Goal: Communication & Community: Answer question/provide support

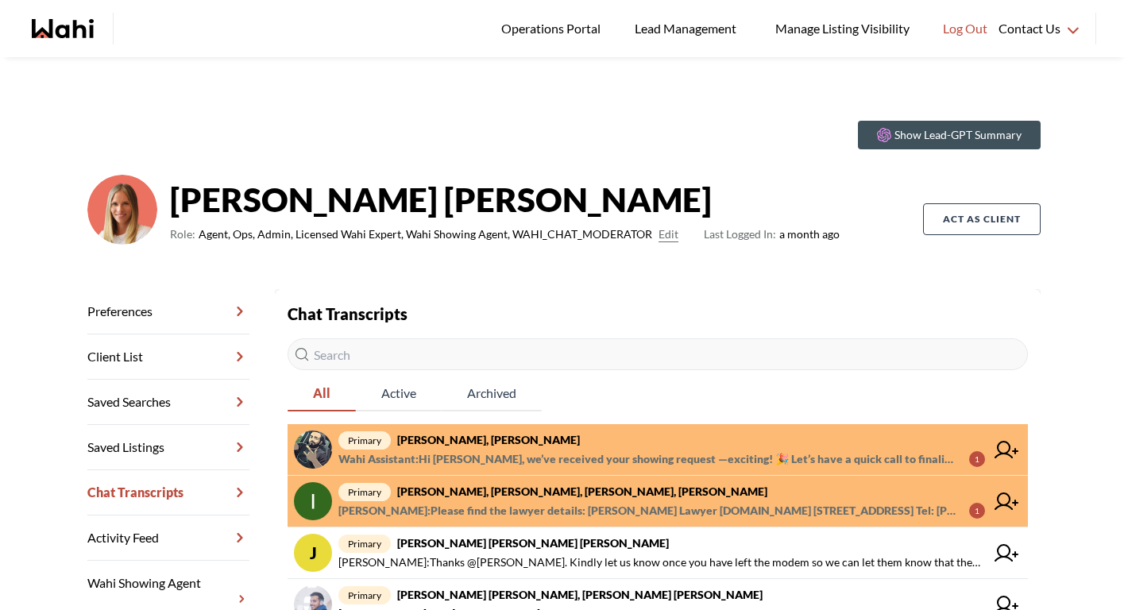
click at [501, 437] on strong "[PERSON_NAME], [PERSON_NAME]" at bounding box center [488, 440] width 183 height 14
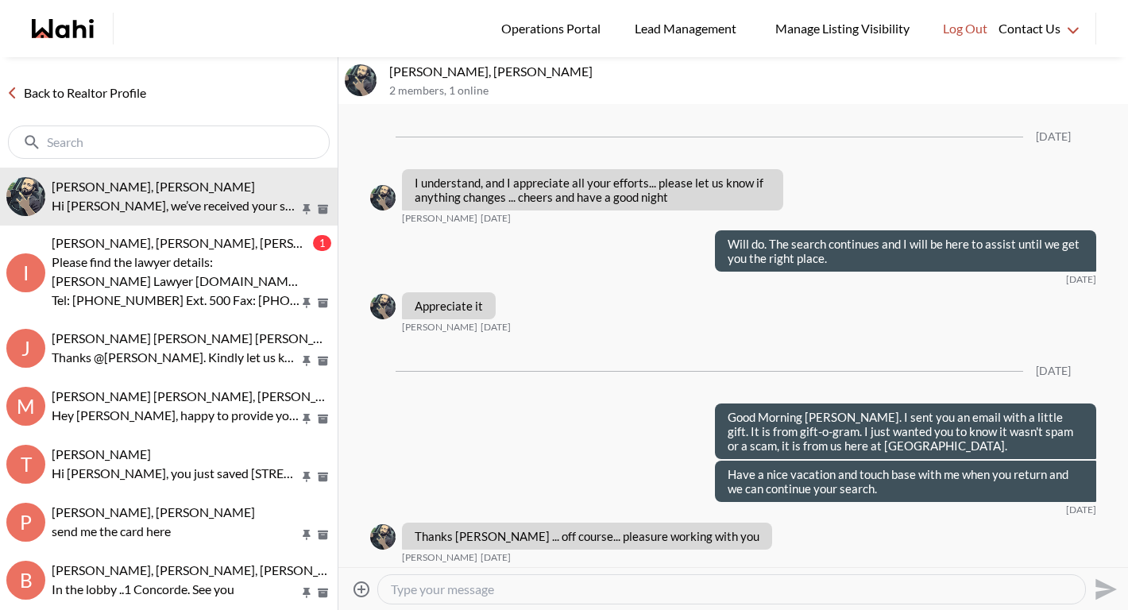
scroll to position [2172, 0]
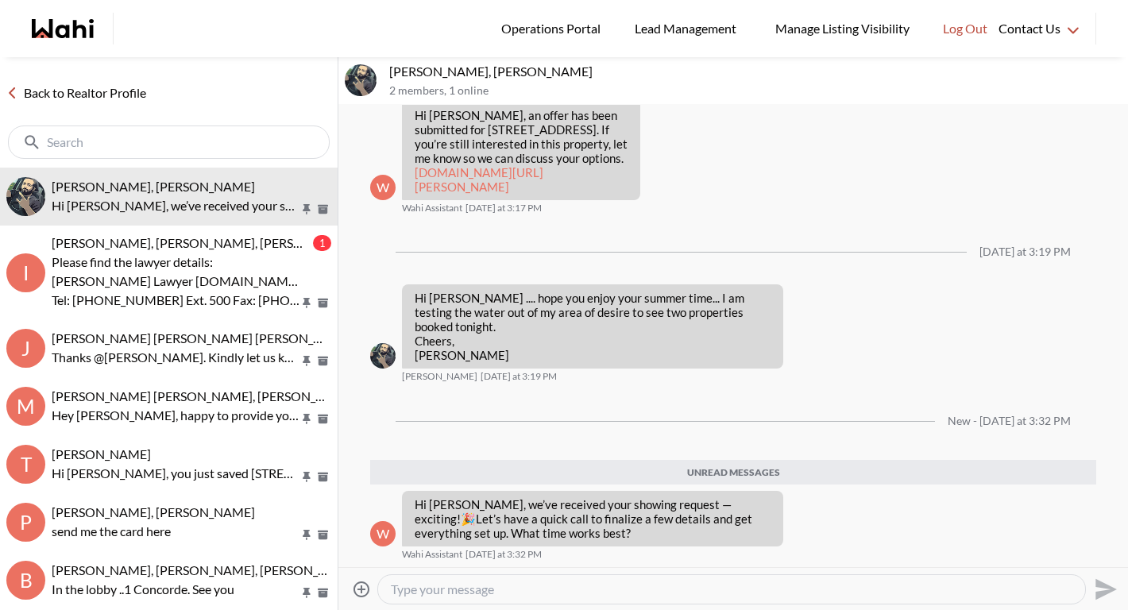
drag, startPoint x: 484, startPoint y: 556, endPoint x: 477, endPoint y: 587, distance: 31.8
click at [477, 587] on textarea "Type your message" at bounding box center [732, 590] width 682 height 16
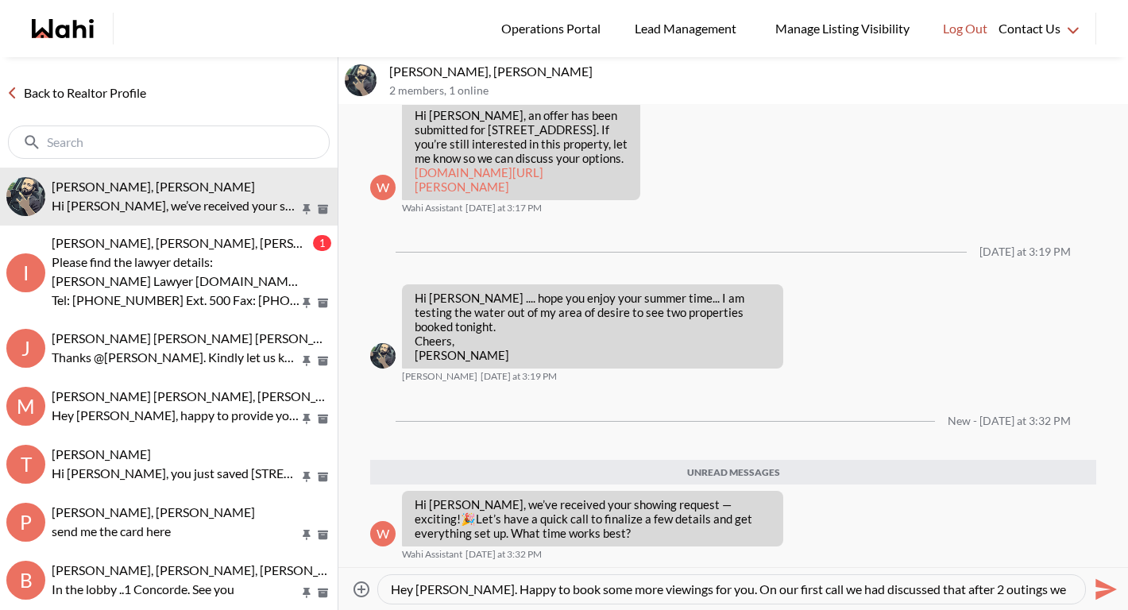
scroll to position [15, 0]
drag, startPoint x: 725, startPoint y: 589, endPoint x: 1045, endPoint y: 589, distance: 319.4
click at [1045, 589] on textarea "Hey Saeid. Happy to book some more viewings for you. On our first call we had d…" at bounding box center [732, 590] width 682 height 16
type textarea "Hey Saeid. Happy to book some more viewings for you. On our first call we had d…"
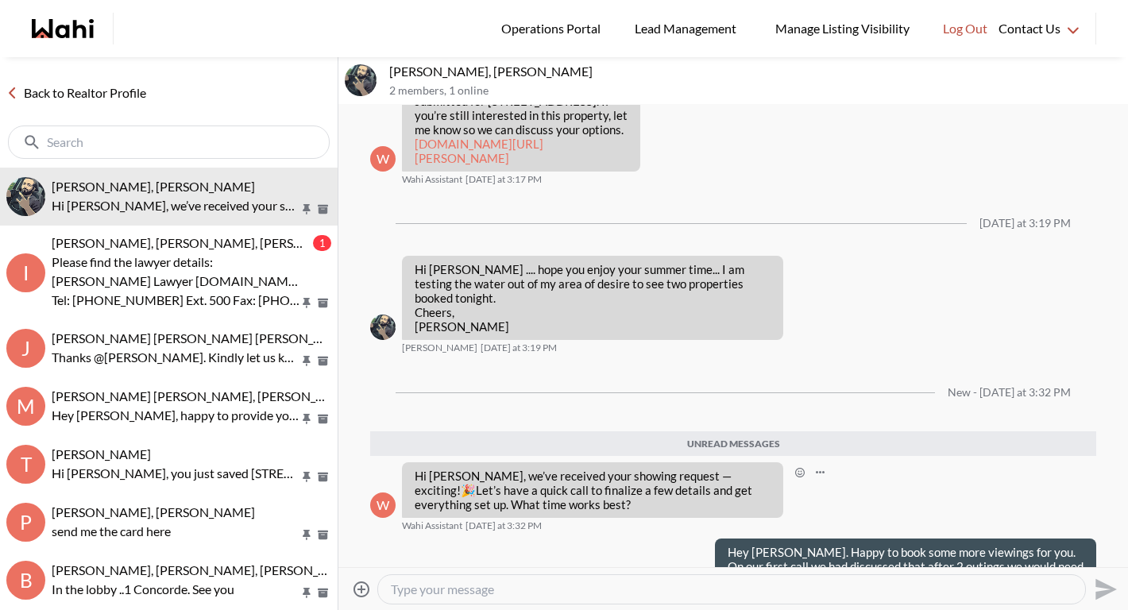
scroll to position [0, 0]
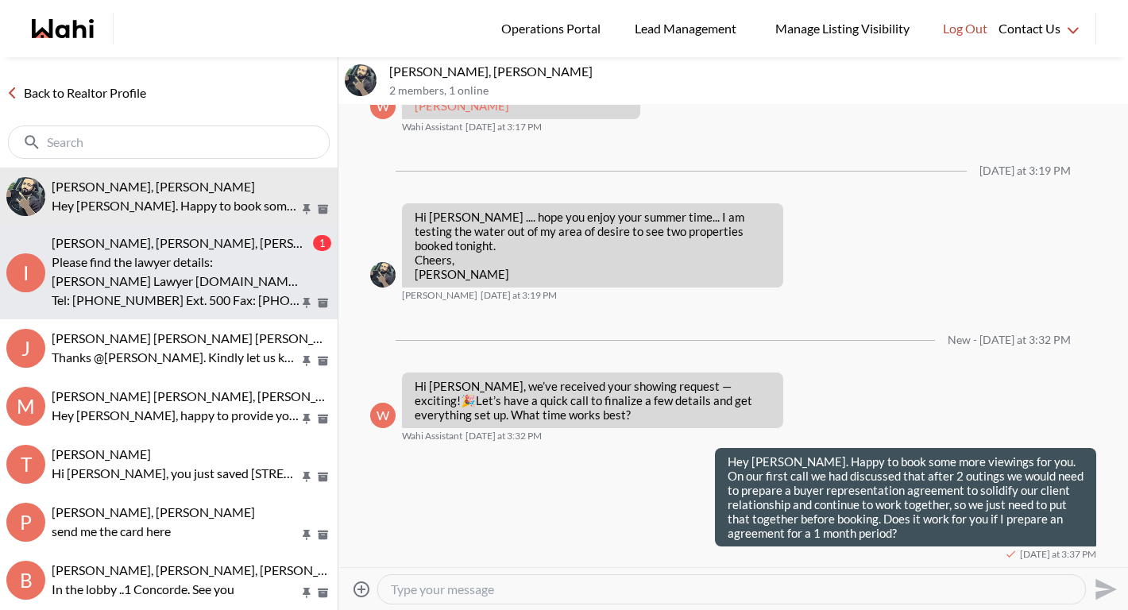
click at [225, 285] on p "Olena Chepil Lawyer www.terralaw.ca Suite 2 - 68 Jutland Road Etobicoke, ON M8Z…" at bounding box center [176, 281] width 248 height 19
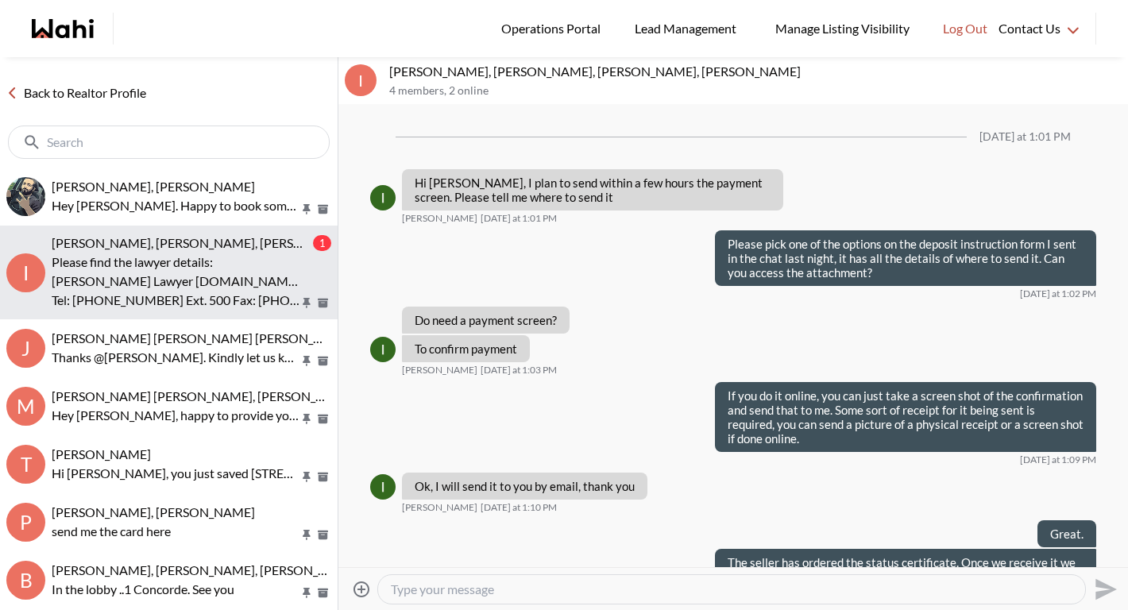
scroll to position [1275, 0]
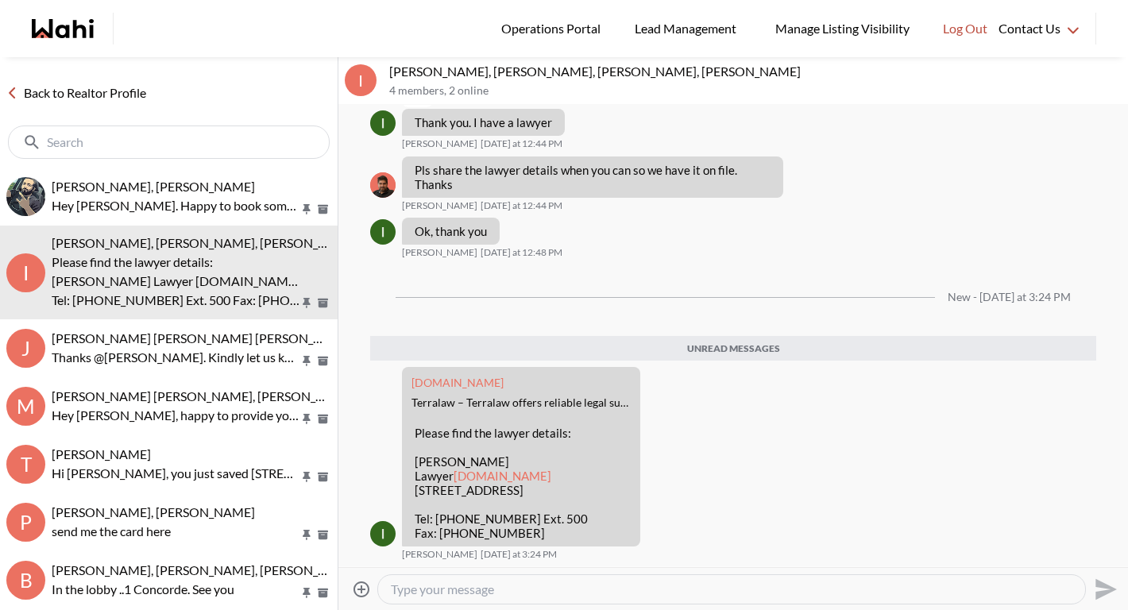
click at [461, 594] on textarea "Type your message" at bounding box center [732, 590] width 682 height 16
type textarea "Thank you."
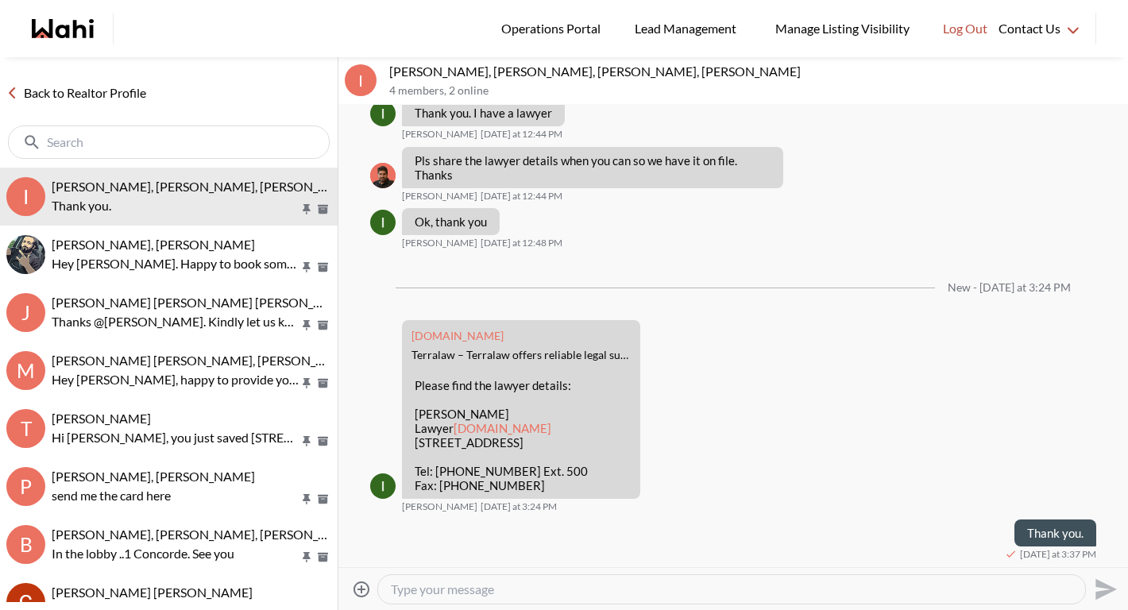
scroll to position [1284, 0]
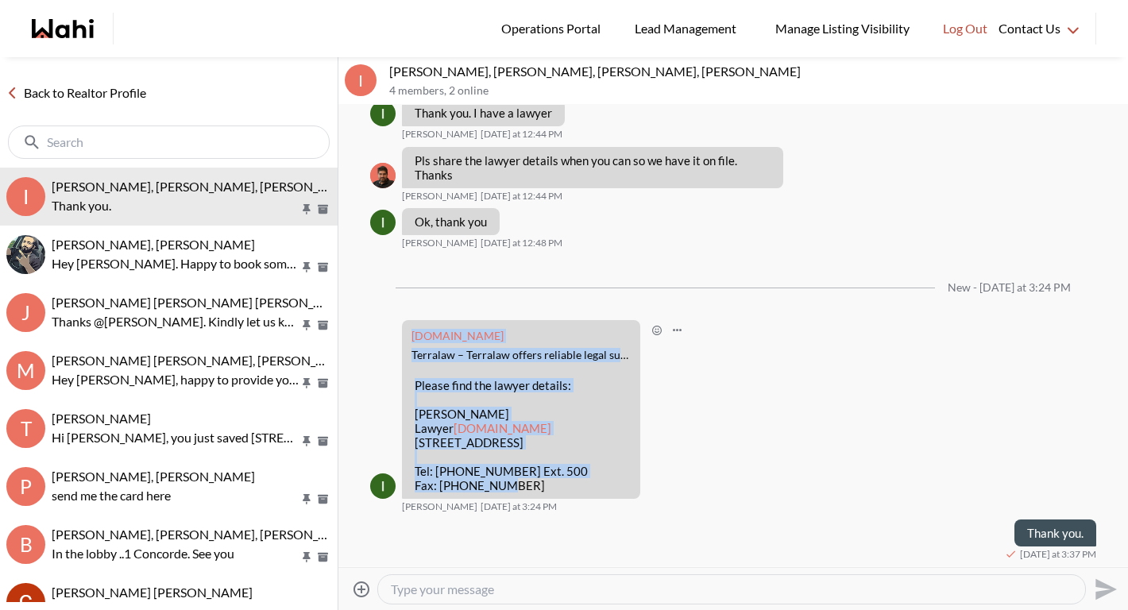
drag, startPoint x: 537, startPoint y: 488, endPoint x: 404, endPoint y: 313, distance: 220.0
click at [404, 320] on div "terralaw.ca Terralaw – Terralaw offers reliable legal support for real estate t…" at bounding box center [521, 410] width 238 height 180
copy div "terralaw.ca Terralaw – Terralaw offers reliable legal support for real estate t…"
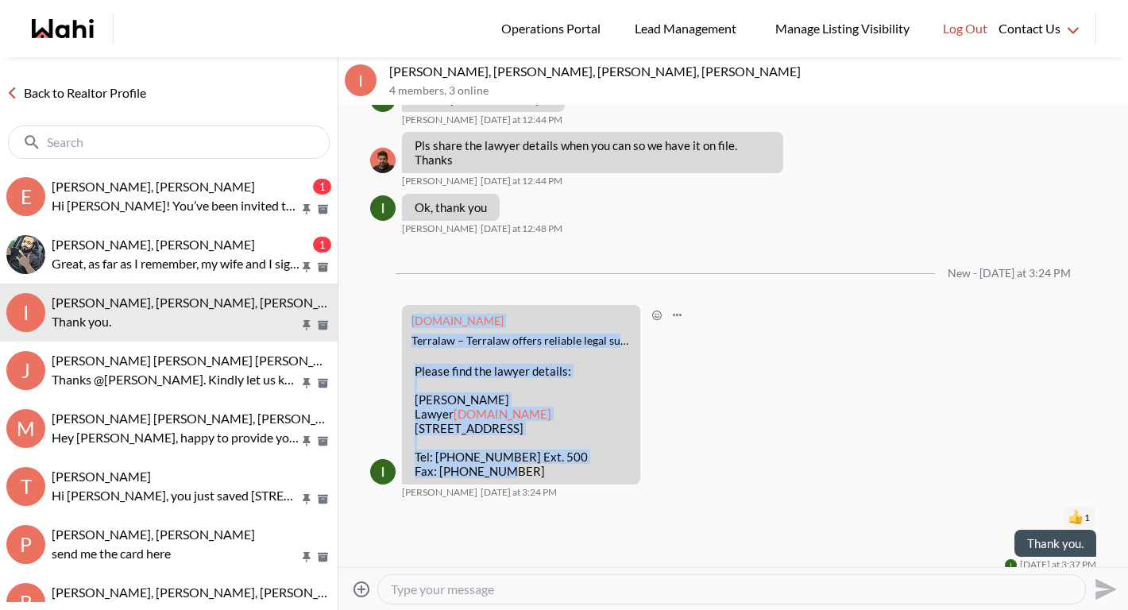
scroll to position [1309, 0]
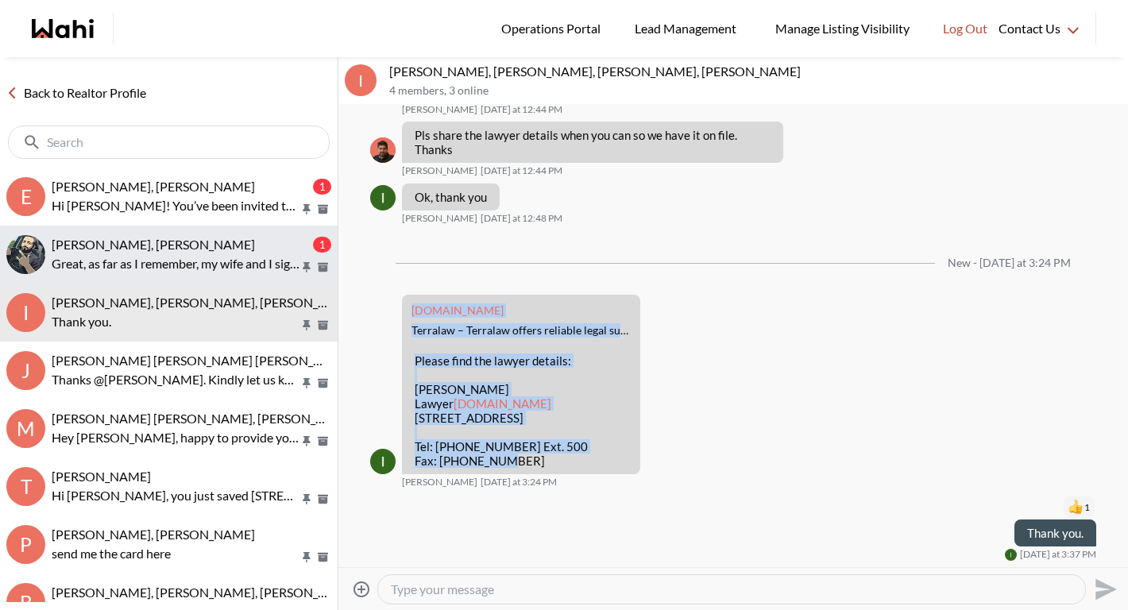
click at [96, 251] on span "Saeid Kanani, Michelle" at bounding box center [153, 244] width 203 height 15
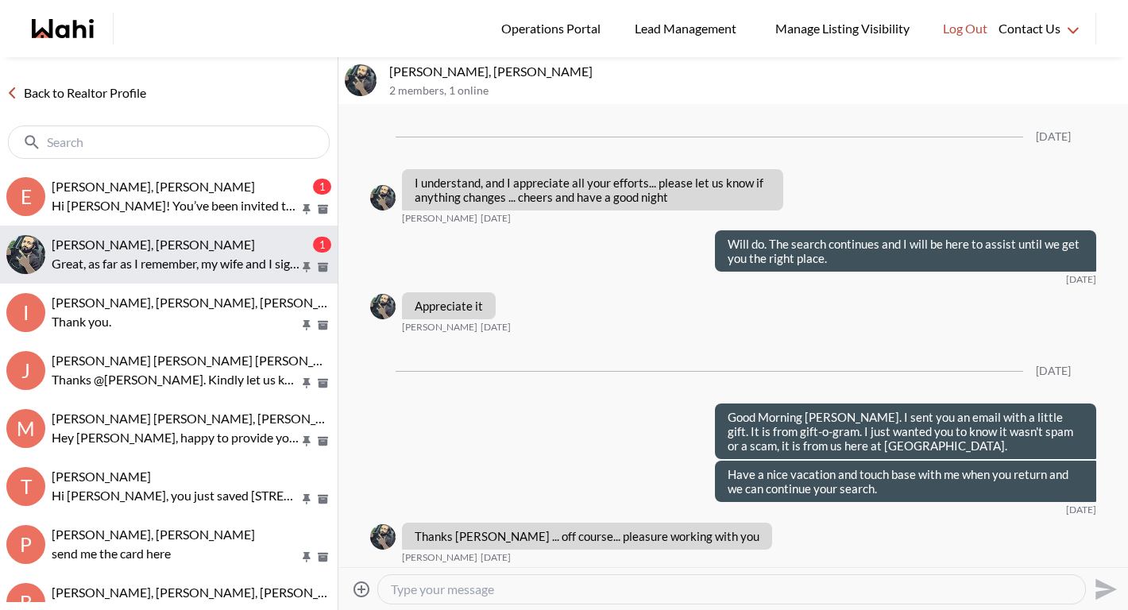
scroll to position [2339, 0]
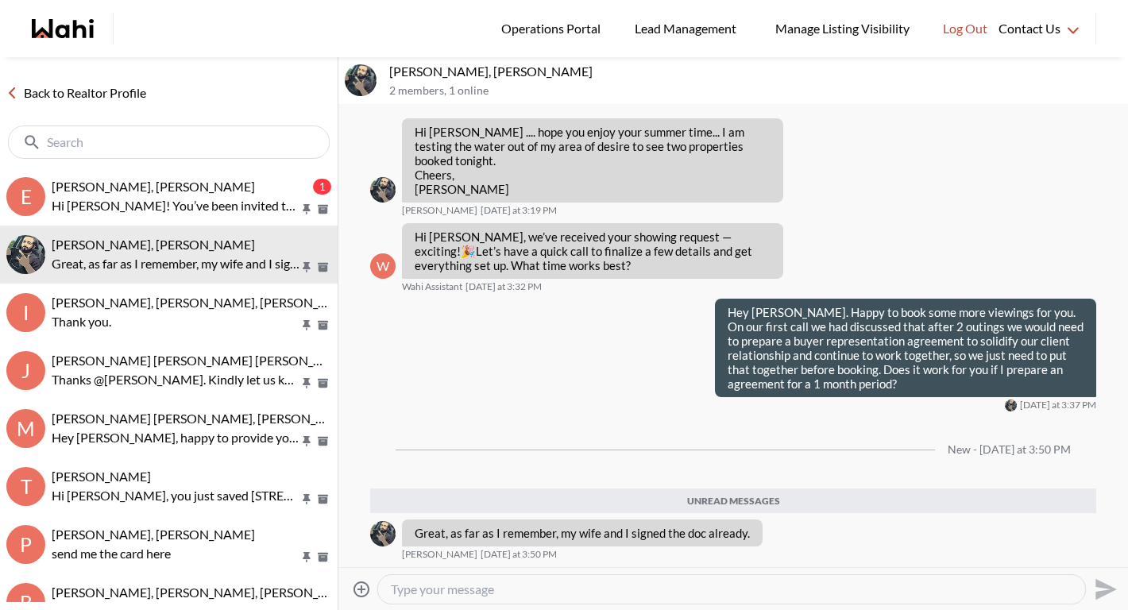
click at [461, 592] on textarea "Type your message" at bounding box center [732, 590] width 682 height 16
click at [431, 589] on textarea "Type your message" at bounding box center [732, 590] width 682 height 16
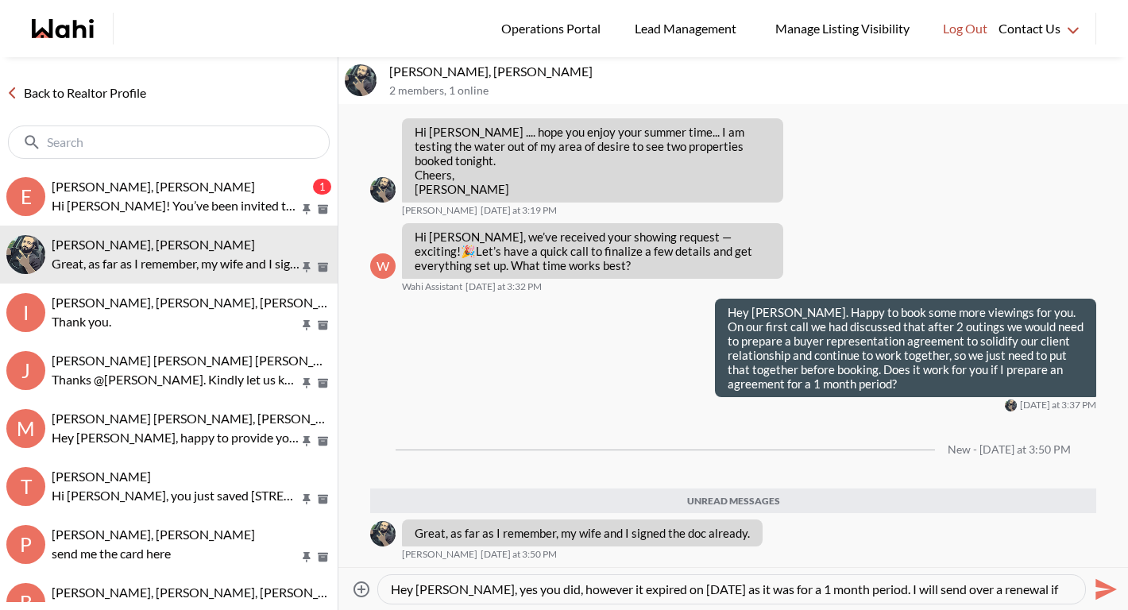
scroll to position [15, 0]
type textarea "Hey [PERSON_NAME], yes you did, however it expired on [DATE] as it was for a 1 …"
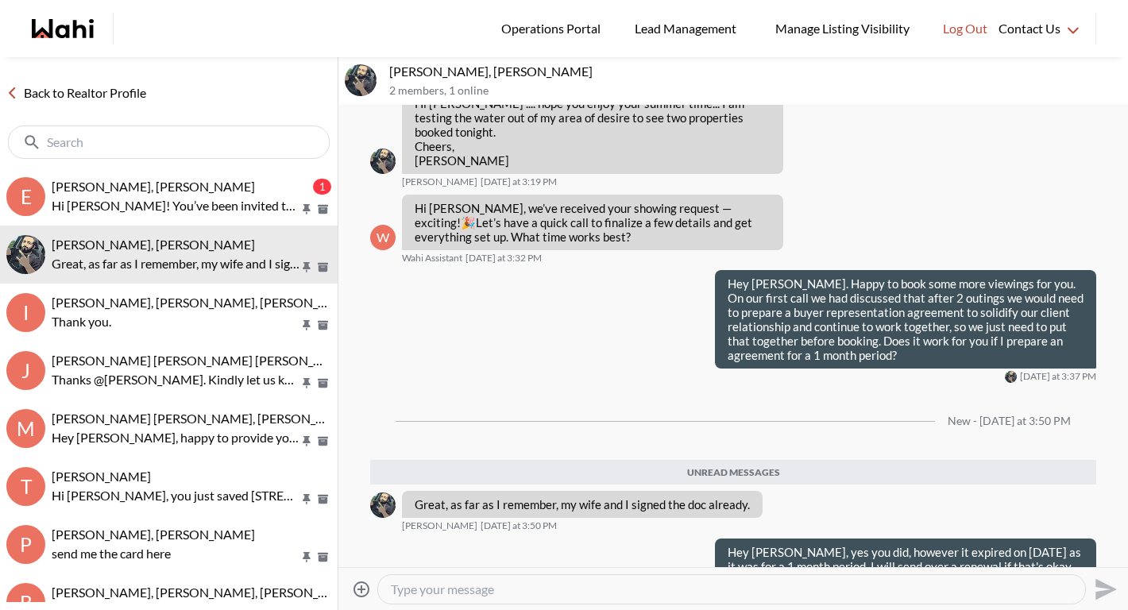
scroll to position [0, 0]
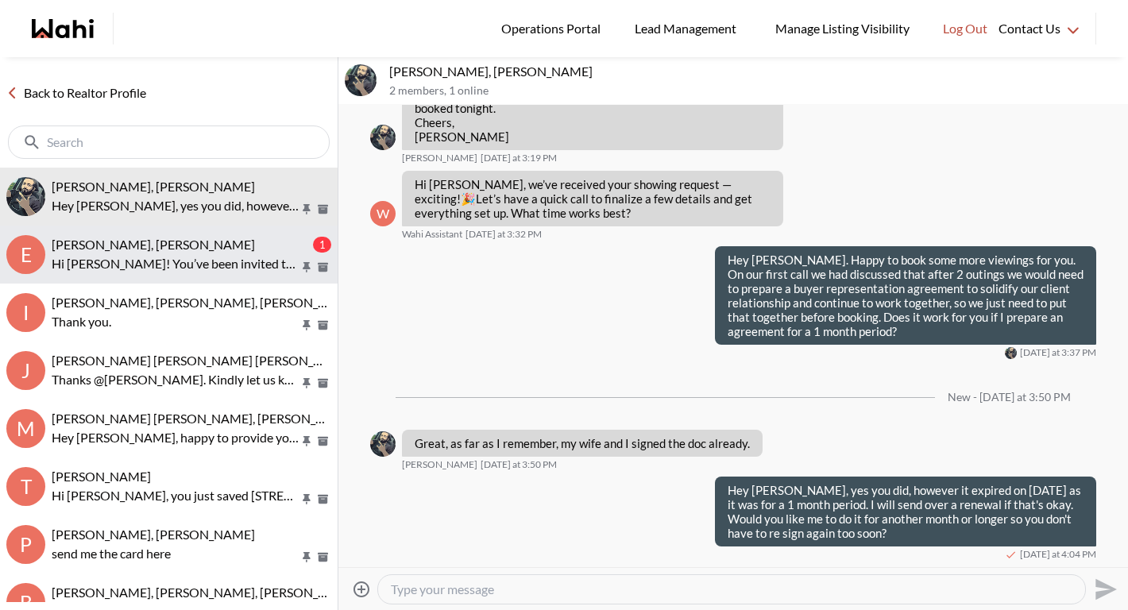
click at [160, 257] on p "Hi Efrem! You’ve been invited to chat with your Wahi Realtor, Michelle. Feel fr…" at bounding box center [176, 263] width 248 height 19
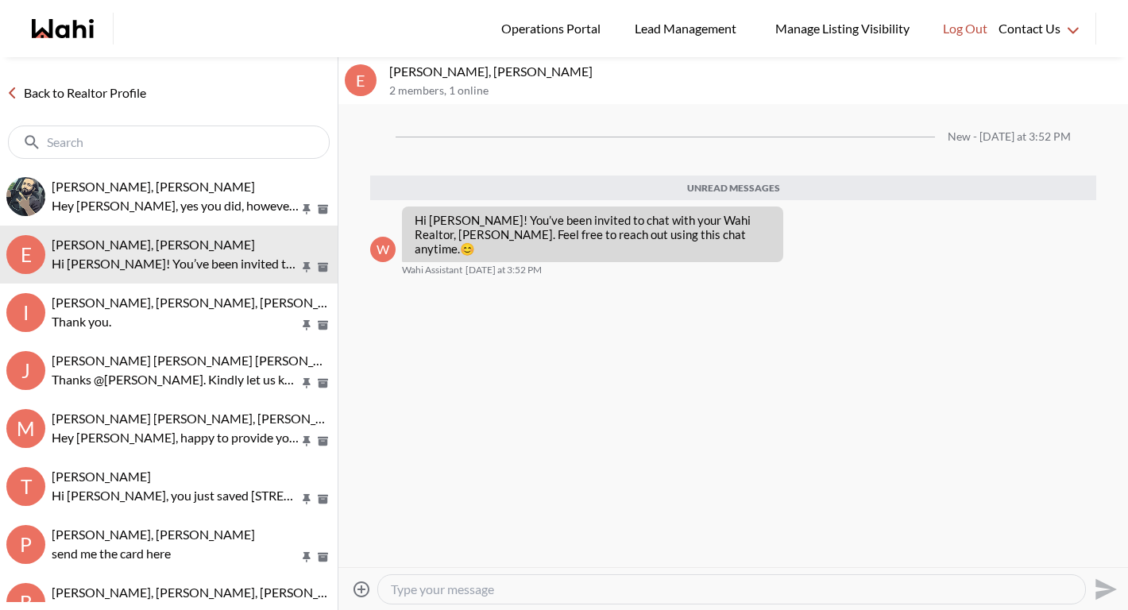
click at [450, 596] on textarea "Type your message" at bounding box center [732, 590] width 682 height 16
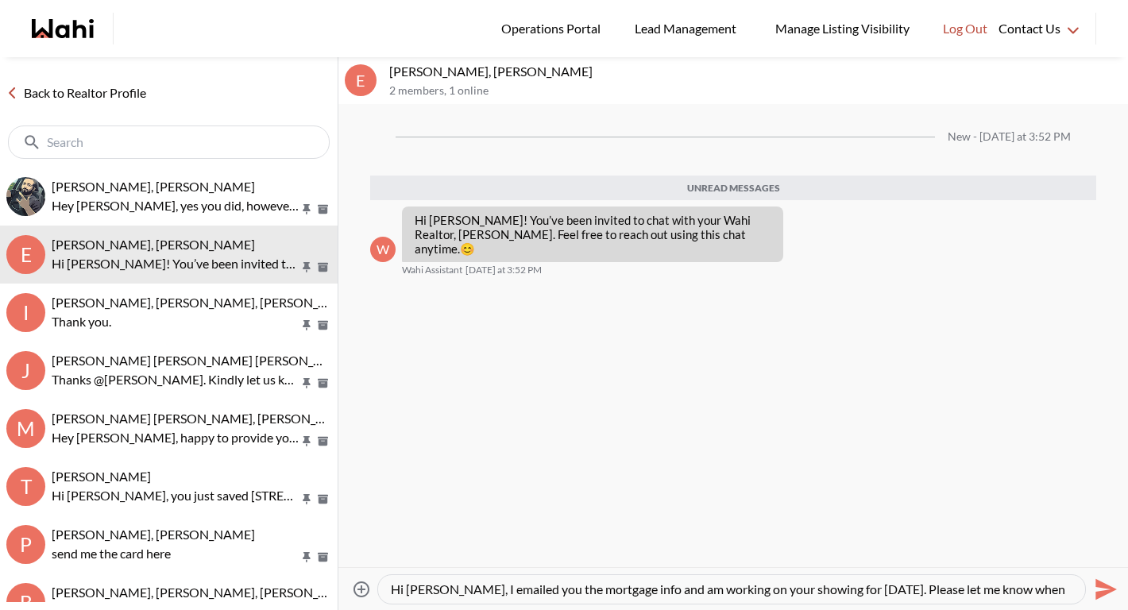
scroll to position [15, 0]
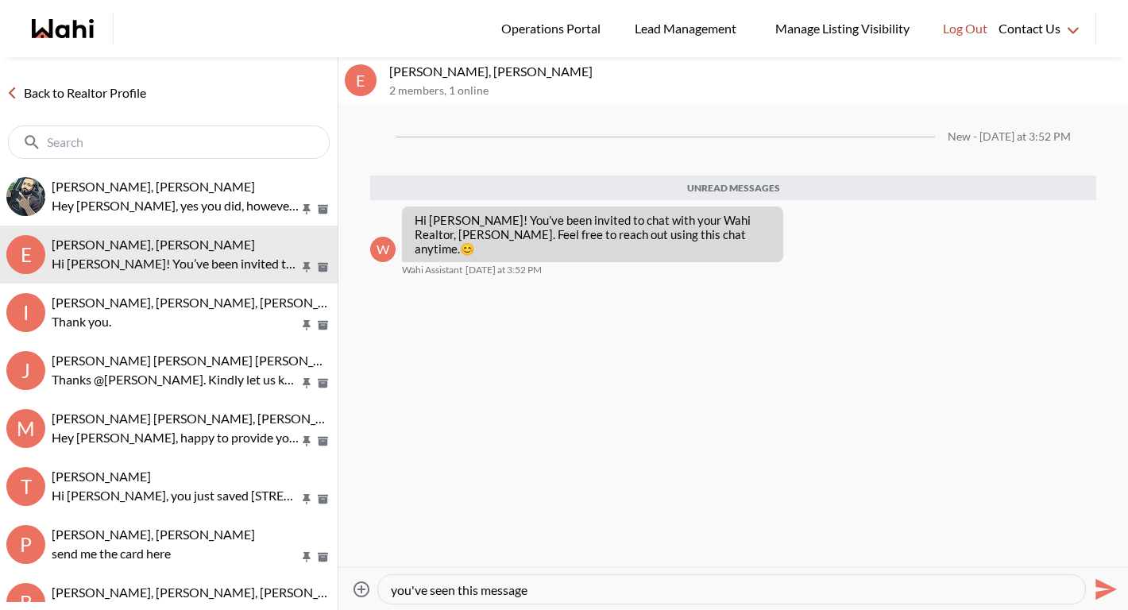
type textarea "Hi Efrem, I emailed you the mortgage info and am working on your showing for to…"
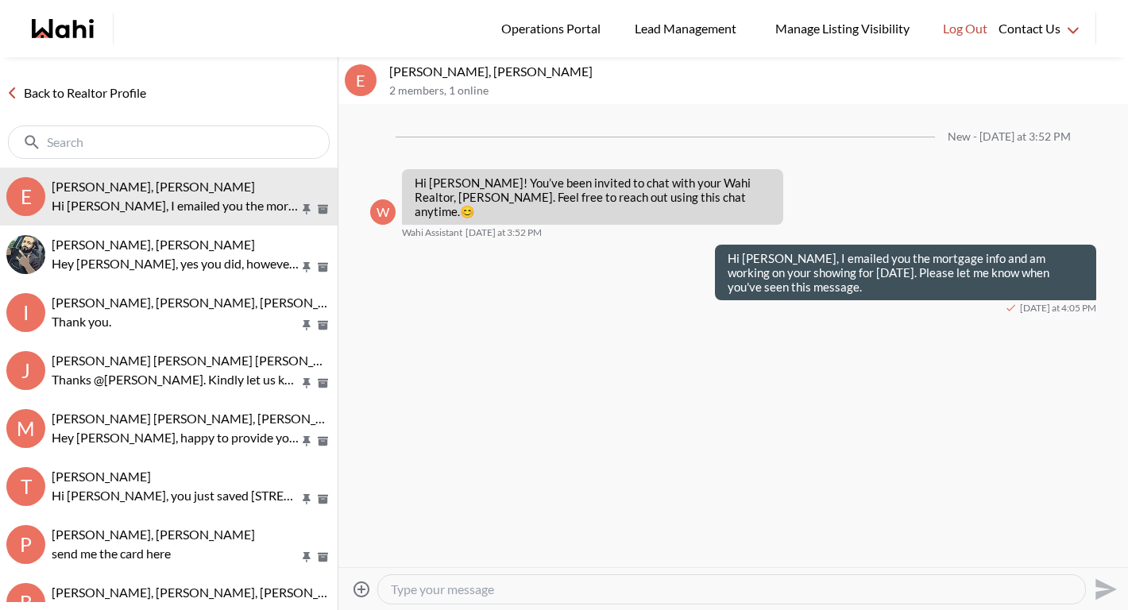
click at [115, 92] on link "Back to Realtor Profile" at bounding box center [76, 93] width 153 height 21
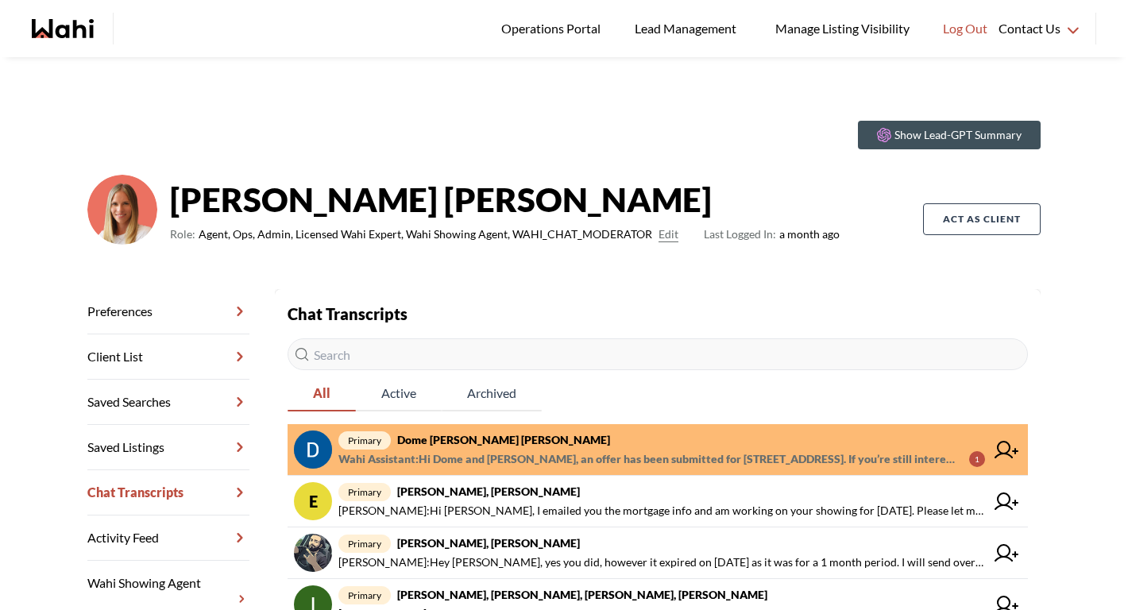
click at [500, 447] on span "primary Dome Aquin, Keith Mody, Michelle" at bounding box center [661, 440] width 647 height 19
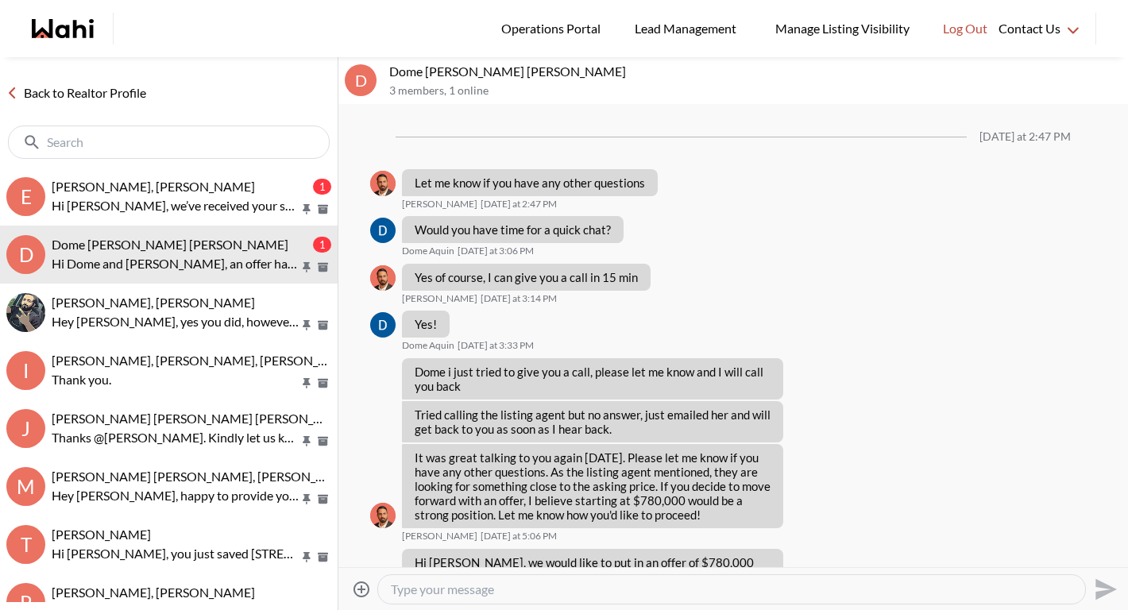
scroll to position [2449, 0]
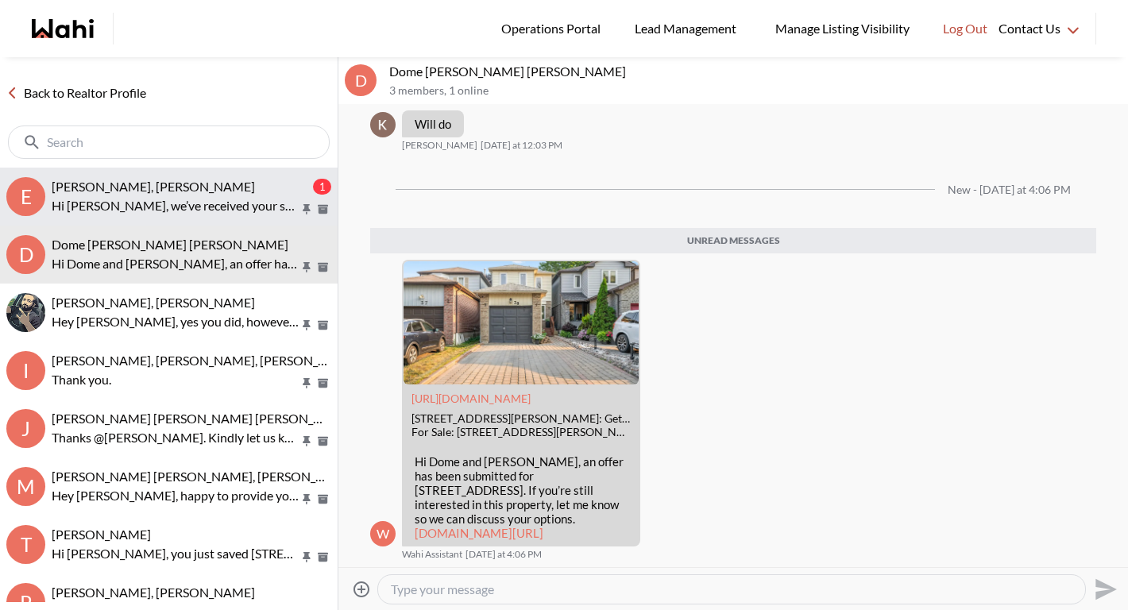
click at [139, 195] on div "Efrem Abraham, Michelle 1 Hi Efrem, we’ve received your showing request —exciti…" at bounding box center [192, 197] width 280 height 37
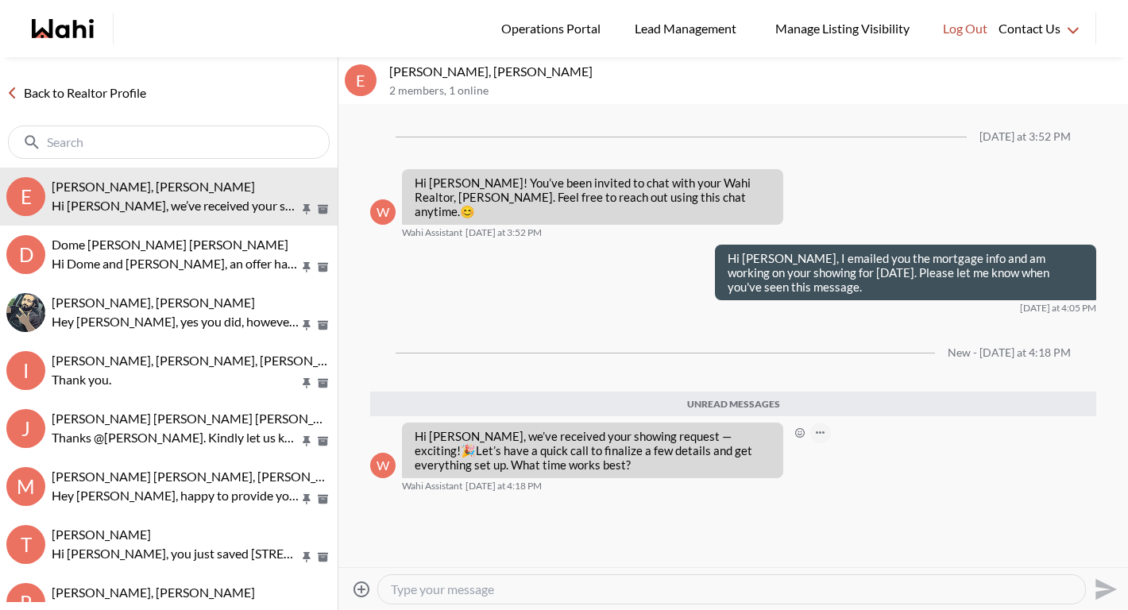
click at [815, 423] on button "Open Message Actions Menu" at bounding box center [820, 433] width 21 height 21
click at [854, 388] on button "Delete" at bounding box center [873, 395] width 127 height 29
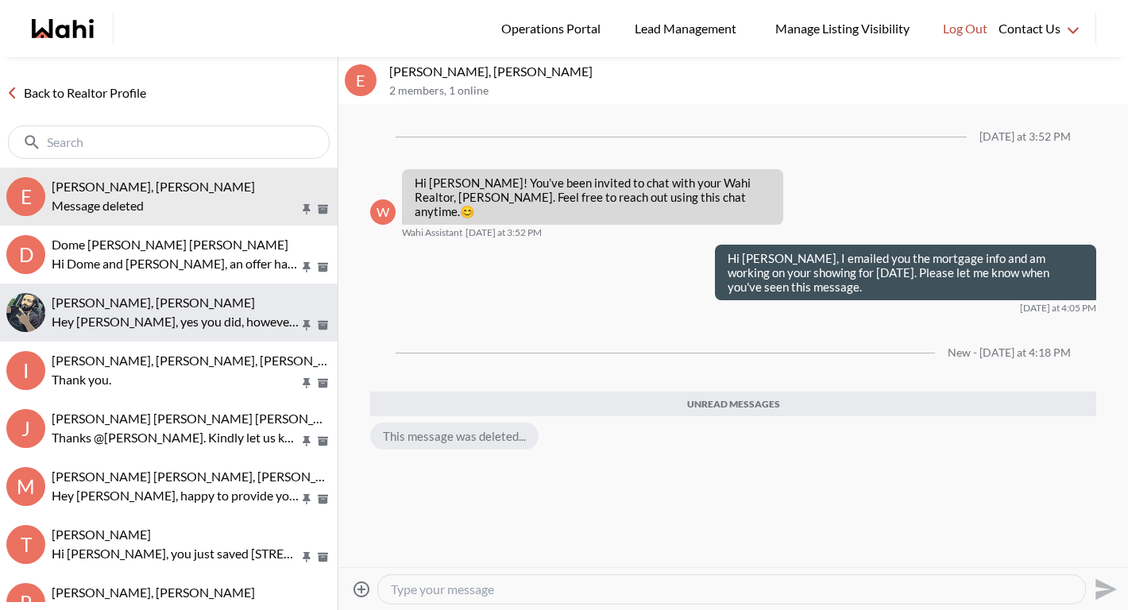
click at [185, 309] on div "Saeid Kanani, Michelle" at bounding box center [192, 303] width 280 height 16
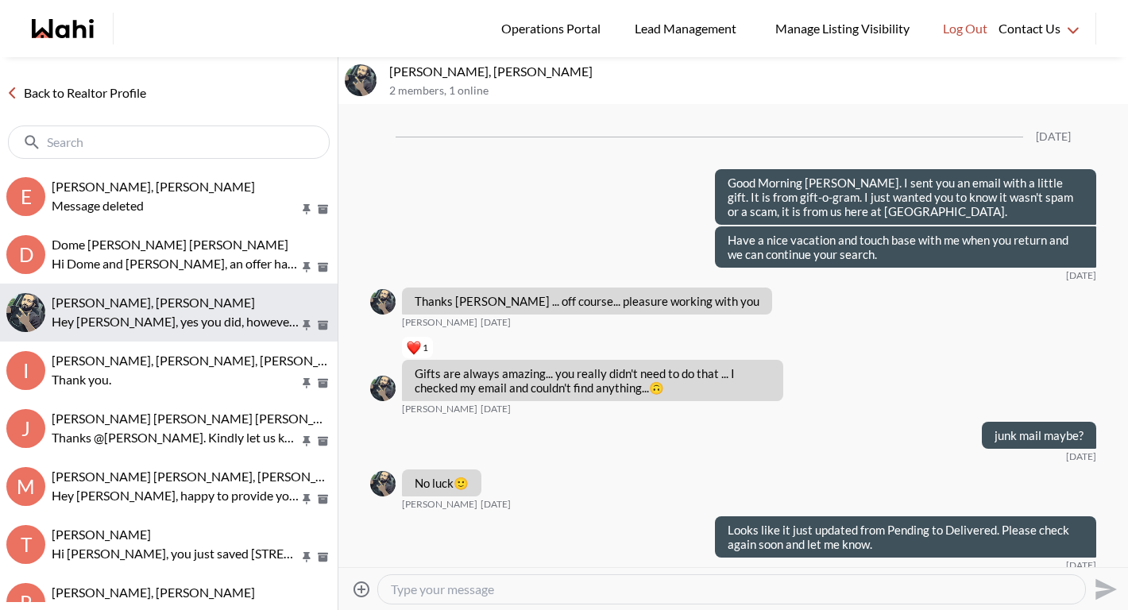
scroll to position [2092, 0]
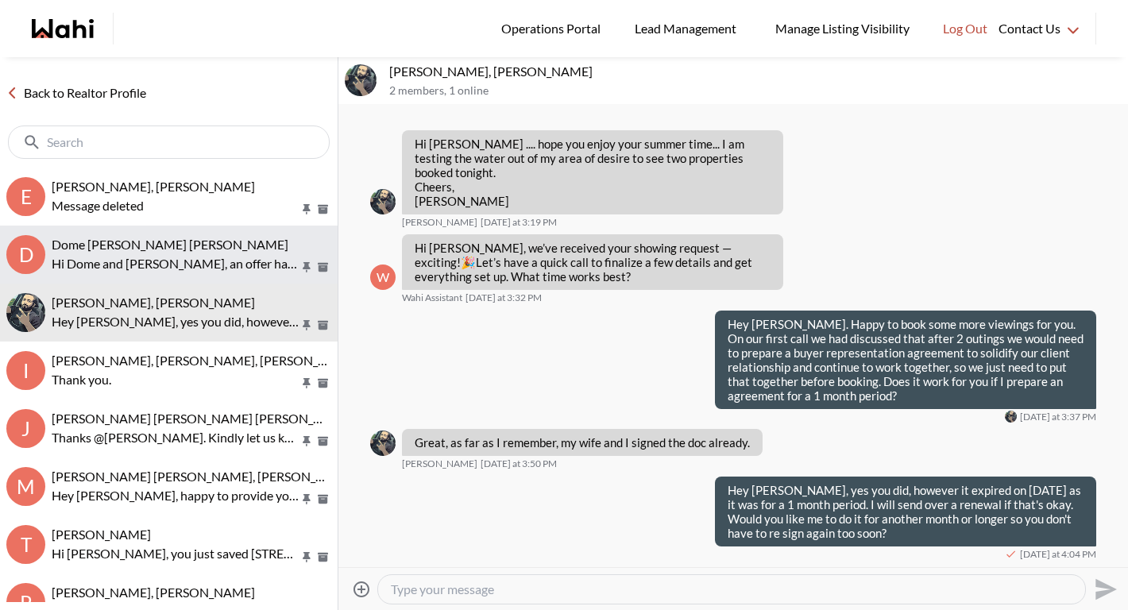
click at [194, 270] on p "Hi Dome and Keith, an offer has been submitted for 39 Dorvis Dr, Whitby, Ontari…" at bounding box center [176, 263] width 248 height 19
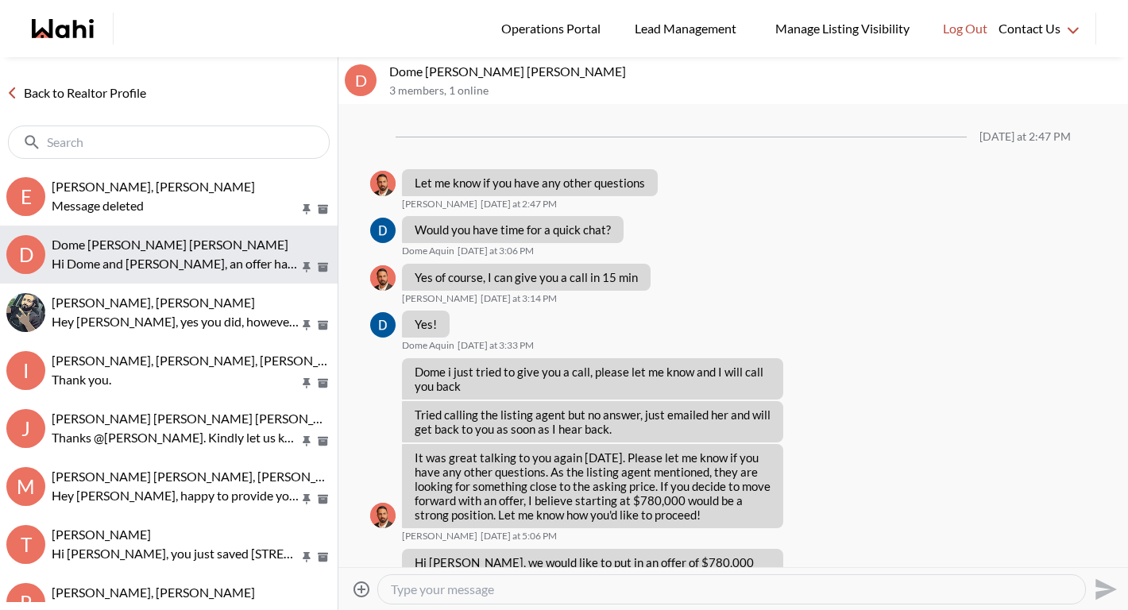
scroll to position [2411, 0]
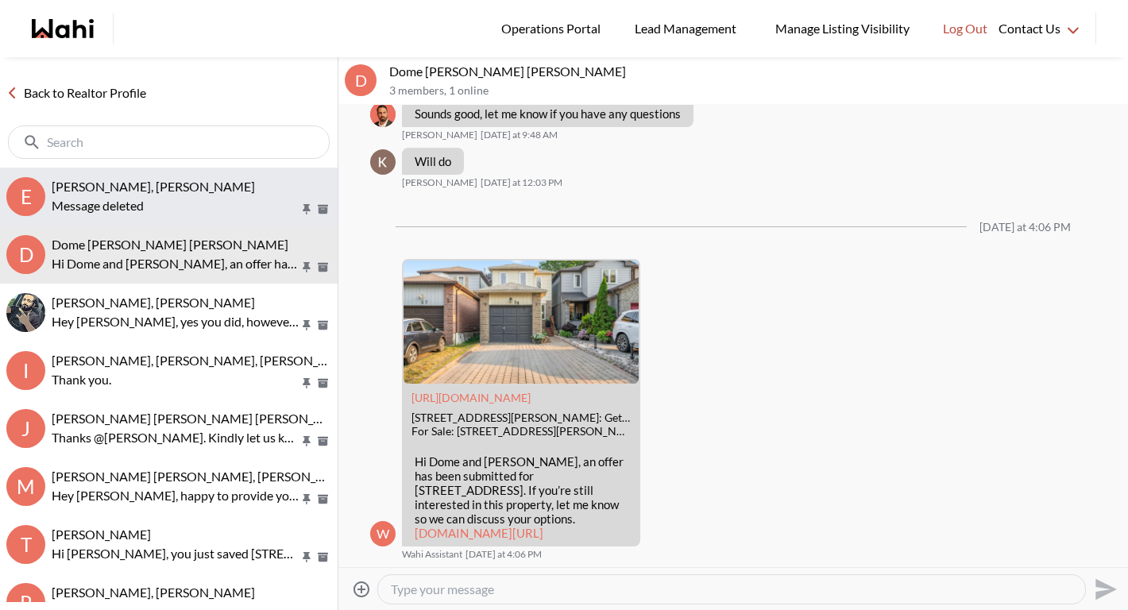
click at [195, 198] on div "Message deleted" at bounding box center [192, 205] width 280 height 19
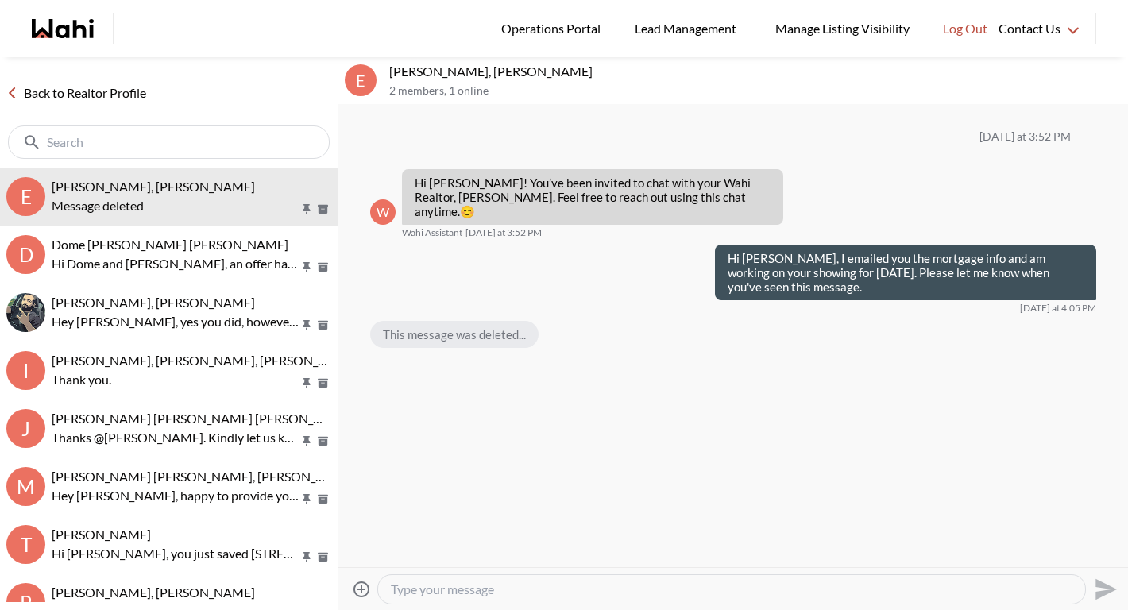
click at [126, 91] on link "Back to Realtor Profile" at bounding box center [76, 93] width 153 height 21
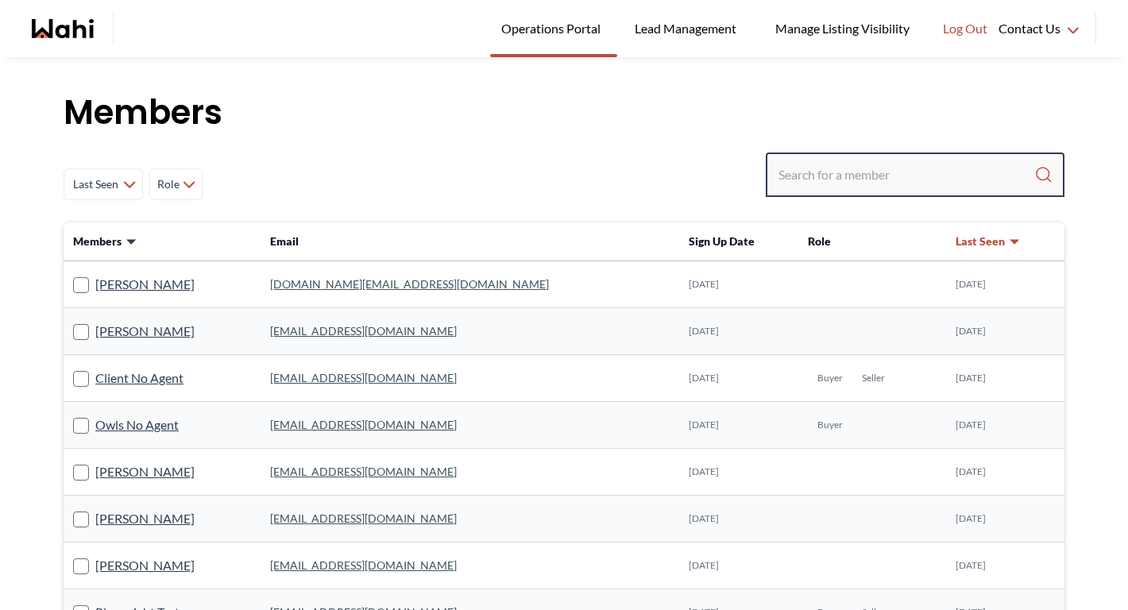
click at [888, 171] on input "Search input" at bounding box center [907, 175] width 256 height 29
paste input "alibukhari2000@yahoo.ca"
type input "alibukhari2000@yahoo.ca"
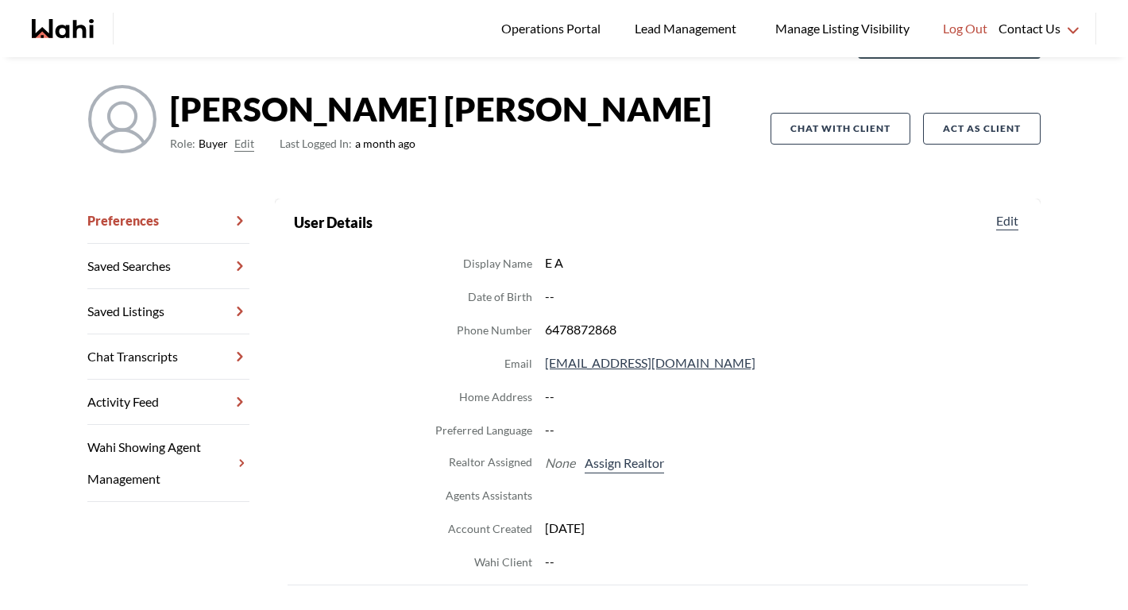
scroll to position [115, 0]
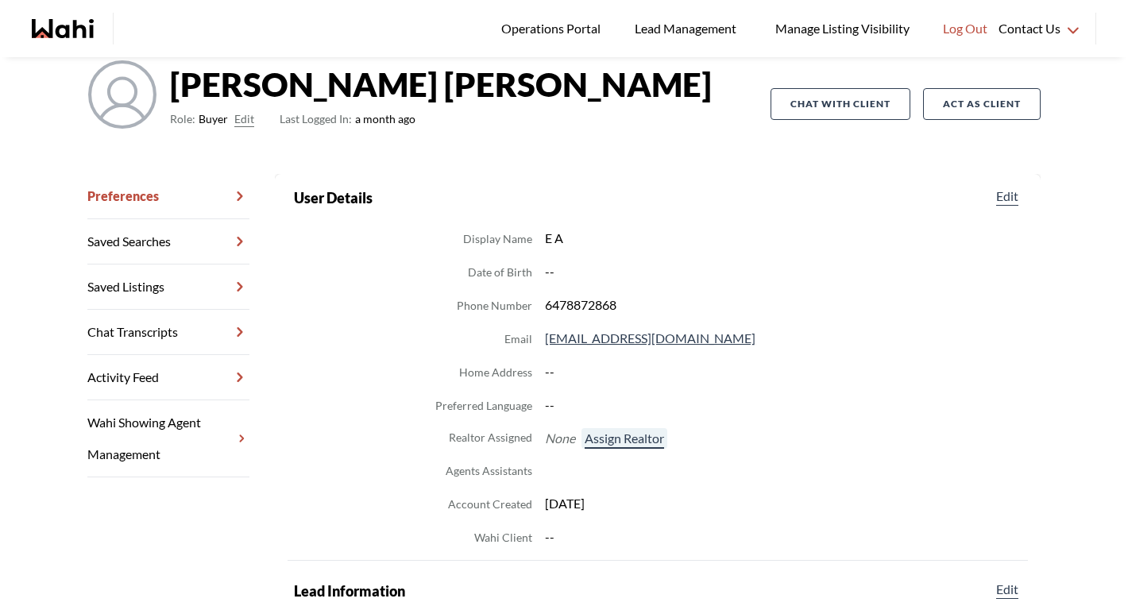
click at [618, 435] on button "Assign Realtor" at bounding box center [625, 438] width 86 height 21
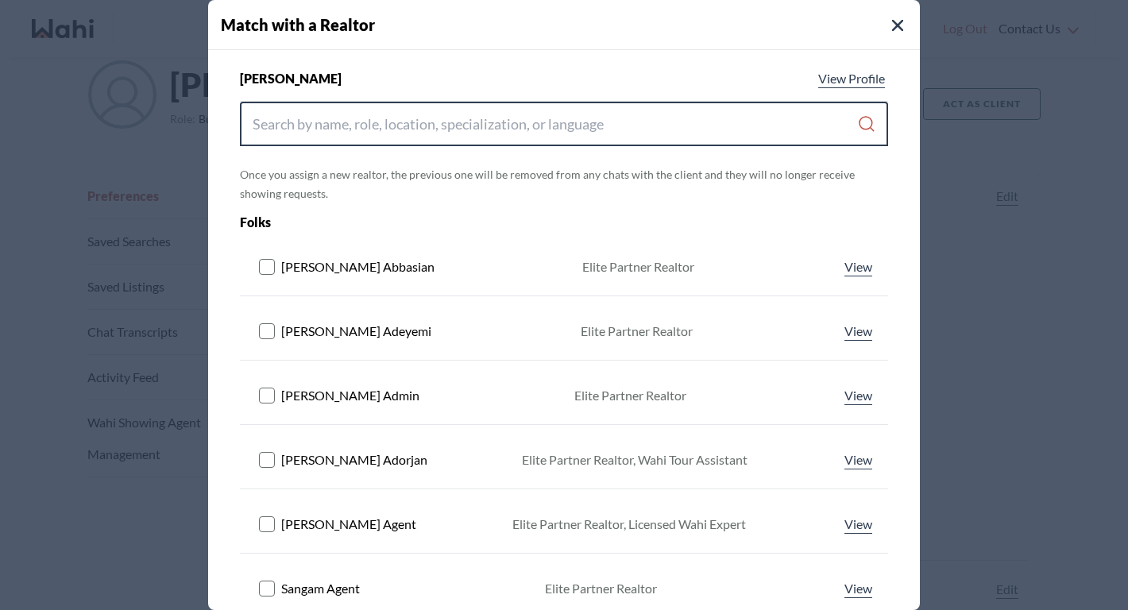
click at [477, 117] on input "Search input" at bounding box center [555, 124] width 605 height 29
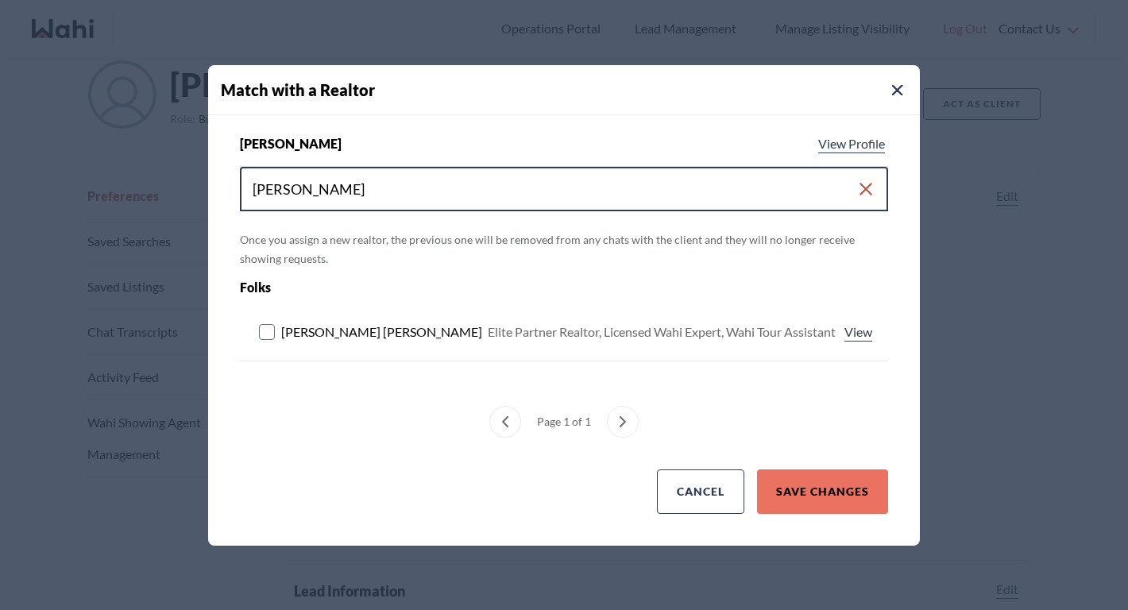
type input "[PERSON_NAME]"
click at [271, 329] on rect at bounding box center [267, 331] width 15 height 15
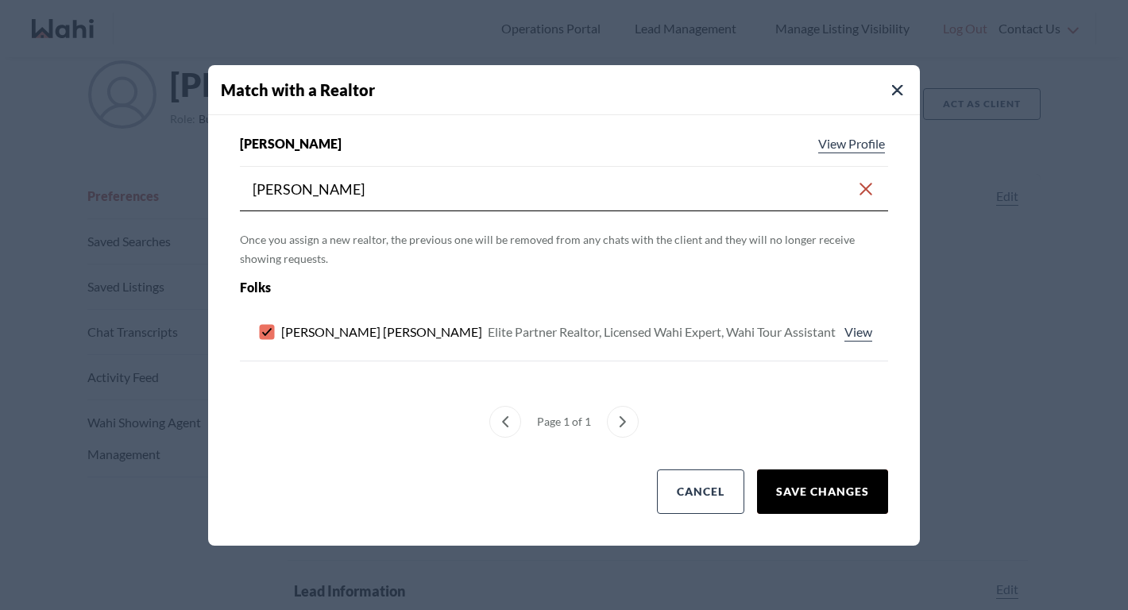
click at [814, 507] on button "Save Changes" at bounding box center [822, 492] width 131 height 44
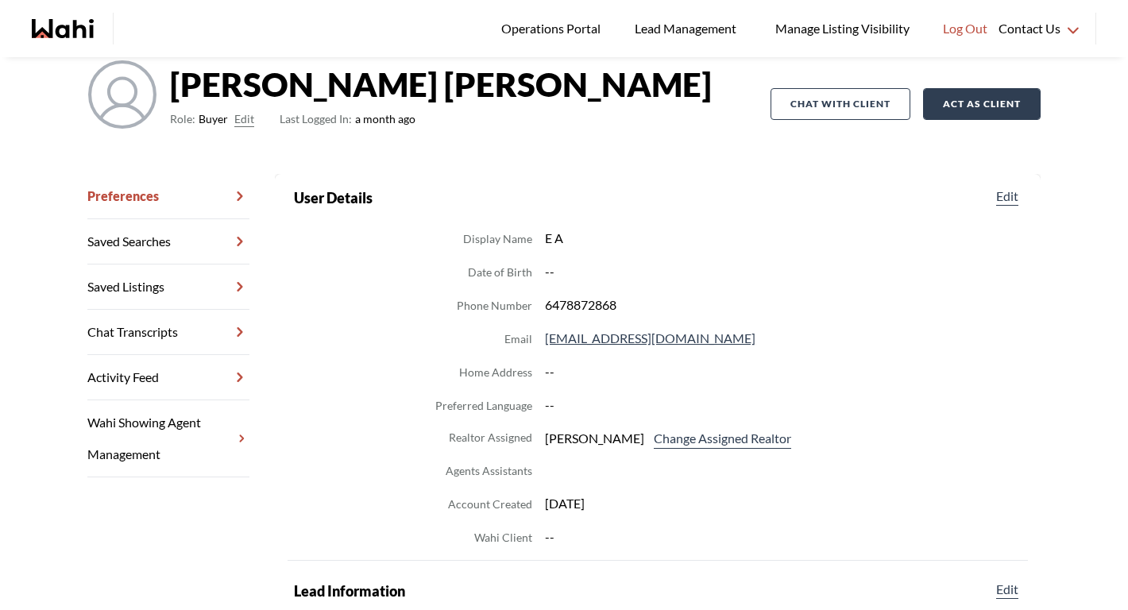
click at [981, 108] on button "Act as Client" at bounding box center [982, 104] width 118 height 32
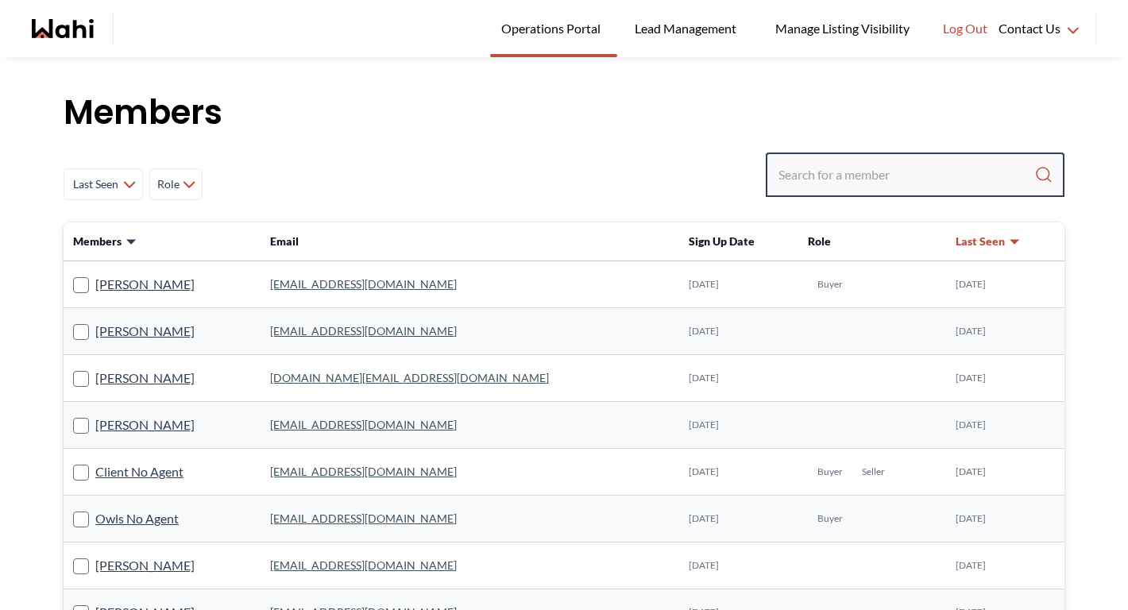
click at [807, 182] on input "Search input" at bounding box center [907, 175] width 256 height 29
paste input "alibukhari2000@yahoo.ca"
type input "alibukhari2000@yahoo.ca"
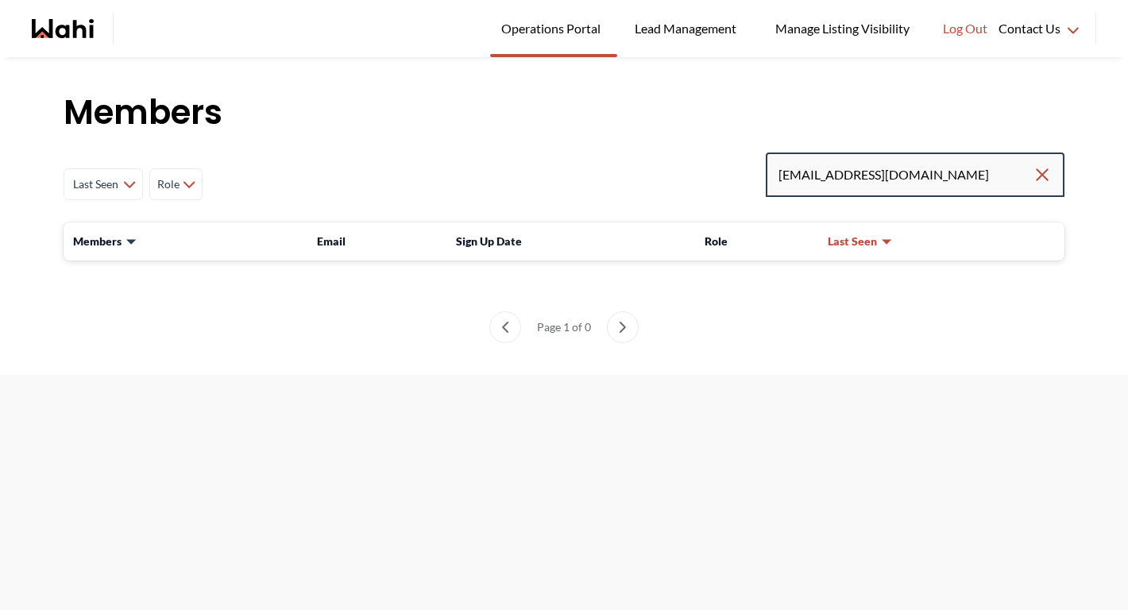
drag, startPoint x: 950, startPoint y: 172, endPoint x: 560, endPoint y: 172, distance: 389.4
click at [560, 172] on div "Last Seen Less day than 1 day ago 1 day ago - 3 days ago 3 days ago - 1 week ag…" at bounding box center [564, 185] width 1001 height 64
click at [954, 171] on input "alibukhari2000@yahoo.ca" at bounding box center [906, 175] width 254 height 29
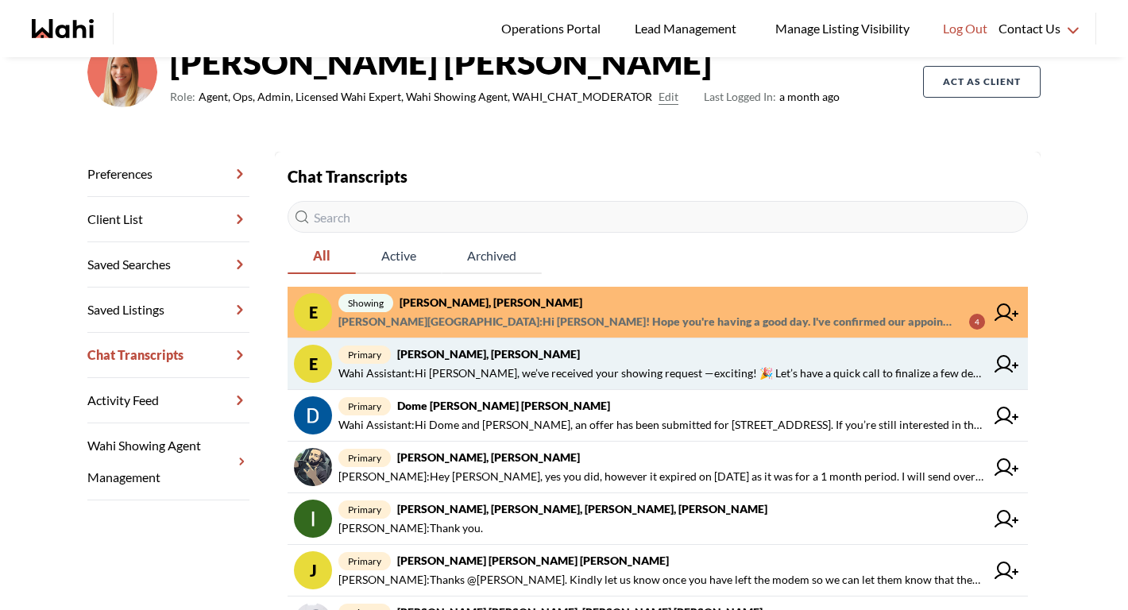
scroll to position [161, 0]
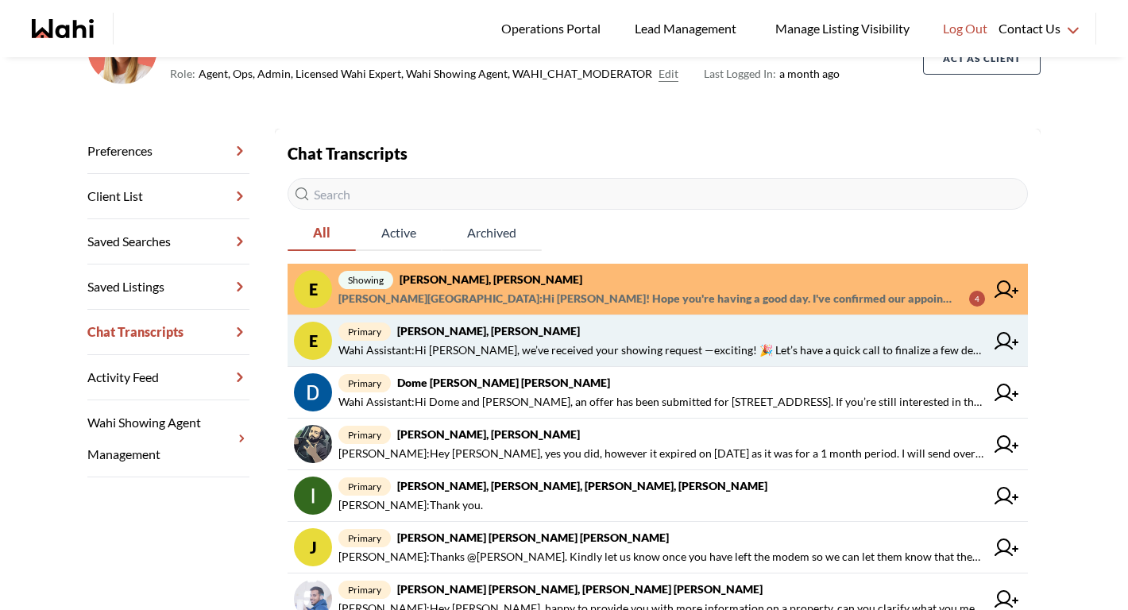
click at [466, 488] on strong "[PERSON_NAME], [PERSON_NAME], [PERSON_NAME], [PERSON_NAME]" at bounding box center [582, 486] width 370 height 14
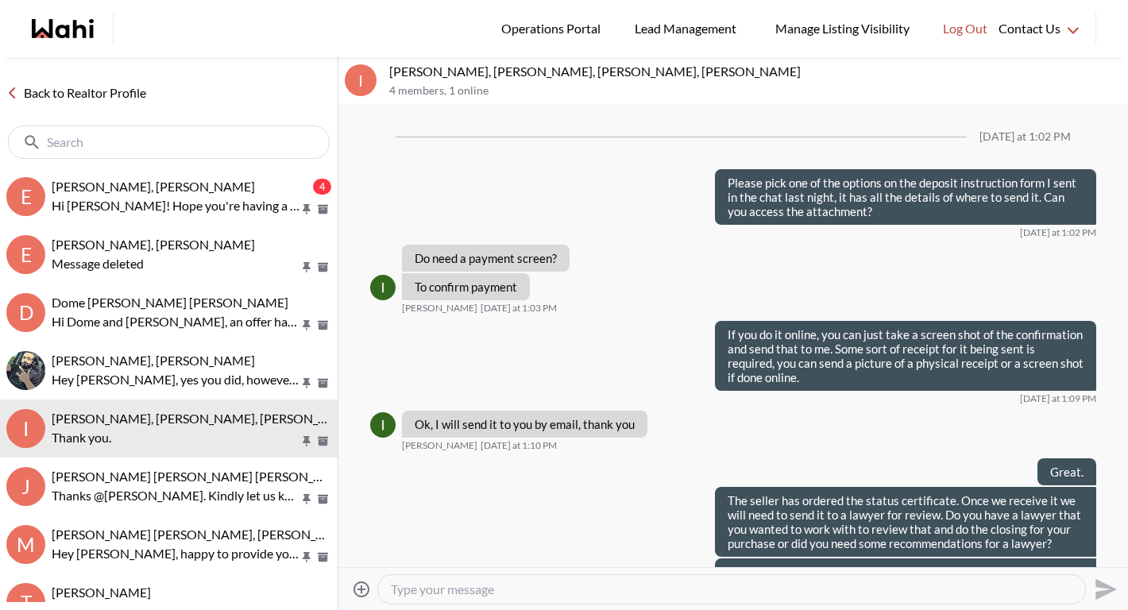
scroll to position [1182, 0]
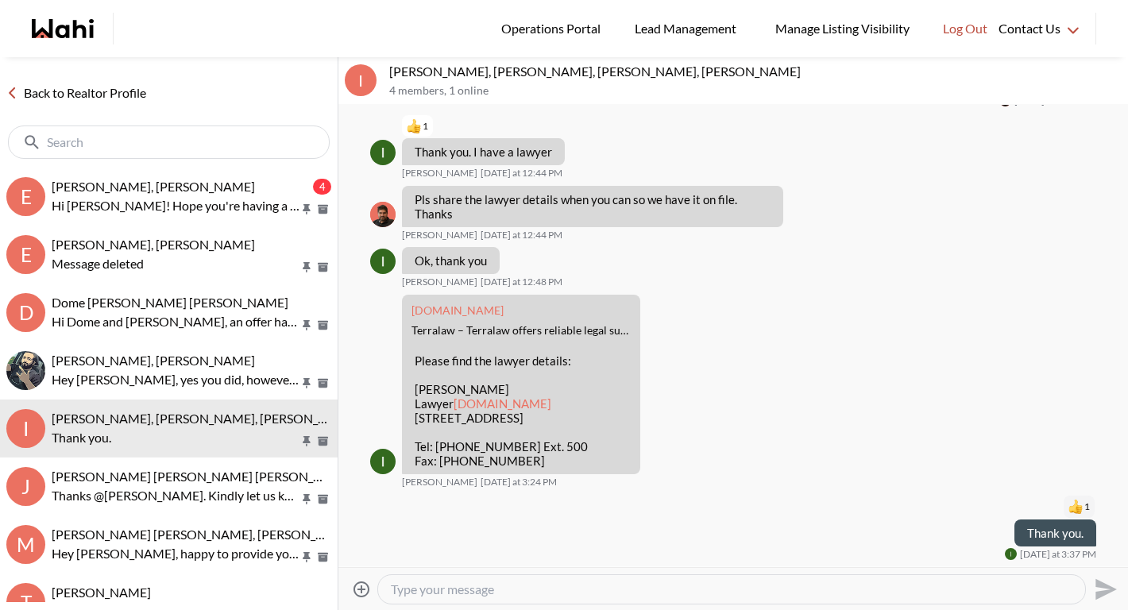
click at [419, 589] on textarea "Type your message" at bounding box center [732, 590] width 682 height 16
type textarea "Hi [PERSON_NAME], see here the receipt for your deposit from the seller realtor."
click at [361, 586] on icon at bounding box center [362, 589] width 16 height 16
click at [0, 0] on input "Attach files" at bounding box center [0, 0] width 0 height 0
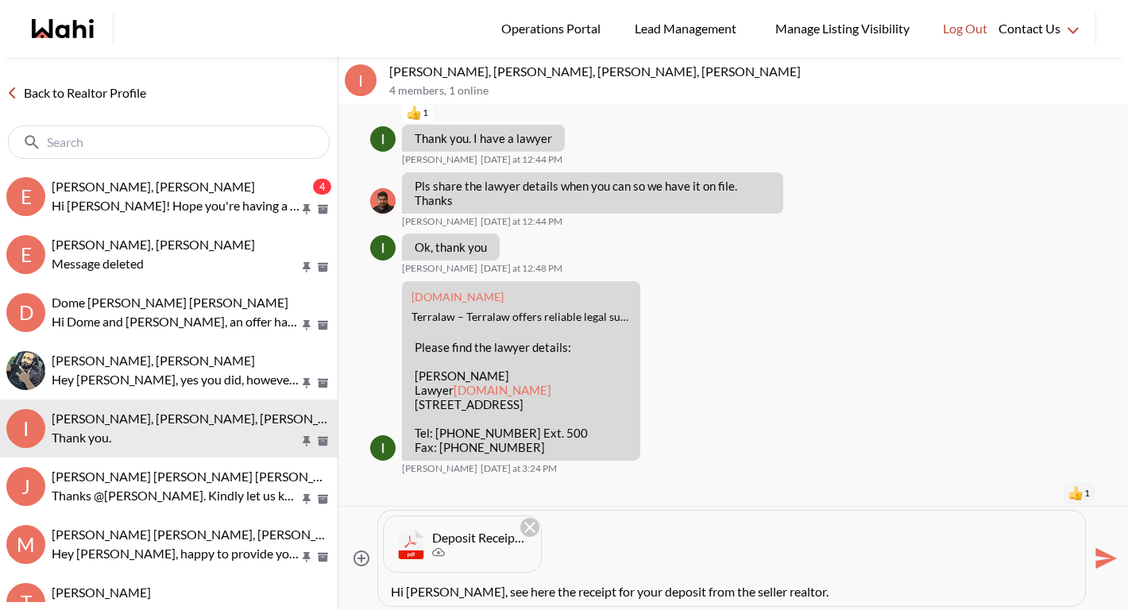
click at [1098, 557] on icon "Send" at bounding box center [1104, 558] width 25 height 25
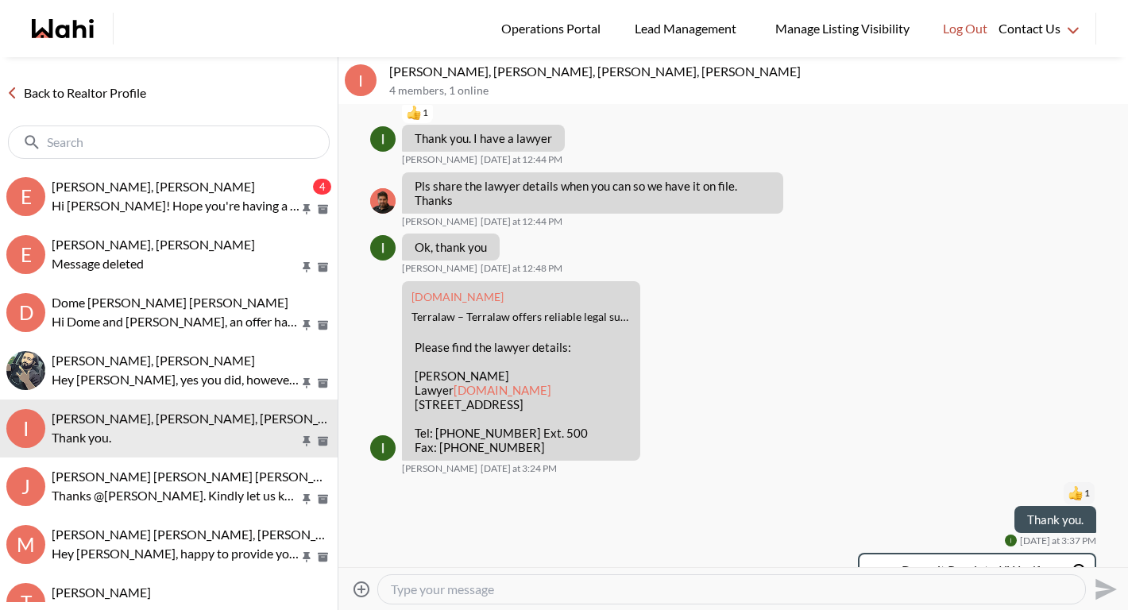
scroll to position [1294, 0]
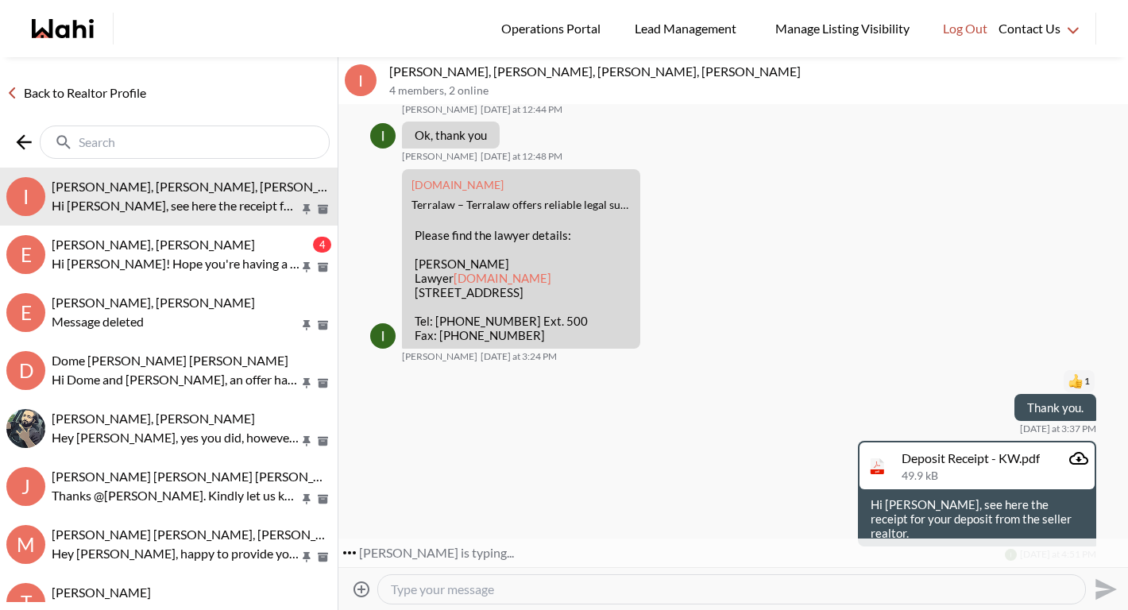
click at [237, 141] on input "text" at bounding box center [186, 142] width 215 height 16
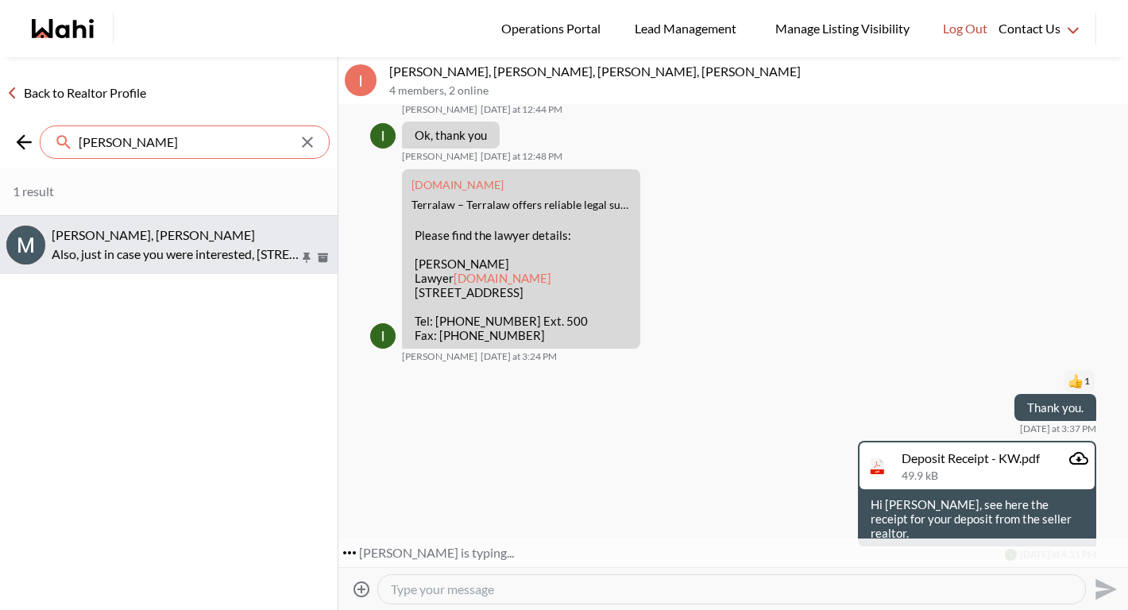
type input "mike"
click at [172, 242] on div "Mike Hartinger, Michelle Also, just in case you were interested, 90 Gordon St i…" at bounding box center [192, 245] width 280 height 37
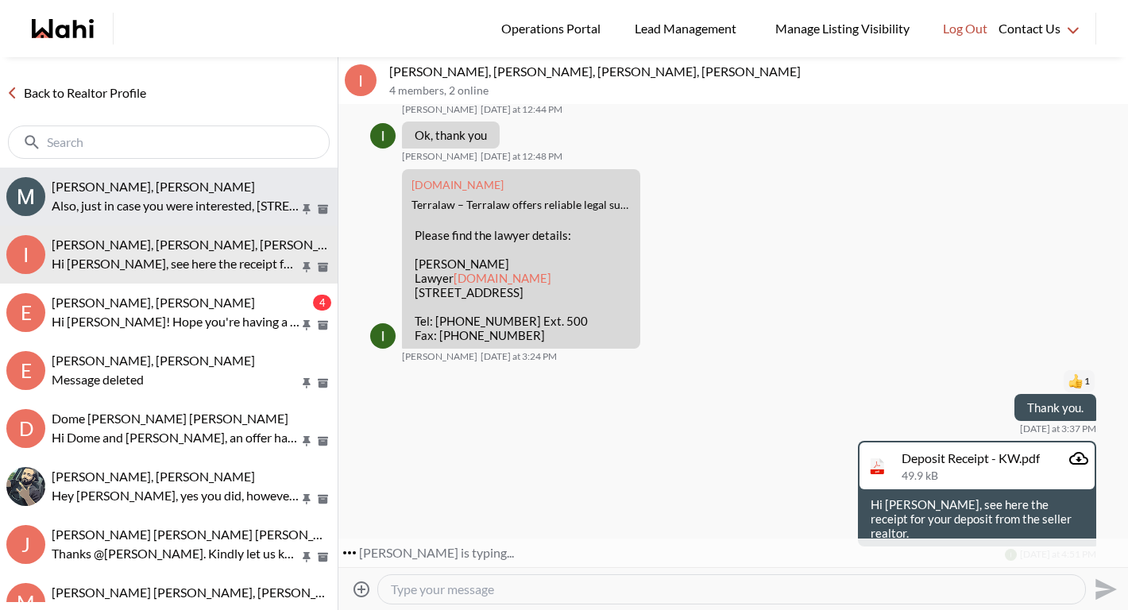
click at [142, 202] on p "Also, just in case you were interested, 90 Gordon St in Brantford ended up sell…" at bounding box center [176, 205] width 248 height 19
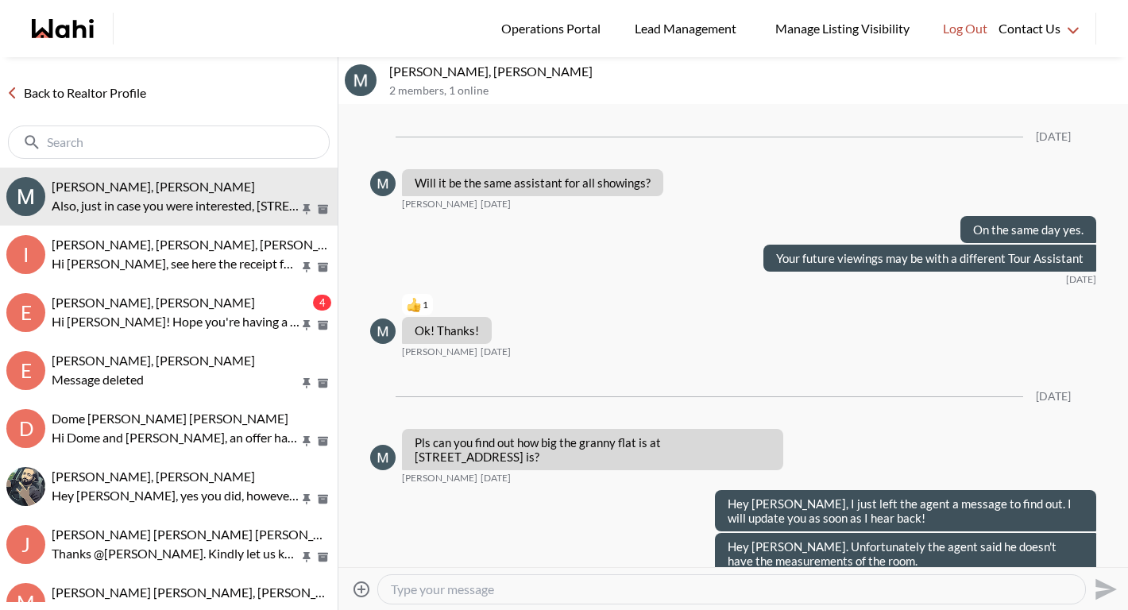
scroll to position [1885, 0]
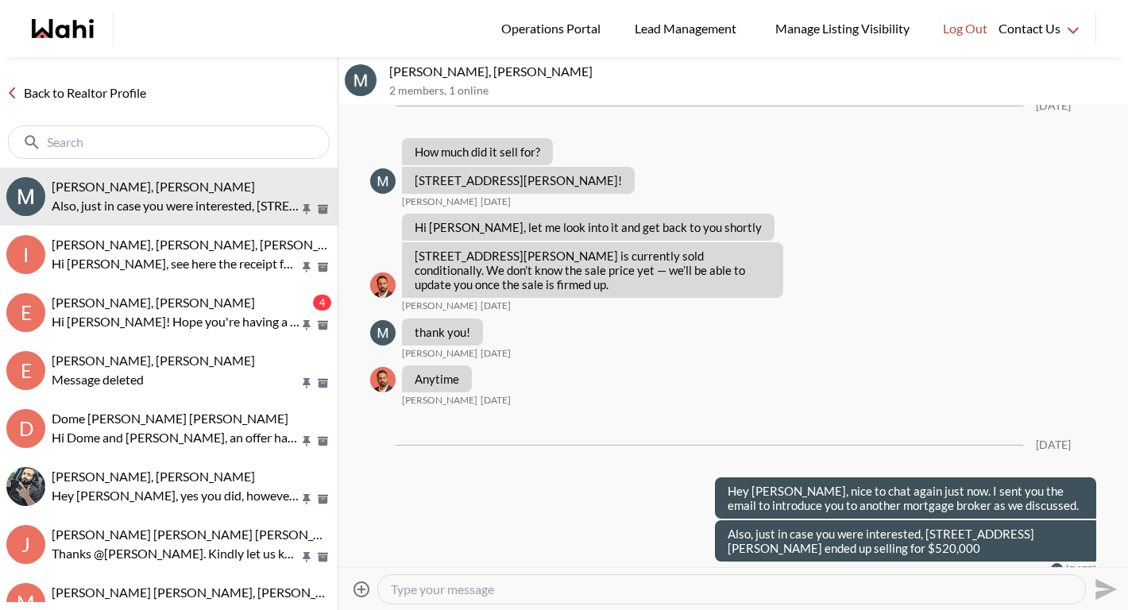
click at [440, 594] on textarea "Type your message" at bounding box center [732, 590] width 682 height 16
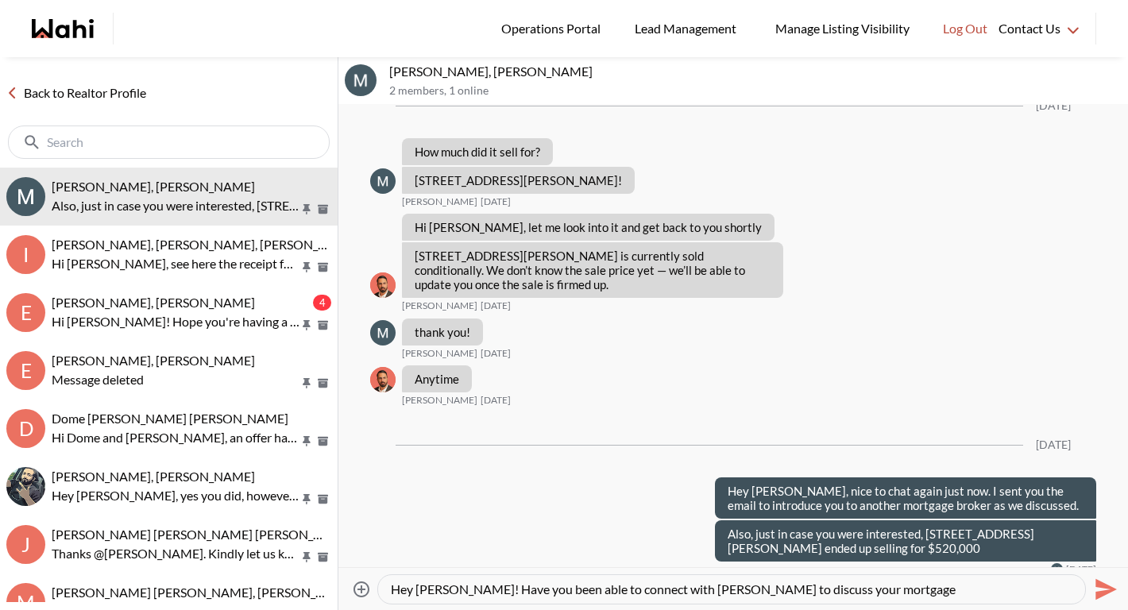
type textarea "Hey Mike! Have you been able to connect with Andrea to discuss your mortgage?"
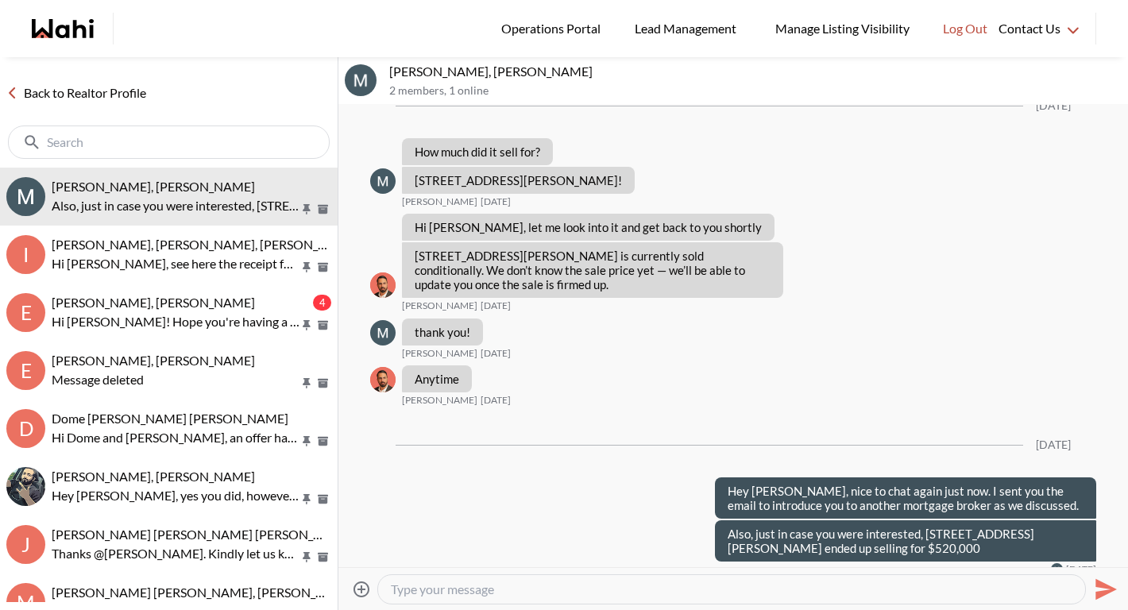
scroll to position [2011, 0]
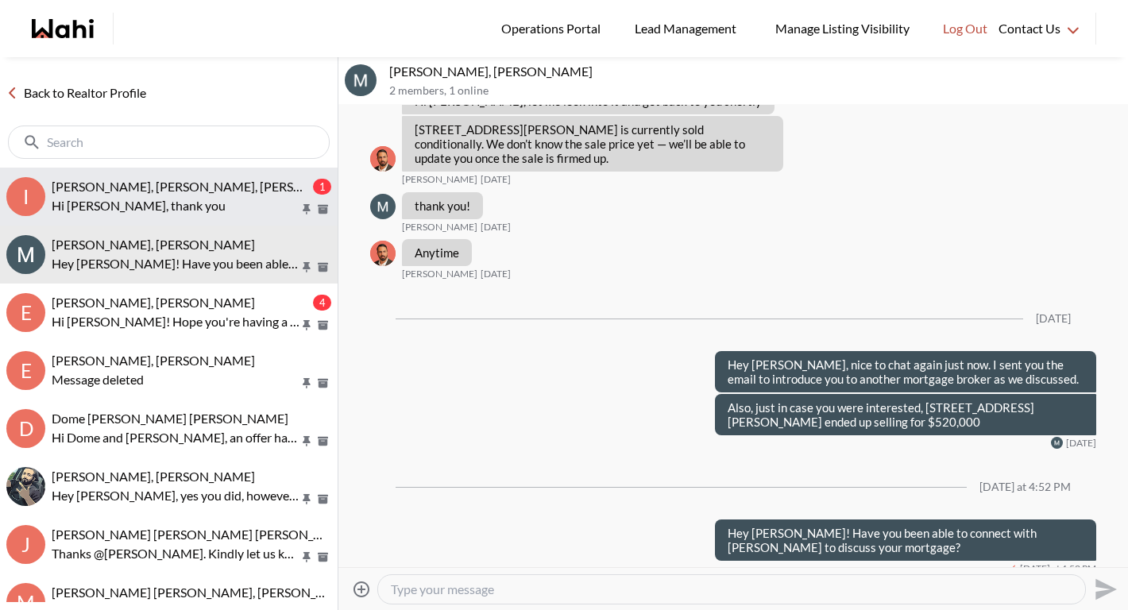
click at [207, 173] on button "I Irina Krasyuk, Kseniya Krasyuk, Michelle, Faraz 1 Hi Michelle, thank you" at bounding box center [169, 197] width 338 height 58
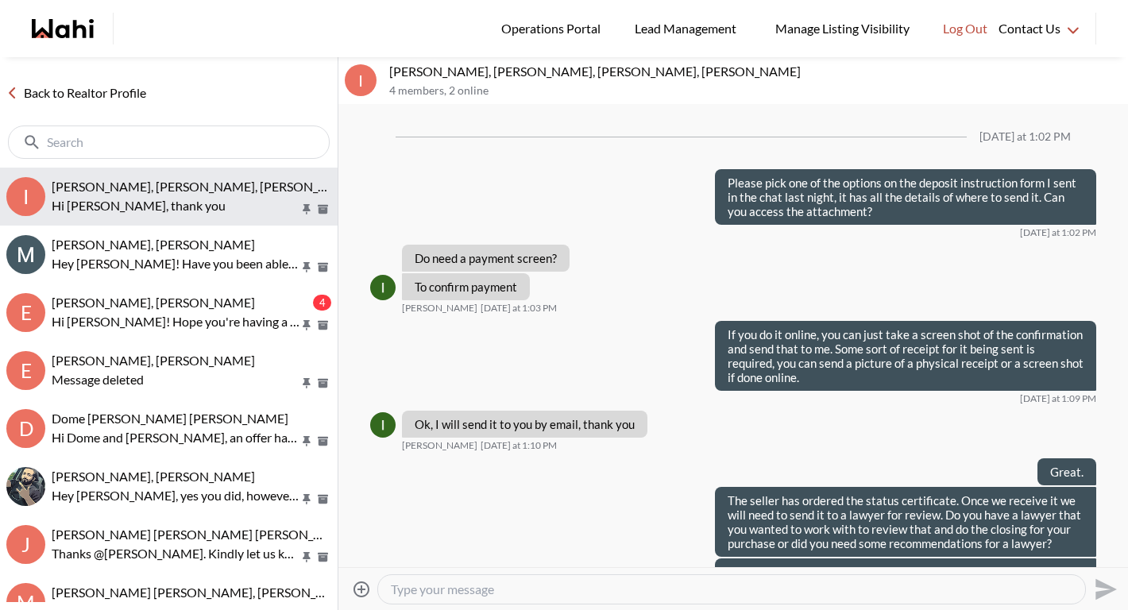
scroll to position [1444, 0]
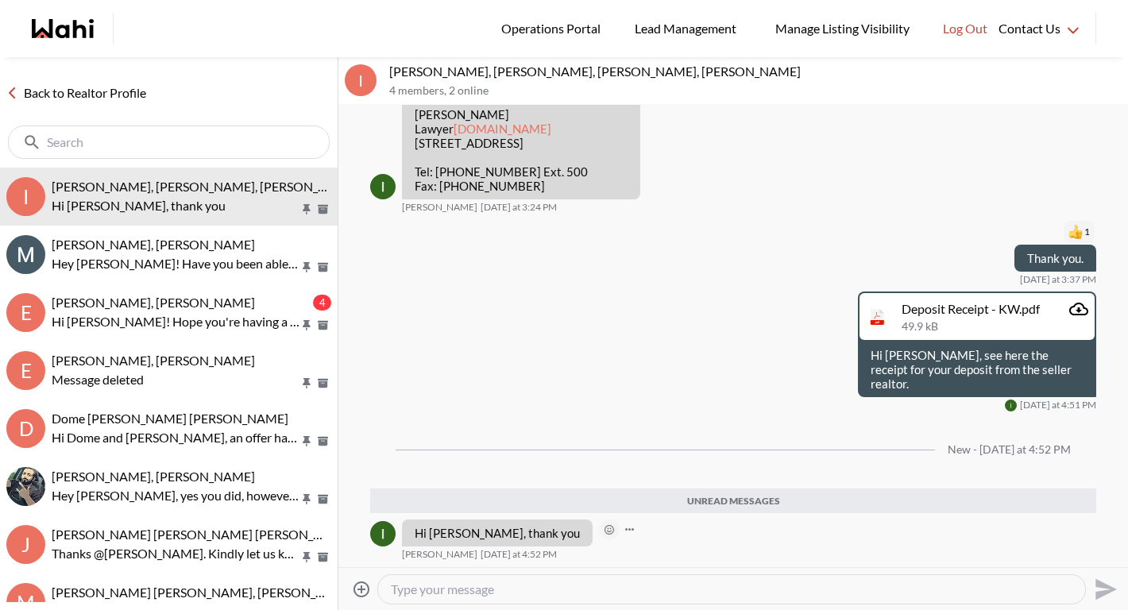
click at [607, 529] on icon "Open Reaction Selector" at bounding box center [609, 530] width 5 height 5
click at [607, 497] on div "Select Reaction: Thumbs up" at bounding box center [606, 496] width 14 height 14
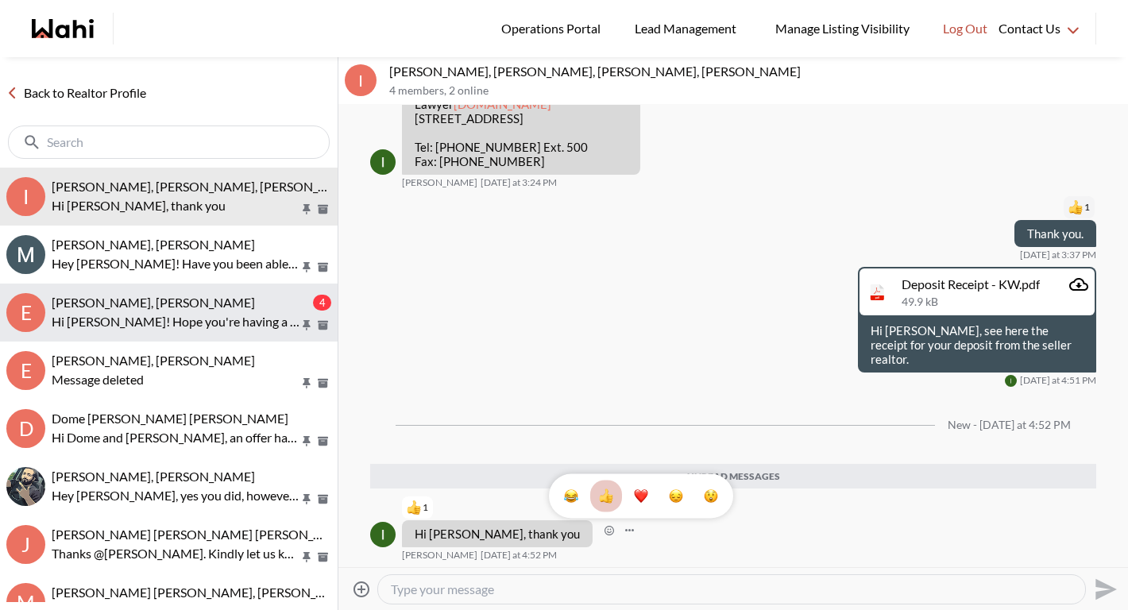
click at [141, 301] on span "Efrem Abraham, Duane, Michelle" at bounding box center [153, 302] width 203 height 15
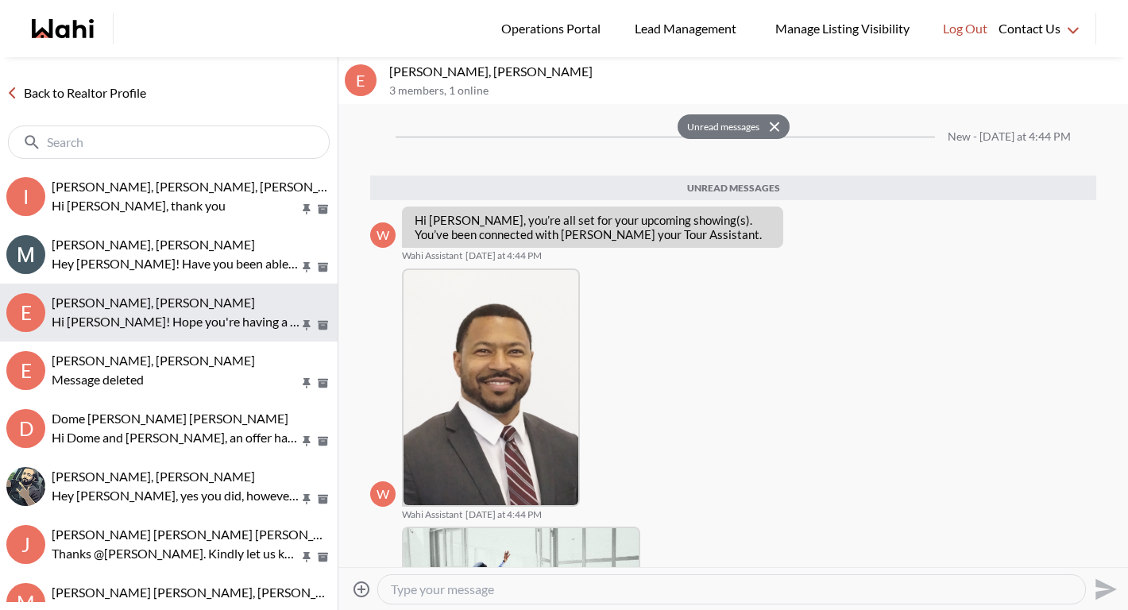
scroll to position [329, 0]
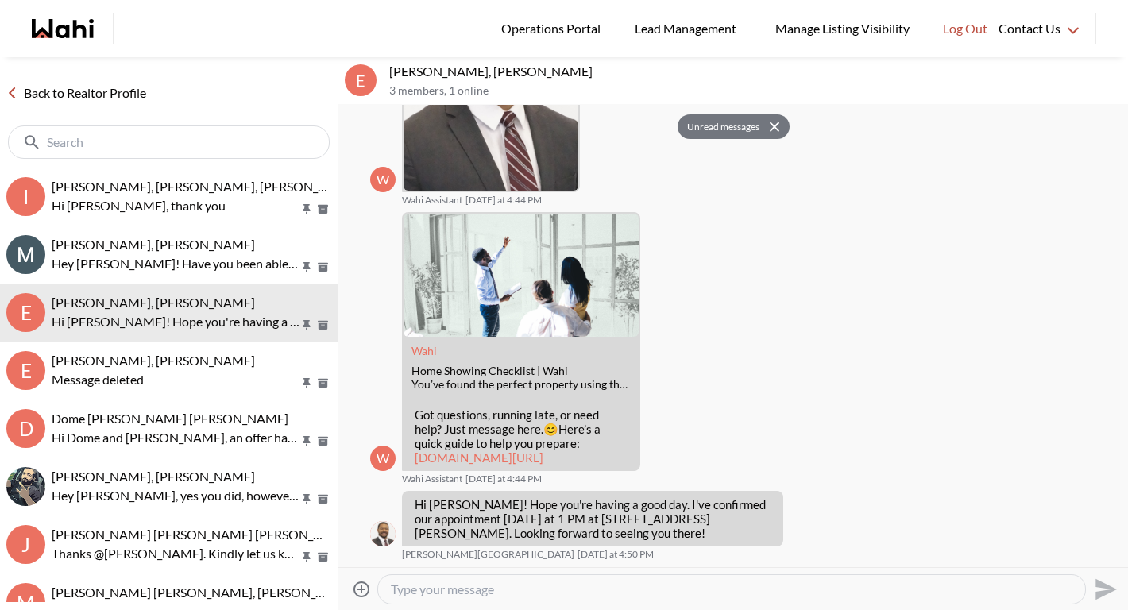
click at [136, 95] on link "Back to Realtor Profile" at bounding box center [76, 93] width 153 height 21
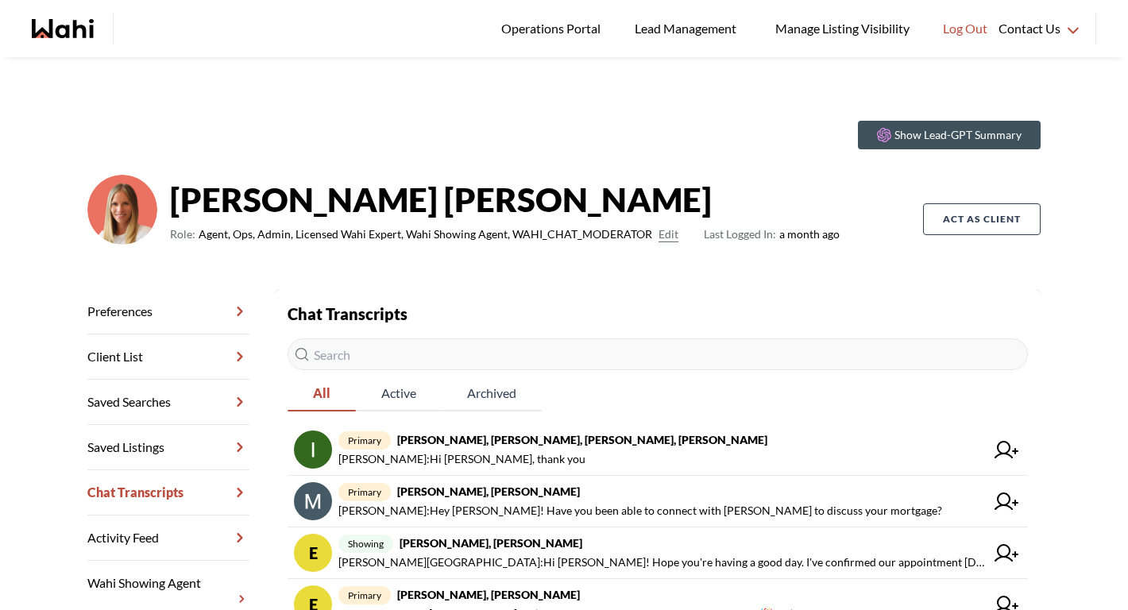
click at [457, 346] on input "text" at bounding box center [658, 354] width 741 height 32
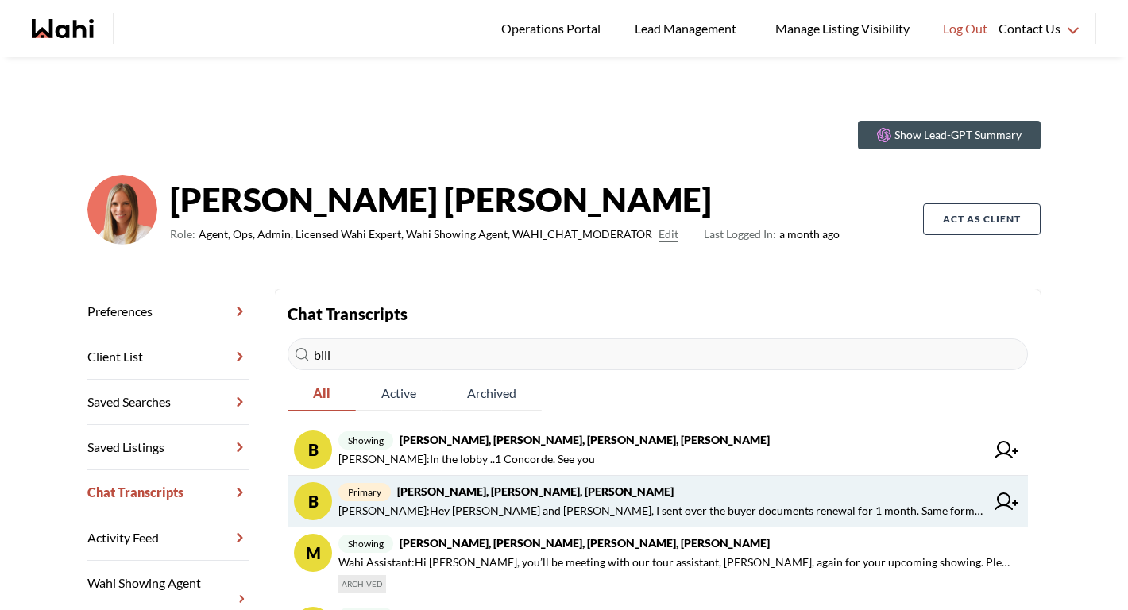
type input "bill"
click at [598, 504] on span "Michelle Ryckman : Hey Bill and Sandra, I sent over the buyer documents renewal…" at bounding box center [661, 510] width 647 height 19
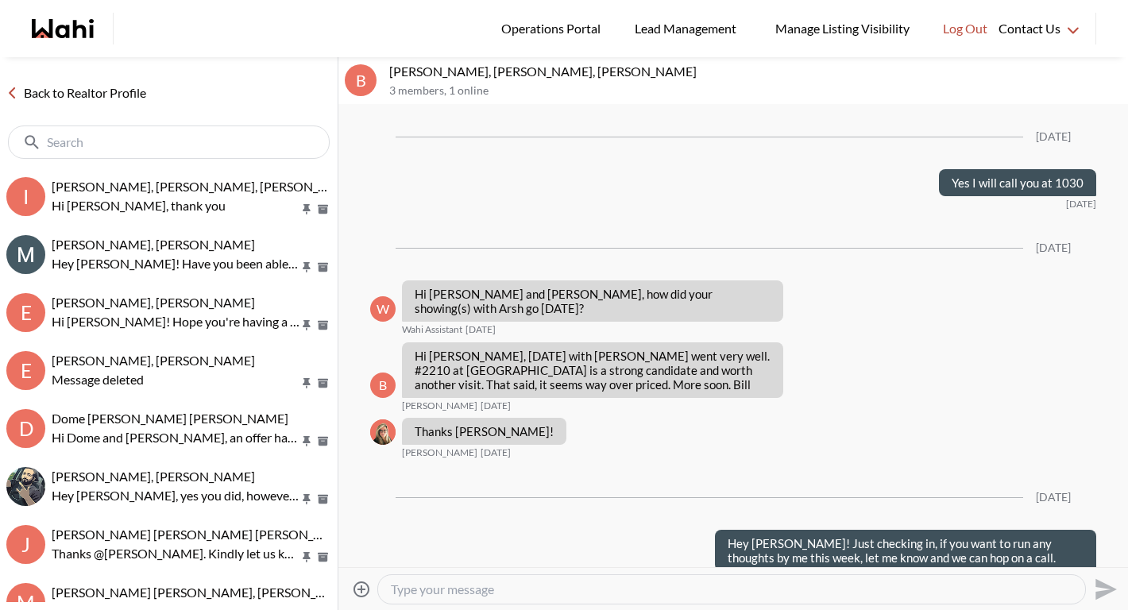
scroll to position [1770, 0]
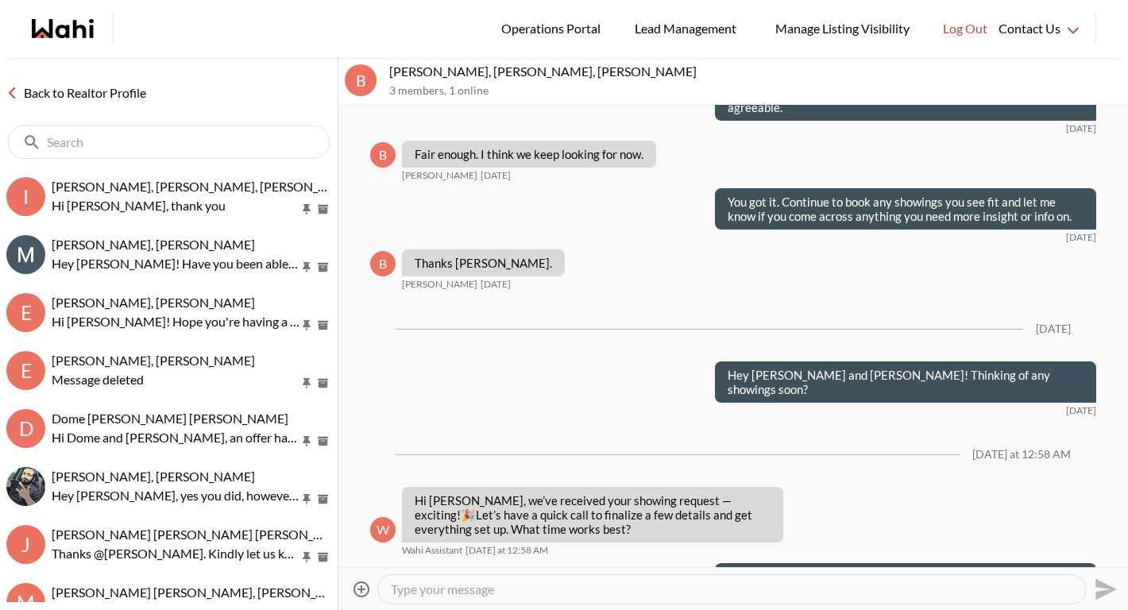
click at [567, 596] on textarea "Type your message" at bounding box center [732, 590] width 682 height 16
type textarea "Hey Bill and Sandra. How did it go yesterday? Any contenders?"
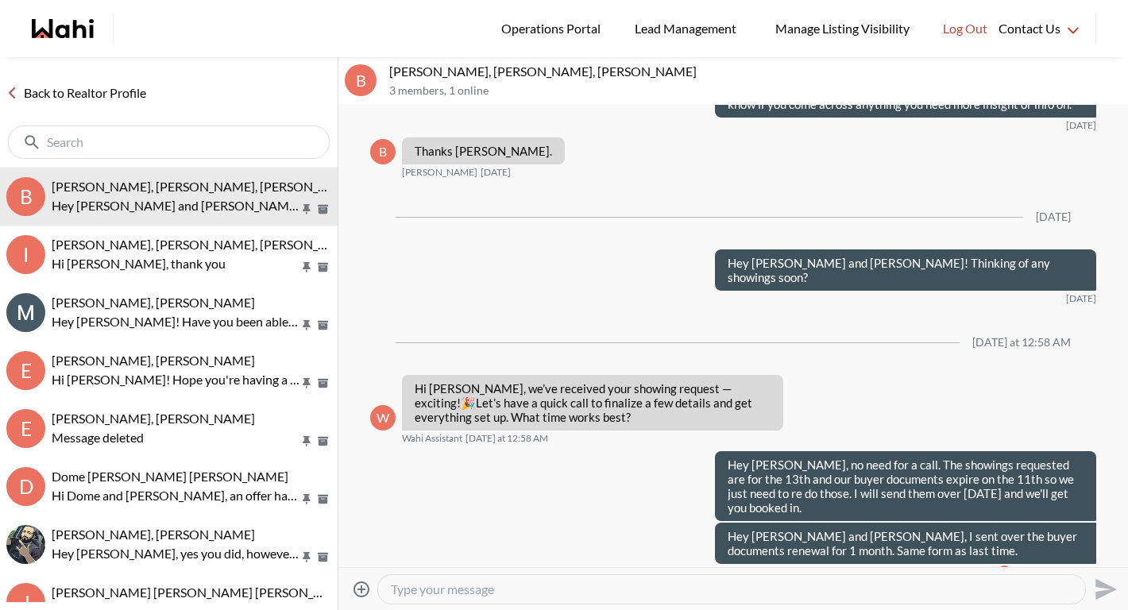
click at [120, 88] on link "Back to Realtor Profile" at bounding box center [76, 93] width 153 height 21
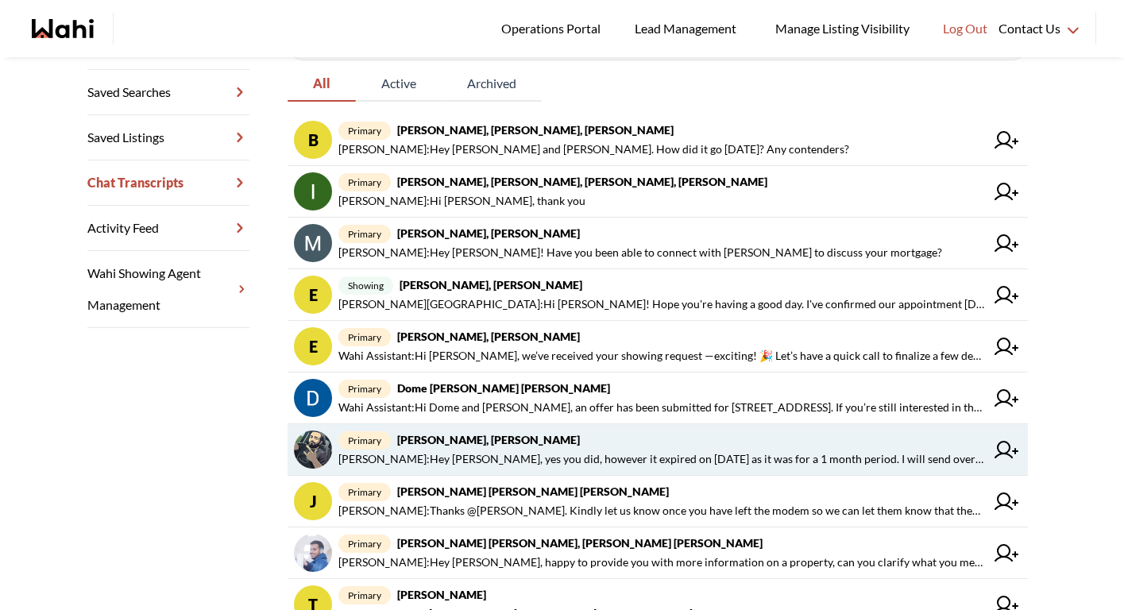
click at [476, 443] on strong "Saeid Kanani, Michelle" at bounding box center [488, 440] width 183 height 14
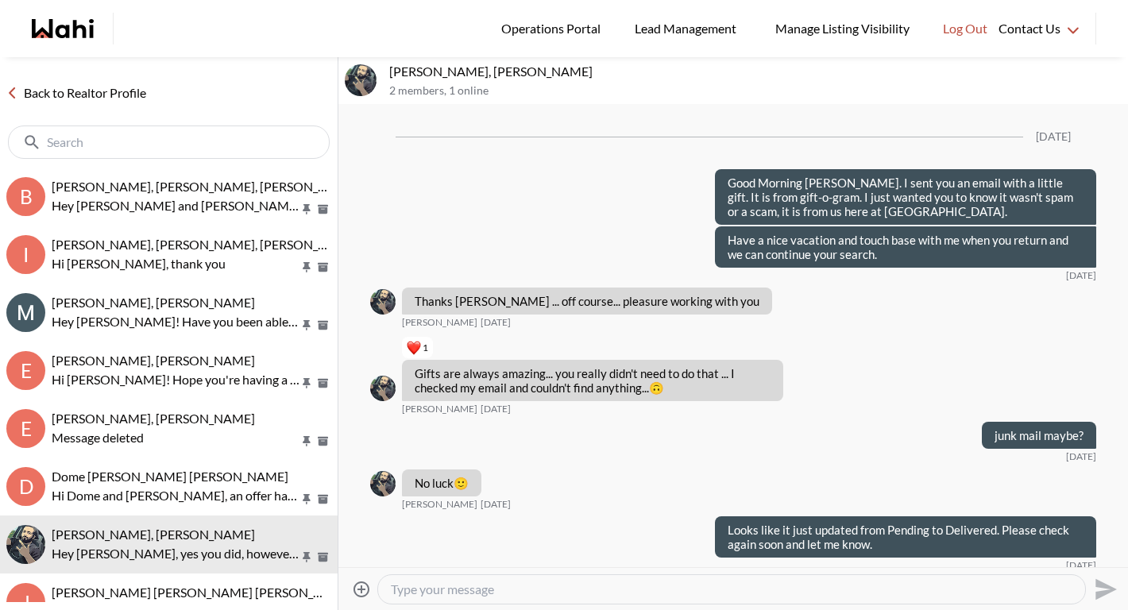
scroll to position [2092, 0]
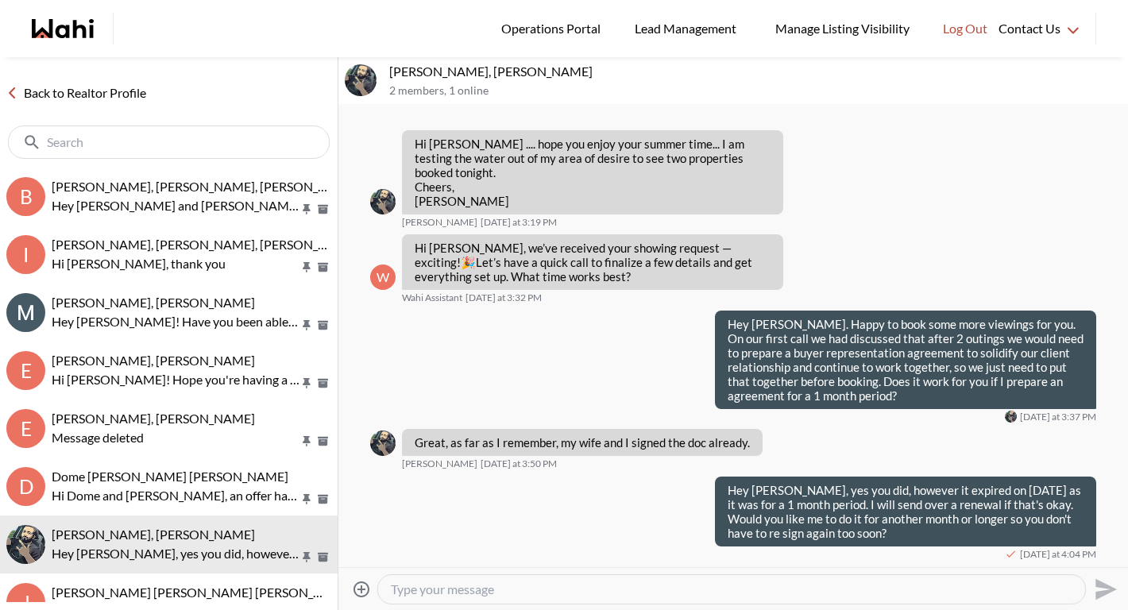
click at [484, 590] on textarea "Type your message" at bounding box center [732, 590] width 682 height 16
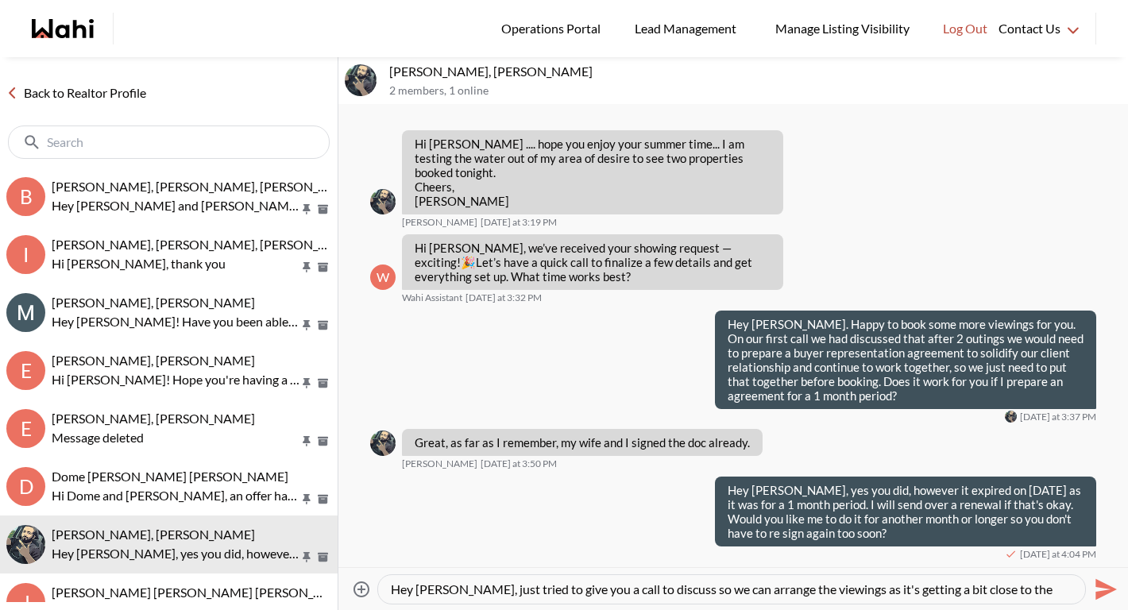
scroll to position [16, 0]
type textarea "Hey Saeid, just tried to give you a call to discuss so we can arrange the viewi…"
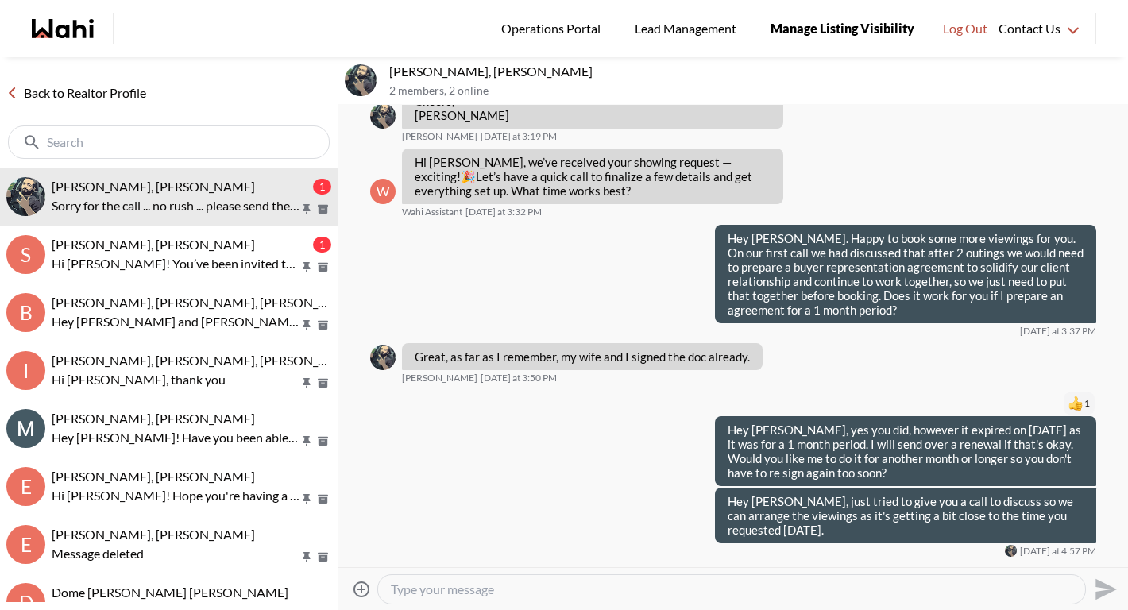
scroll to position [2250, 0]
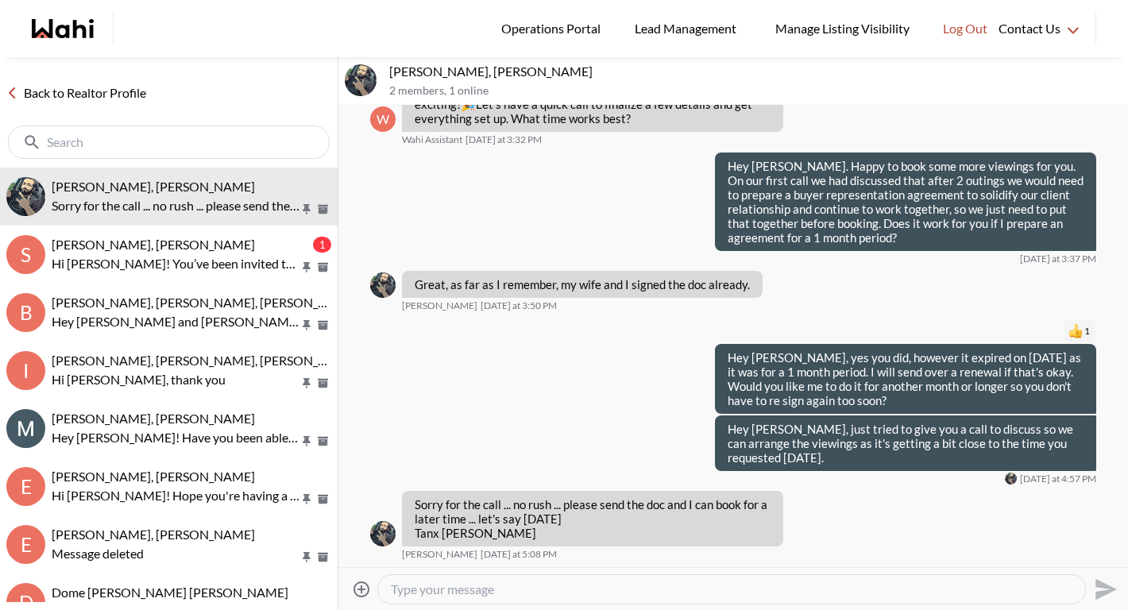
click at [478, 589] on textarea "Type your message" at bounding box center [732, 590] width 682 height 16
type textarea "Hey Saied, okay I will send it over. What time Saturday works for you?"
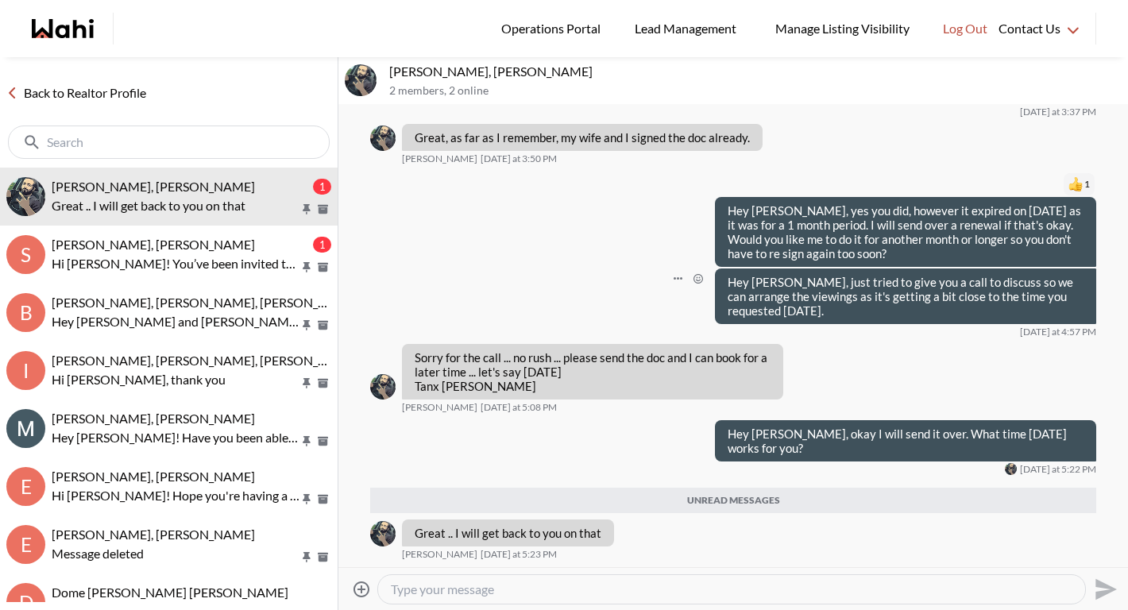
scroll to position [2359, 0]
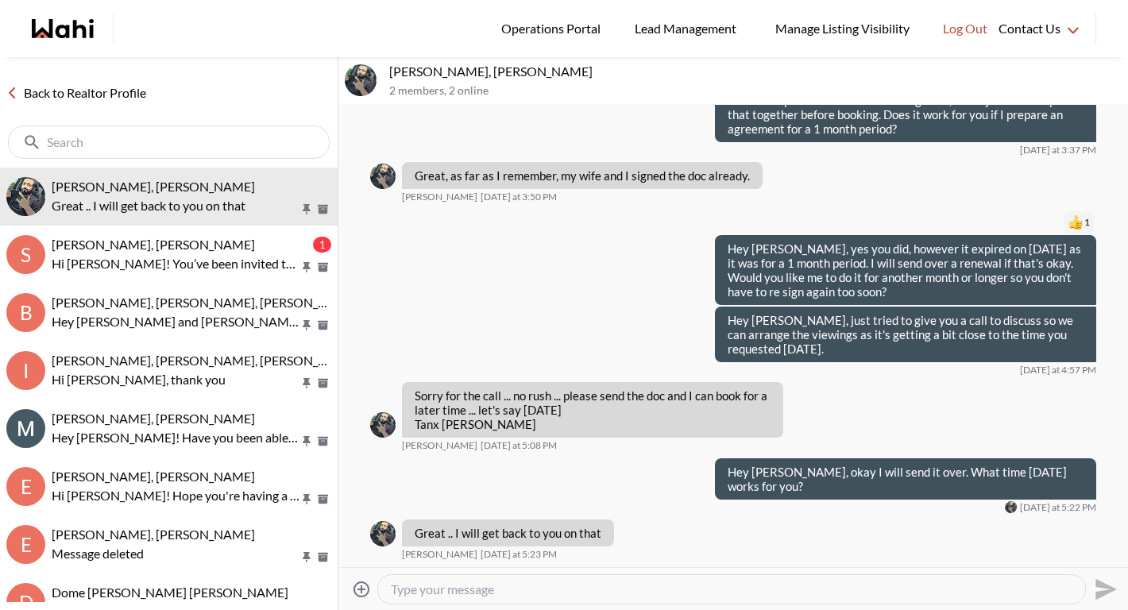
click at [482, 587] on textarea "Type your message" at bounding box center [732, 590] width 682 height 16
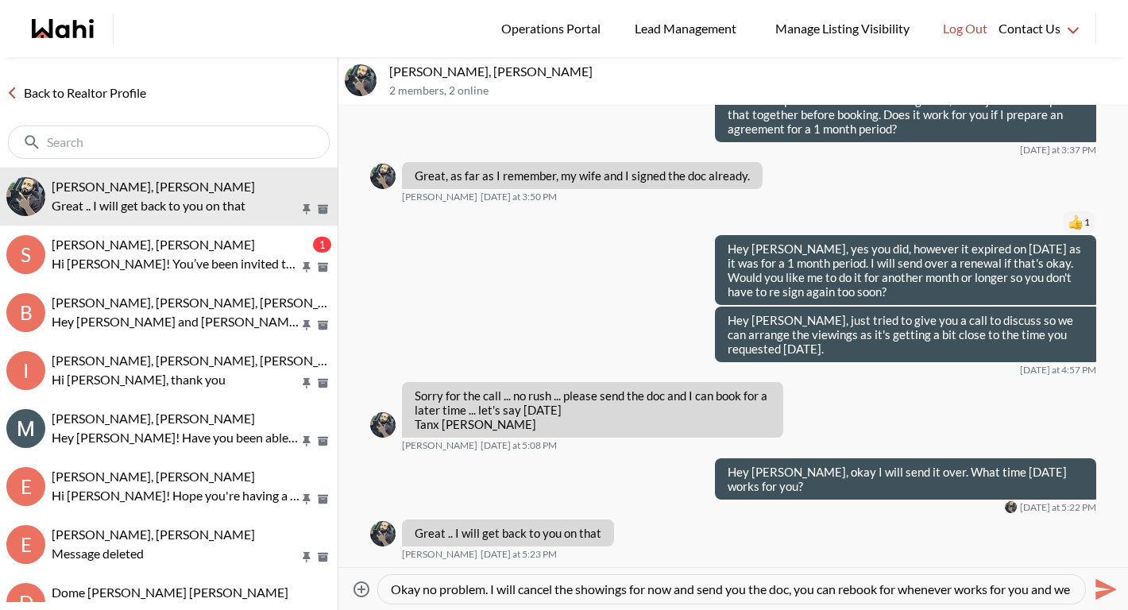
scroll to position [15, 0]
type textarea "Okay no problem. I will cancel the showings for now and send you the doc, you c…"
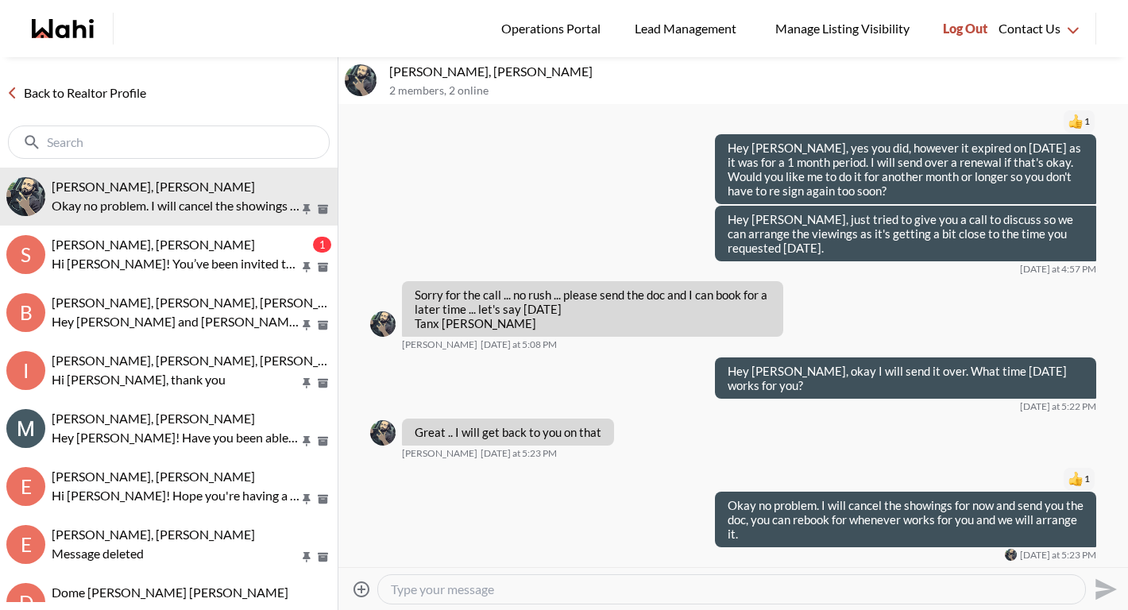
scroll to position [2460, 0]
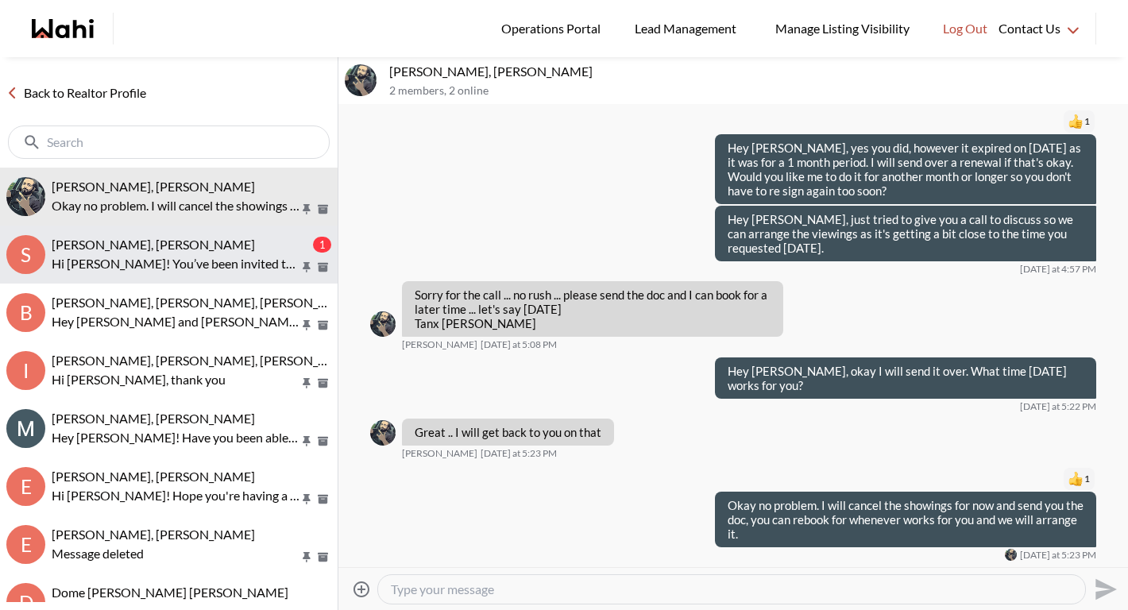
click at [133, 243] on span "Syed Bukhari, Michelle" at bounding box center [153, 244] width 203 height 15
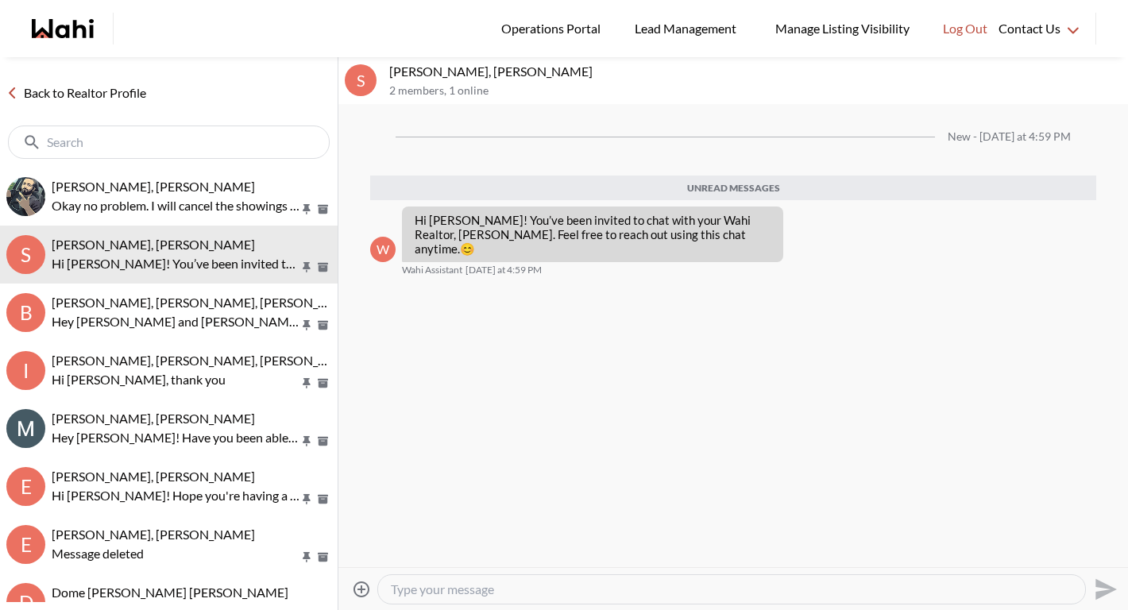
click at [82, 91] on link "Back to Realtor Profile" at bounding box center [76, 93] width 153 height 21
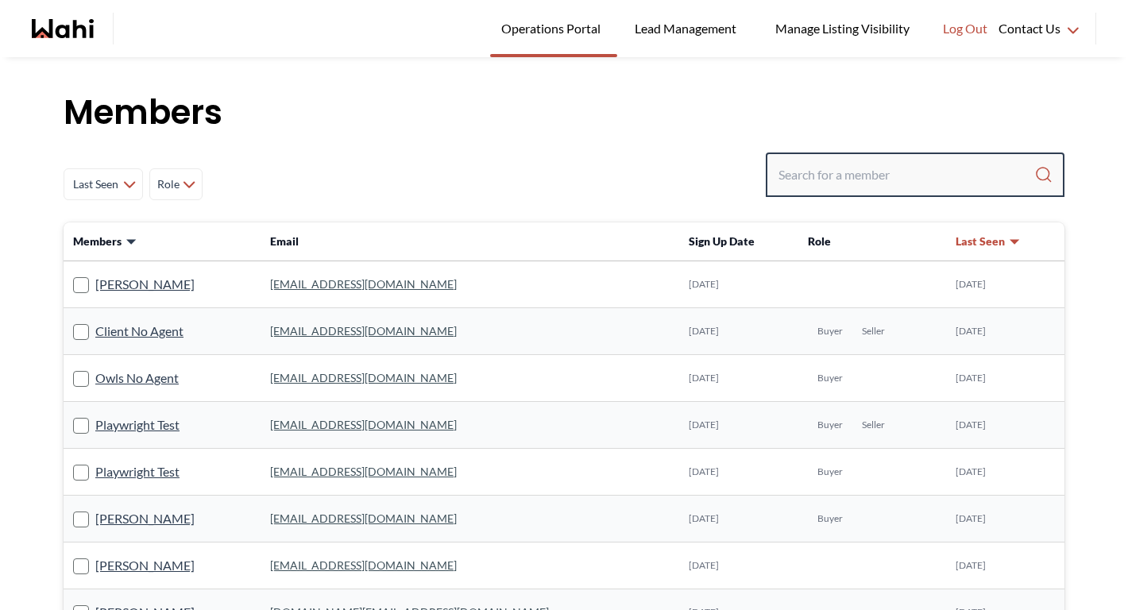
click at [888, 162] on input "Search input" at bounding box center [907, 175] width 256 height 29
paste input "alibukhari2000@yahoo.ca)"
type input "alibukhari2000@yahoo.ca)"
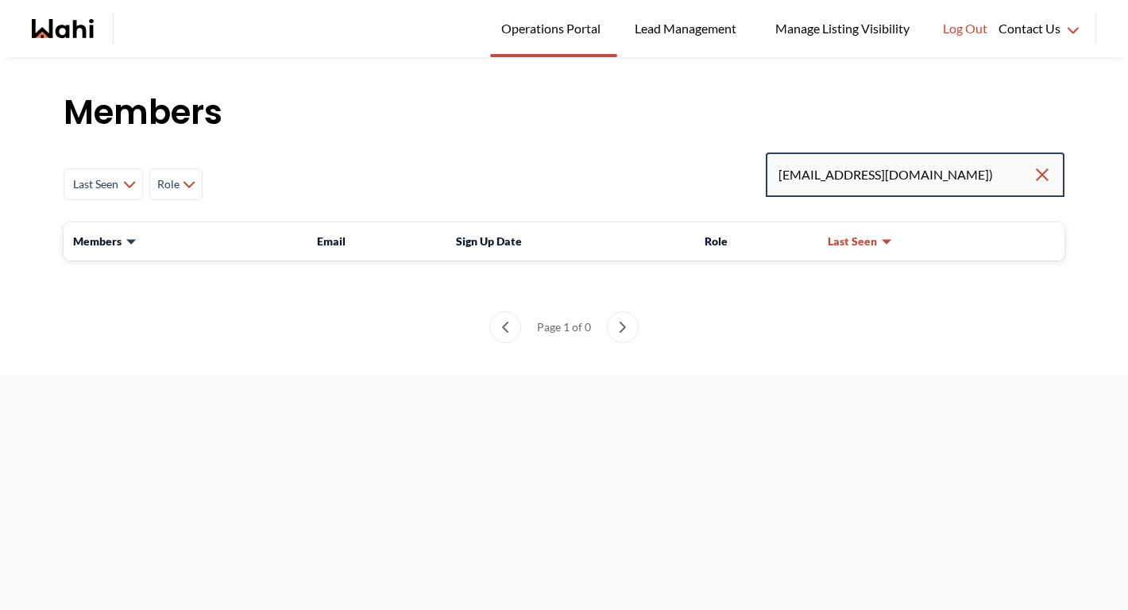
click at [942, 184] on input "alibukhari2000@yahoo.ca)" at bounding box center [906, 175] width 254 height 29
type input "alibukhari2000@yahoo.ca"
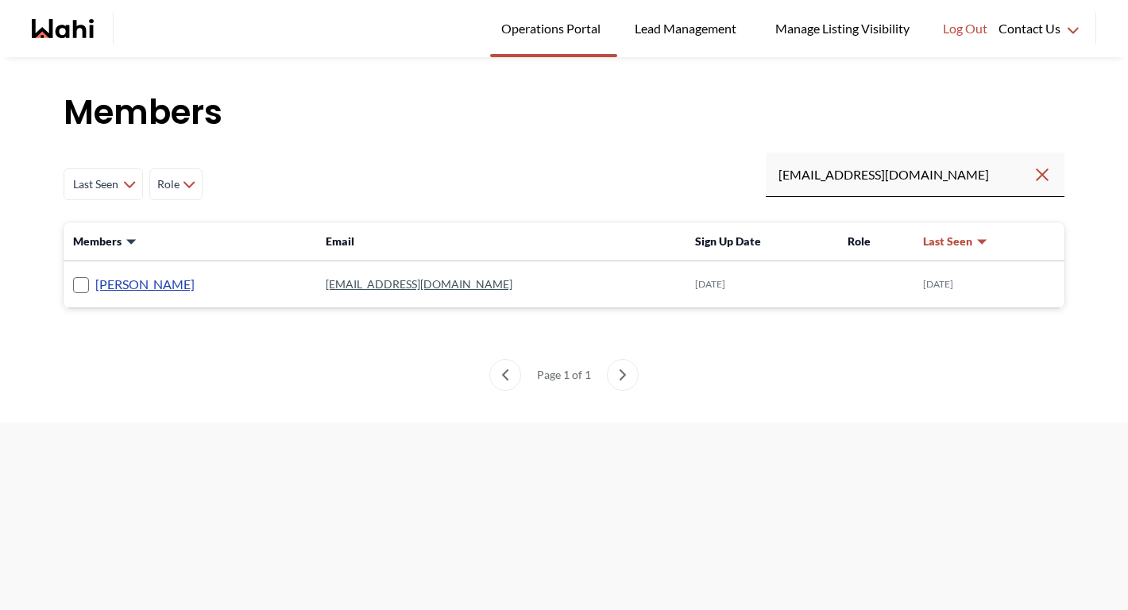
click at [155, 288] on link "Syed Bukhari" at bounding box center [144, 284] width 99 height 21
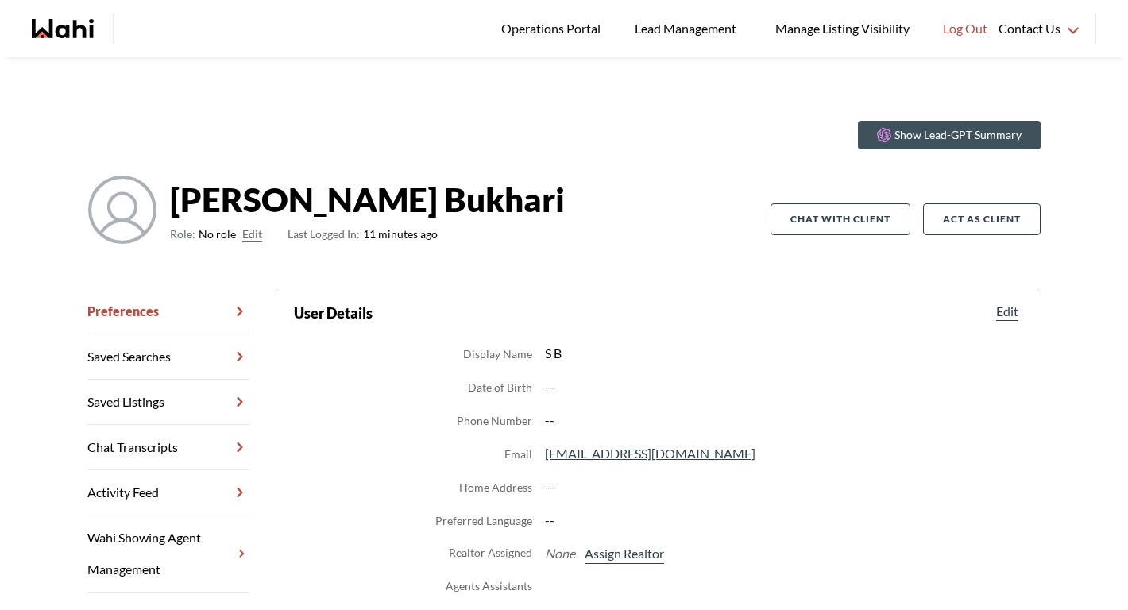
click at [248, 232] on button "Edit" at bounding box center [252, 234] width 20 height 19
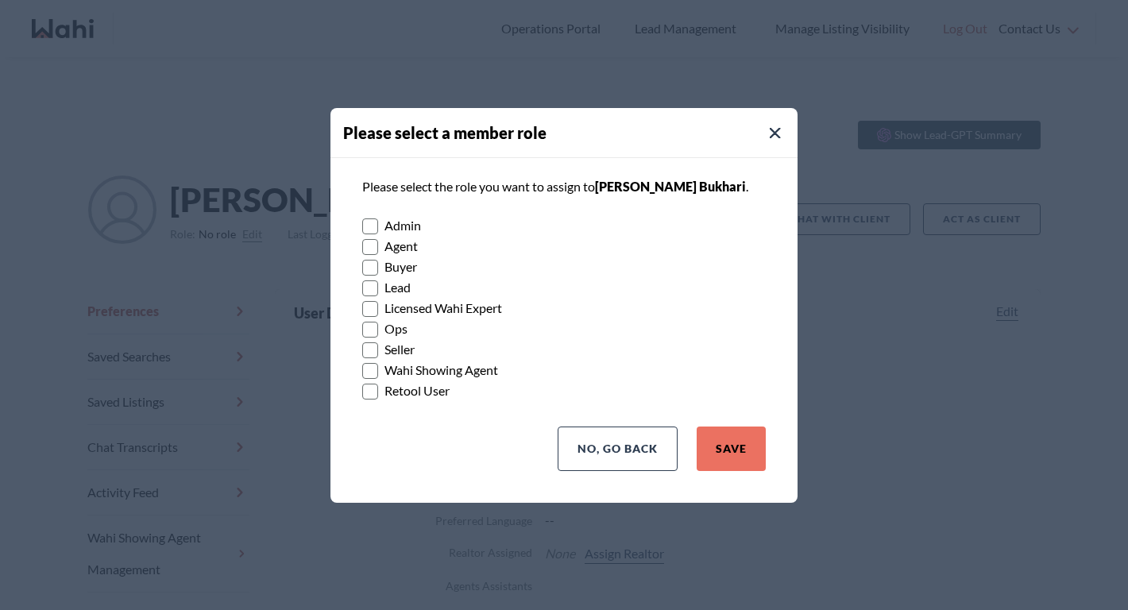
click at [376, 264] on rect at bounding box center [370, 267] width 15 height 15
click at [362, 264] on input "Buyer" at bounding box center [362, 262] width 0 height 10
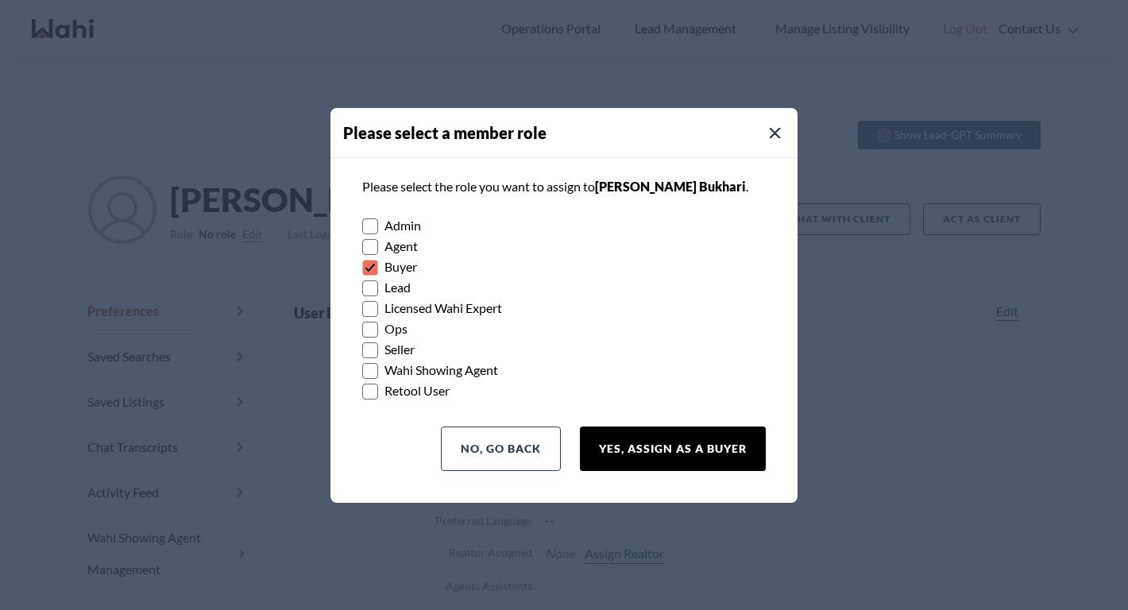
click at [649, 440] on button "Yes, Assign as a Buyer" at bounding box center [673, 449] width 186 height 44
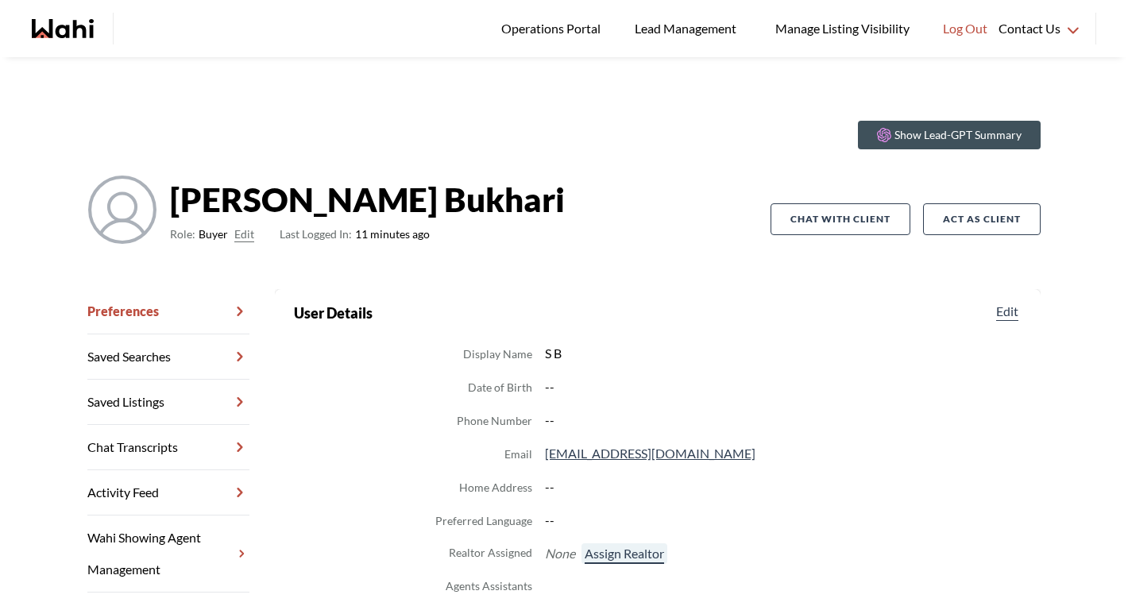
click at [635, 551] on button "Assign Realtor" at bounding box center [625, 554] width 86 height 21
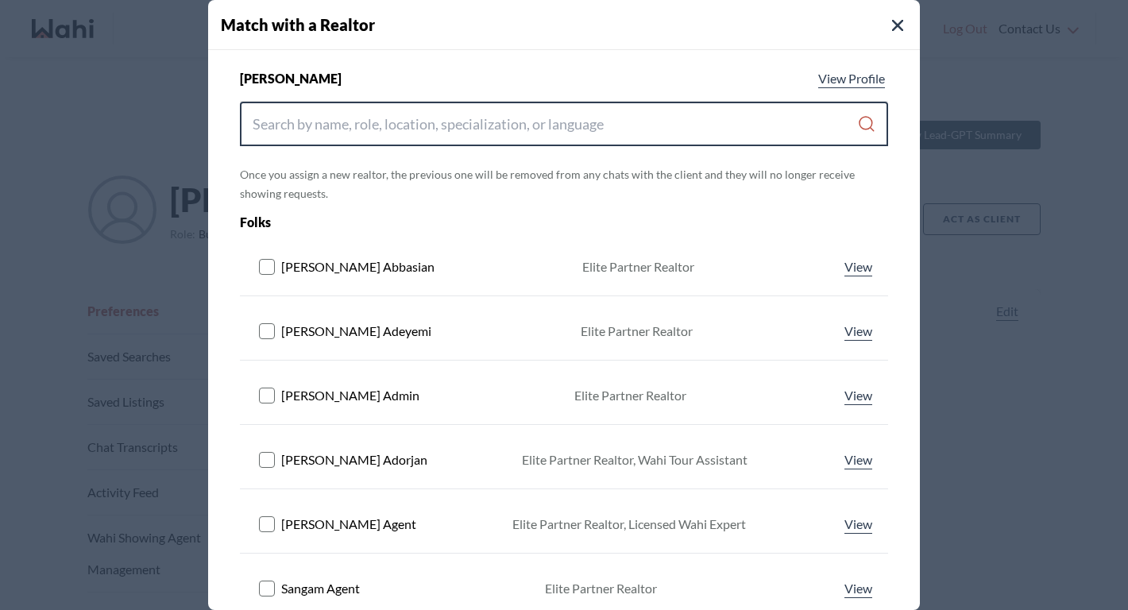
click at [464, 113] on input "Search input" at bounding box center [555, 124] width 605 height 29
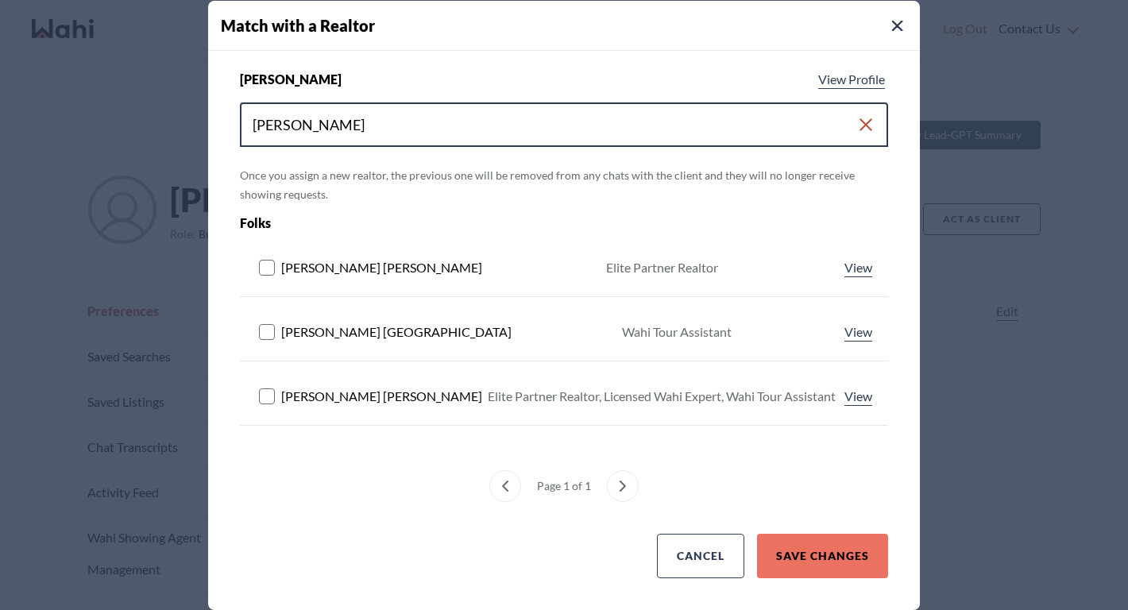
type input "michelle"
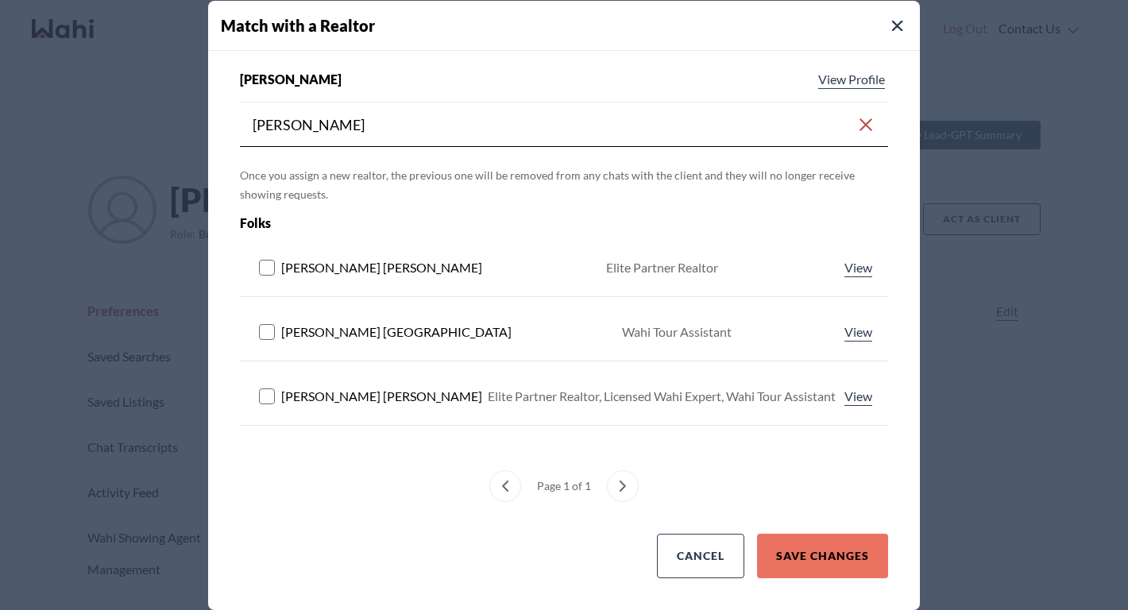
click at [261, 393] on rect at bounding box center [267, 396] width 15 height 15
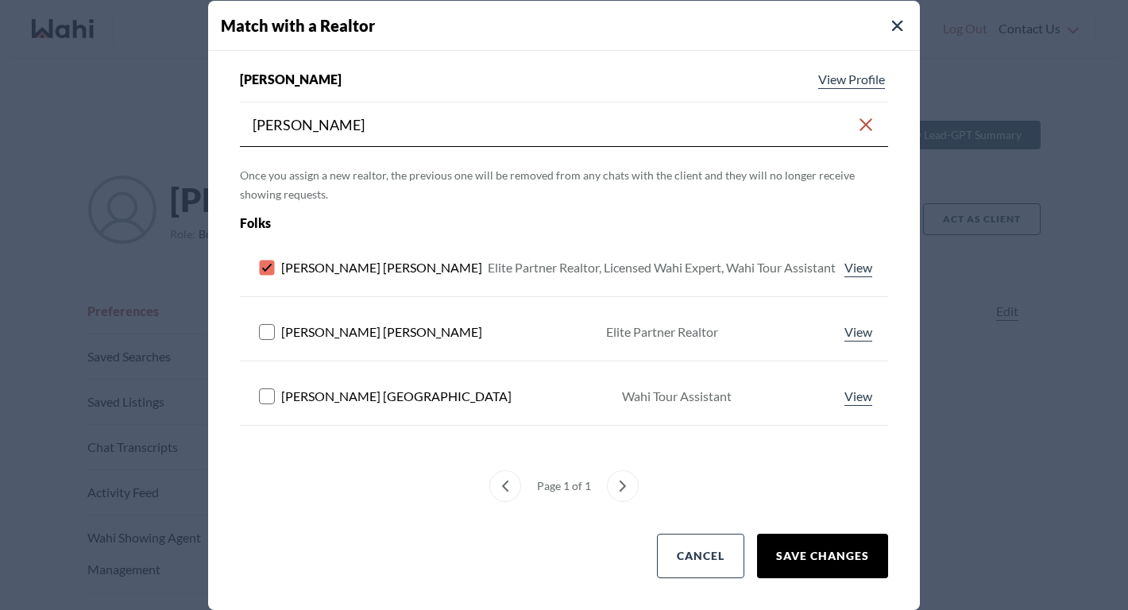
click at [855, 570] on button "Save Changes" at bounding box center [822, 556] width 131 height 44
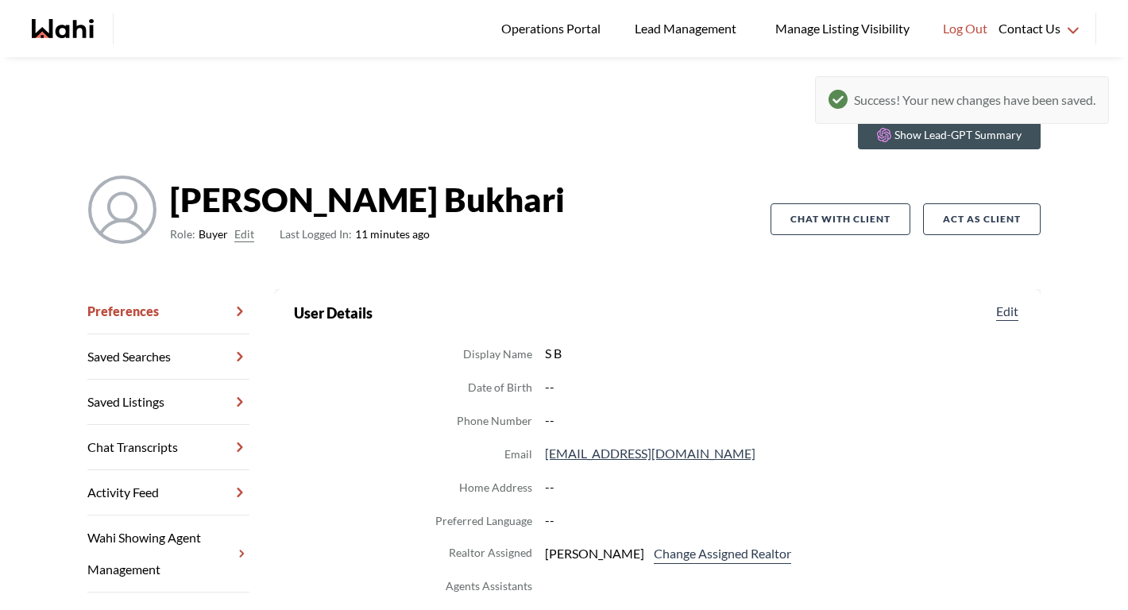
click at [184, 457] on link "Chat Transcripts" at bounding box center [168, 447] width 162 height 45
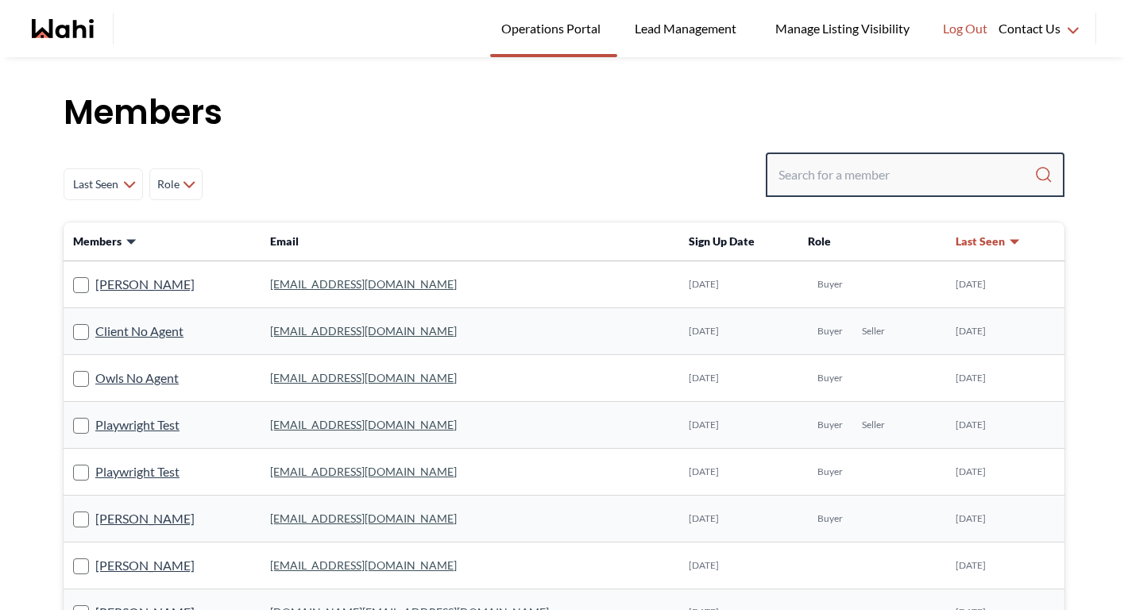
click at [851, 172] on input "Search input" at bounding box center [907, 175] width 256 height 29
paste input "[EMAIL_ADDRESS][DOMAIN_NAME]"
type input "[EMAIL_ADDRESS][DOMAIN_NAME]"
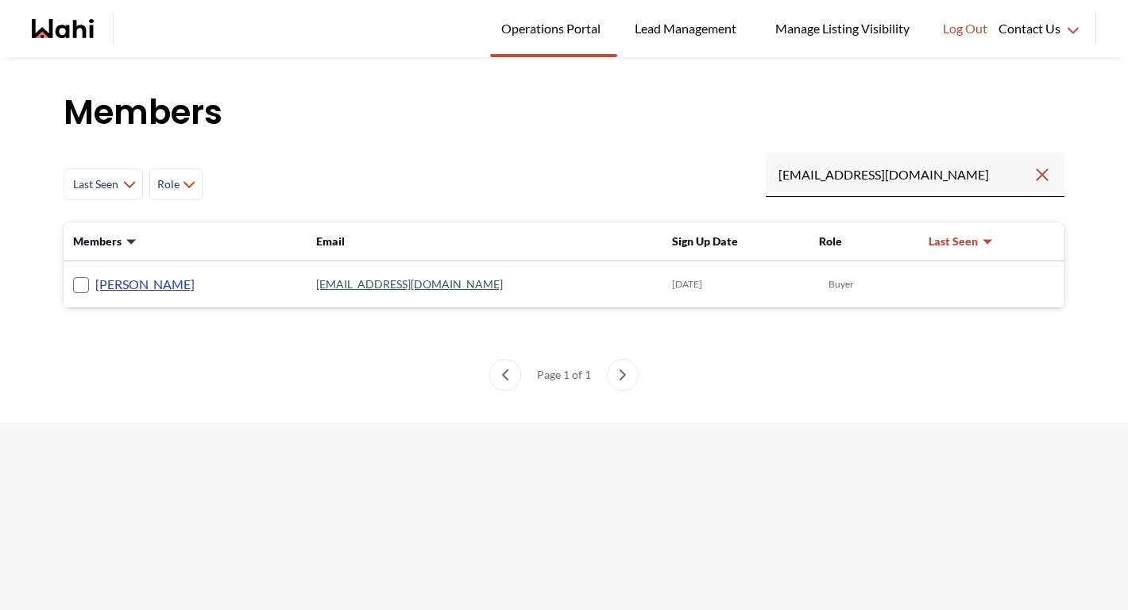
click at [127, 277] on link "[PERSON_NAME]" at bounding box center [144, 284] width 99 height 21
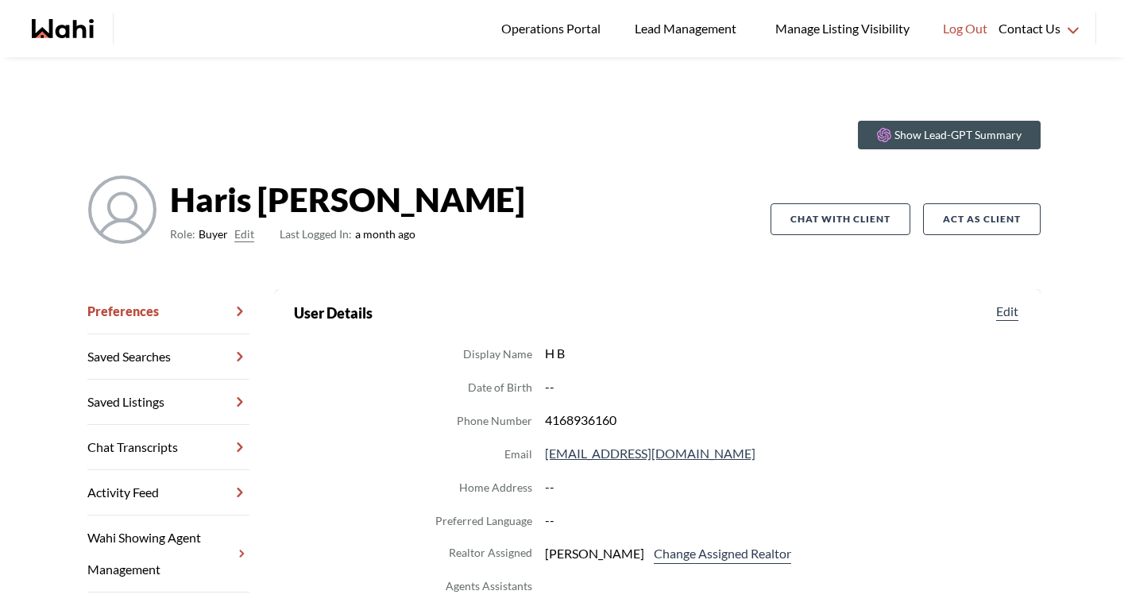
click at [109, 459] on link "Chat Transcripts" at bounding box center [168, 447] width 162 height 45
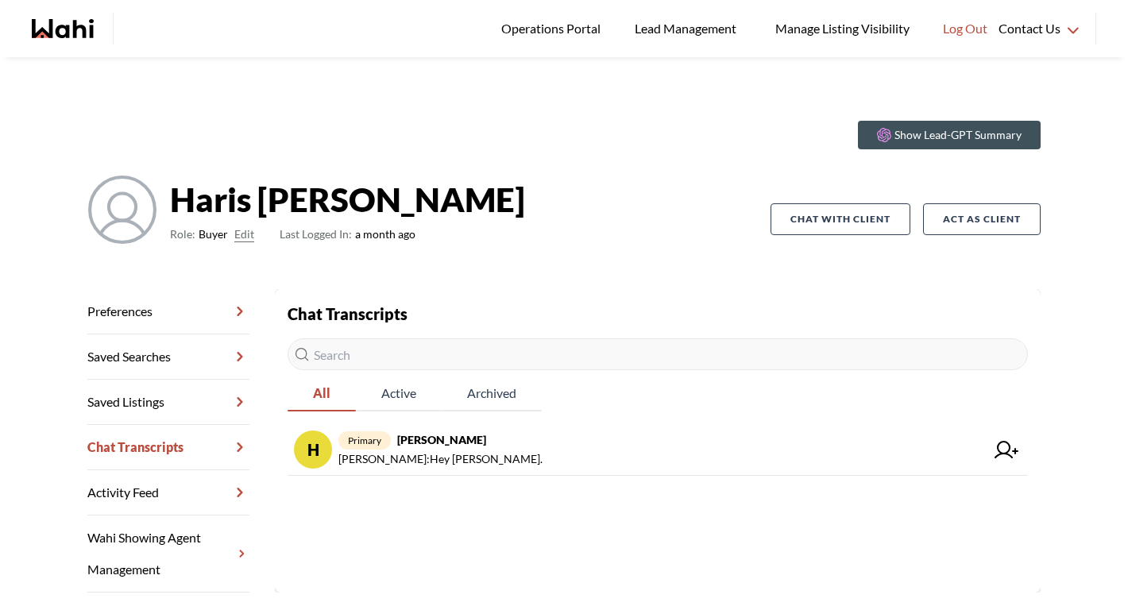
scroll to position [6, 0]
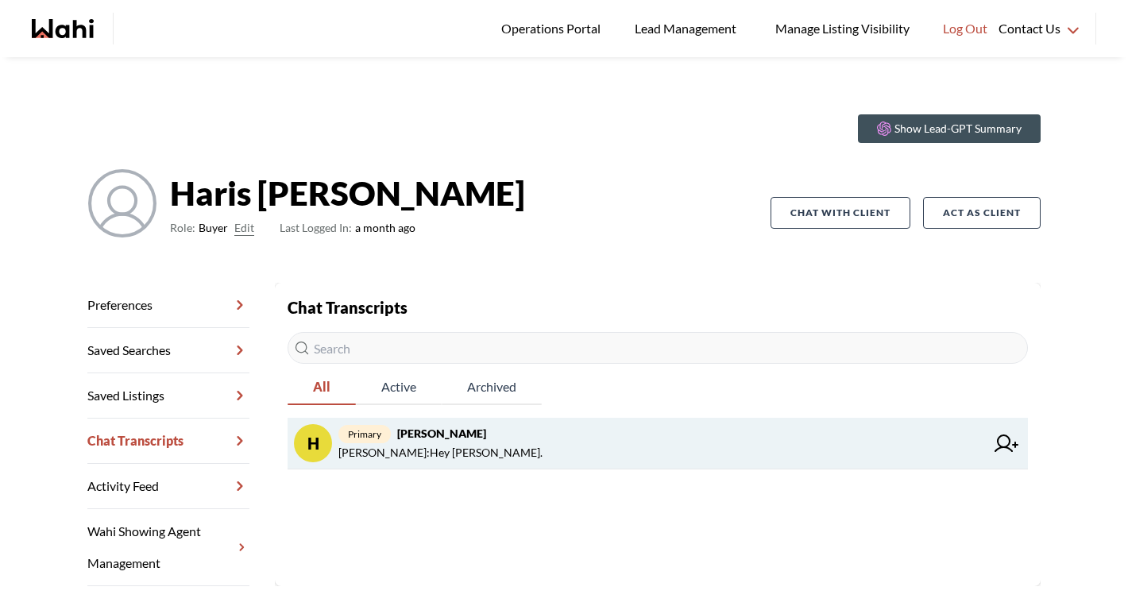
click at [436, 446] on span "[PERSON_NAME] : Hey [PERSON_NAME]." at bounding box center [440, 452] width 204 height 19
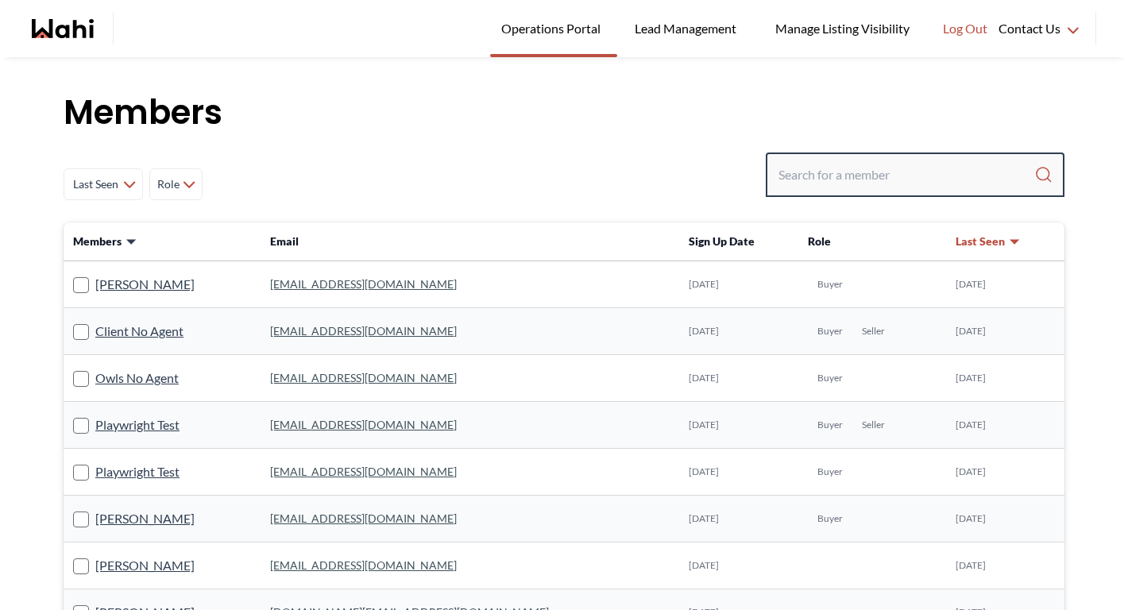
click at [915, 168] on input "Search input" at bounding box center [907, 175] width 256 height 29
type input "faraz"
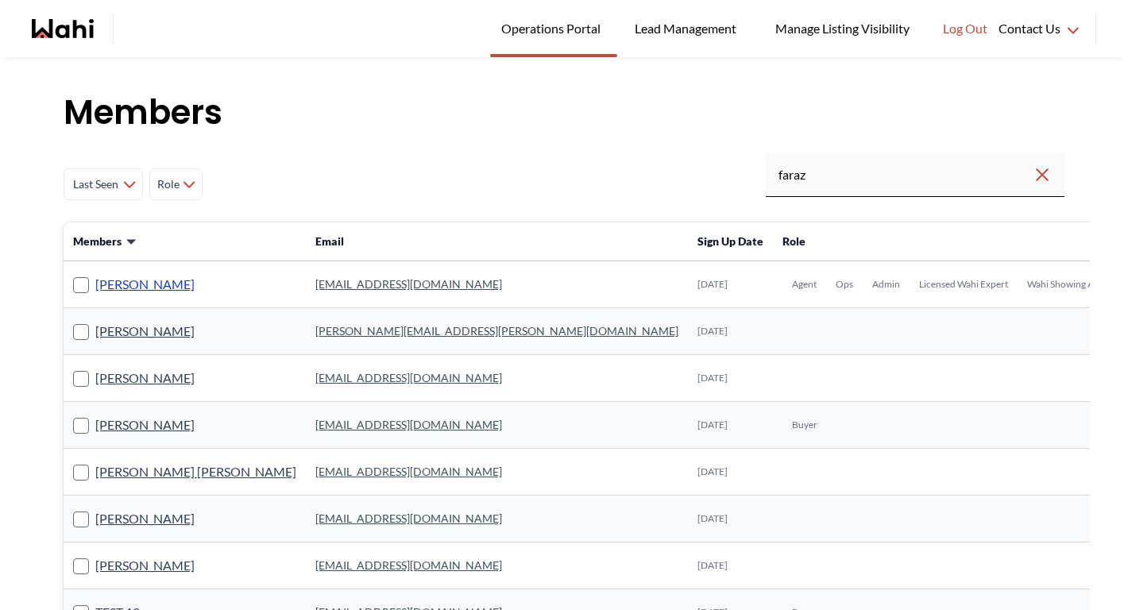
click at [111, 286] on link "Faraz Azam" at bounding box center [144, 284] width 99 height 21
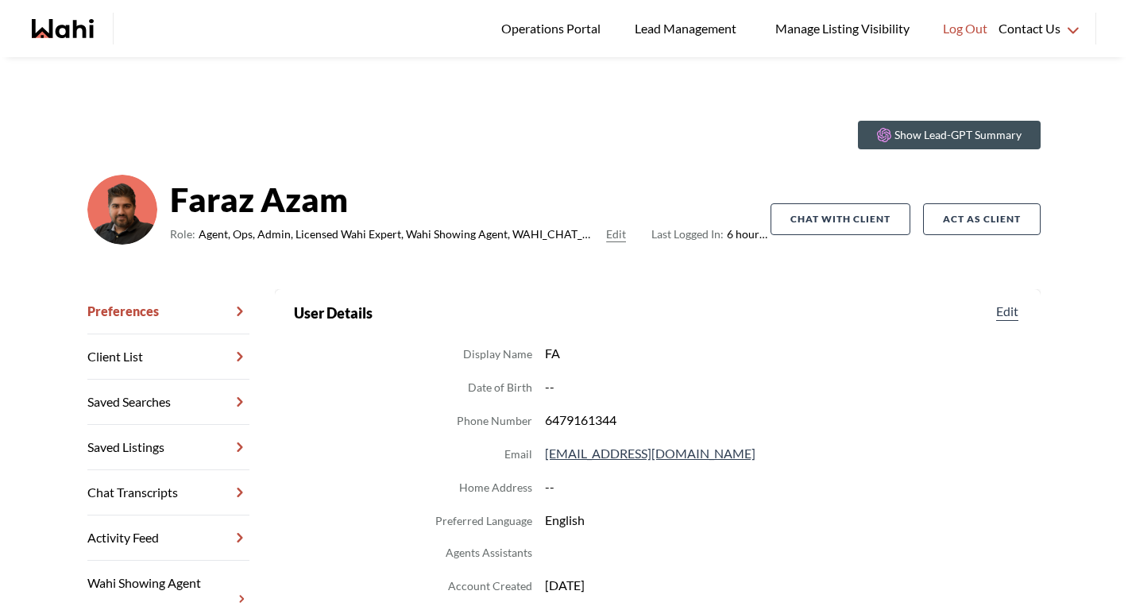
click at [157, 486] on link "Chat Transcripts" at bounding box center [168, 492] width 162 height 45
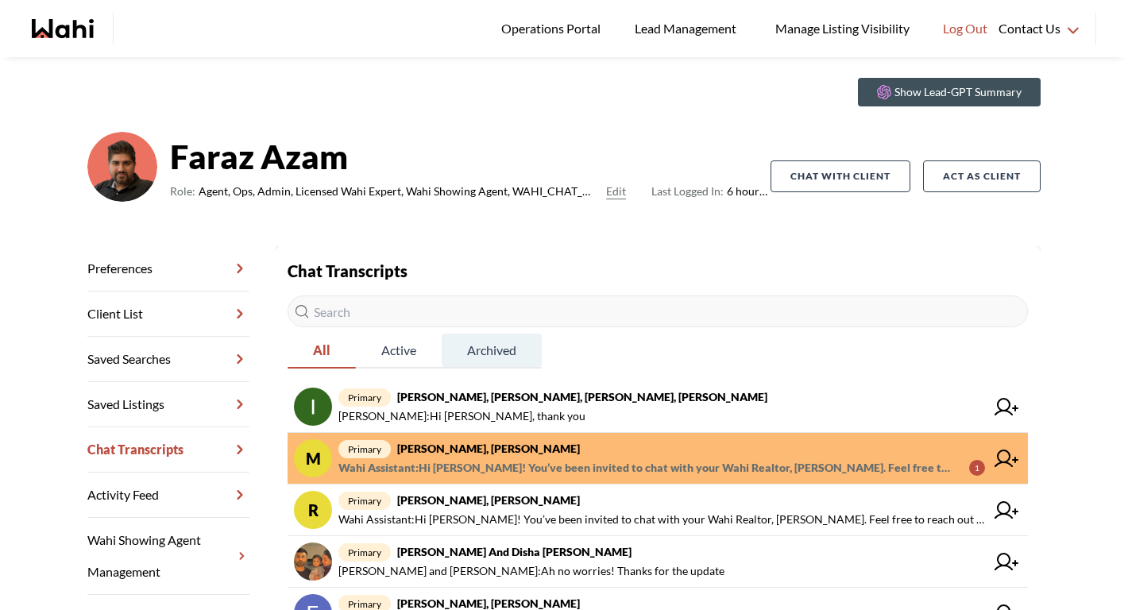
scroll to position [44, 0]
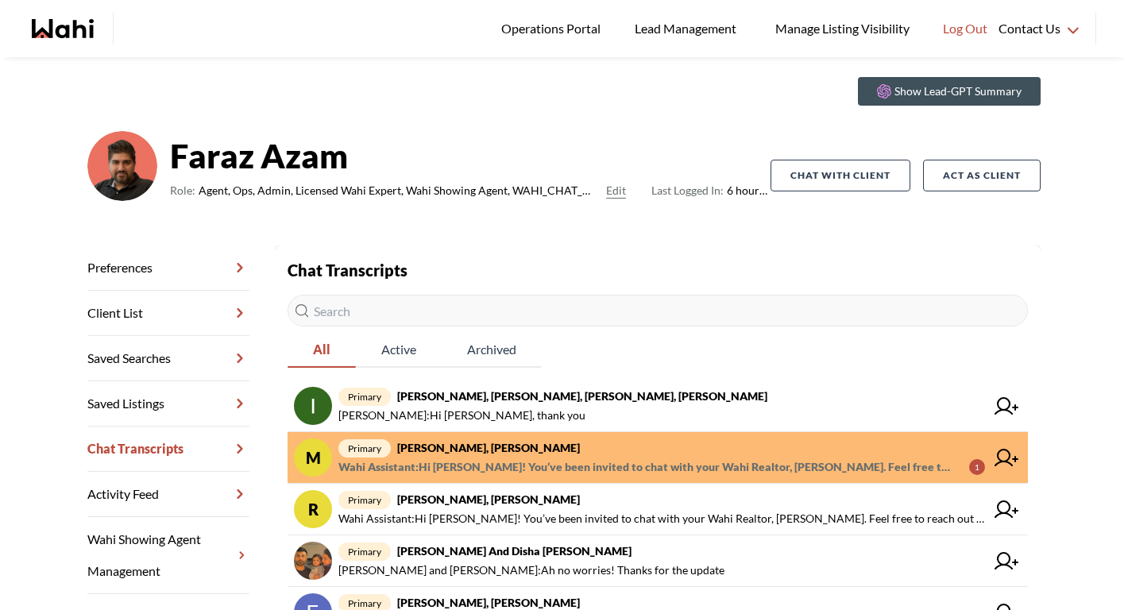
click at [492, 458] on span "Wahi Assistant : Hi Mahad! You’ve been invited to chat with your Wahi Realtor, …" at bounding box center [647, 467] width 618 height 19
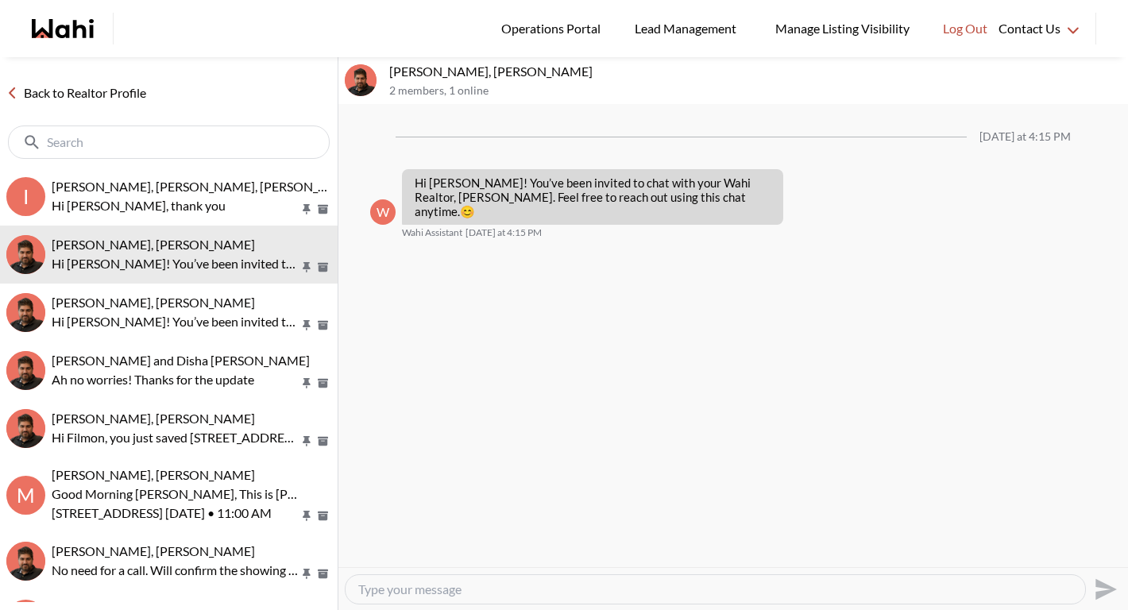
click at [111, 88] on link "Back to Realtor Profile" at bounding box center [76, 93] width 153 height 21
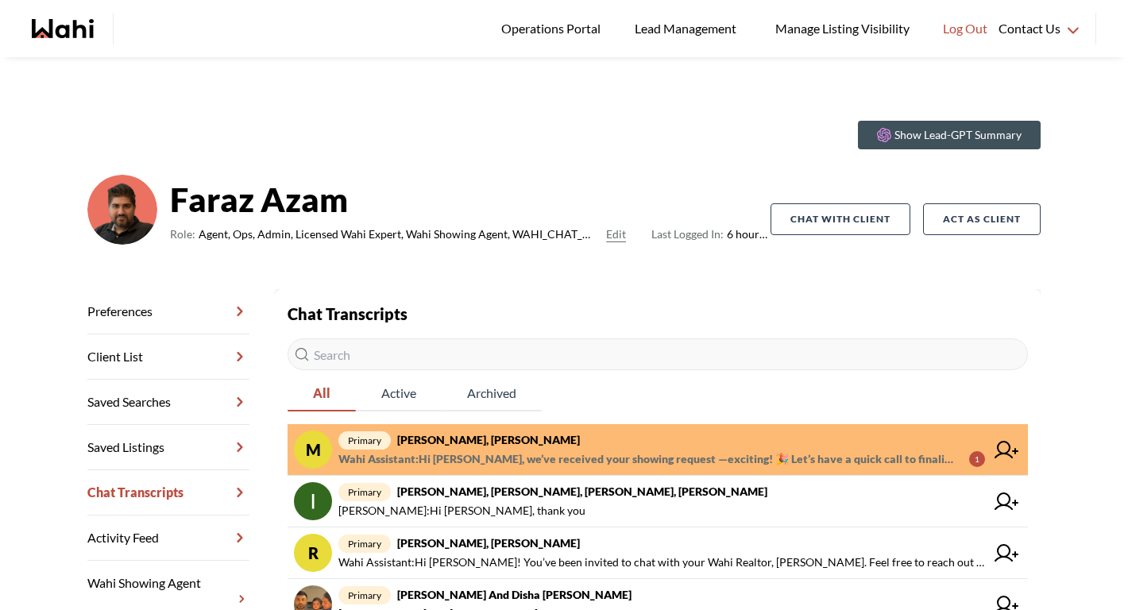
click at [496, 431] on span "primary Mahad Ahmed, Faraz" at bounding box center [661, 440] width 647 height 19
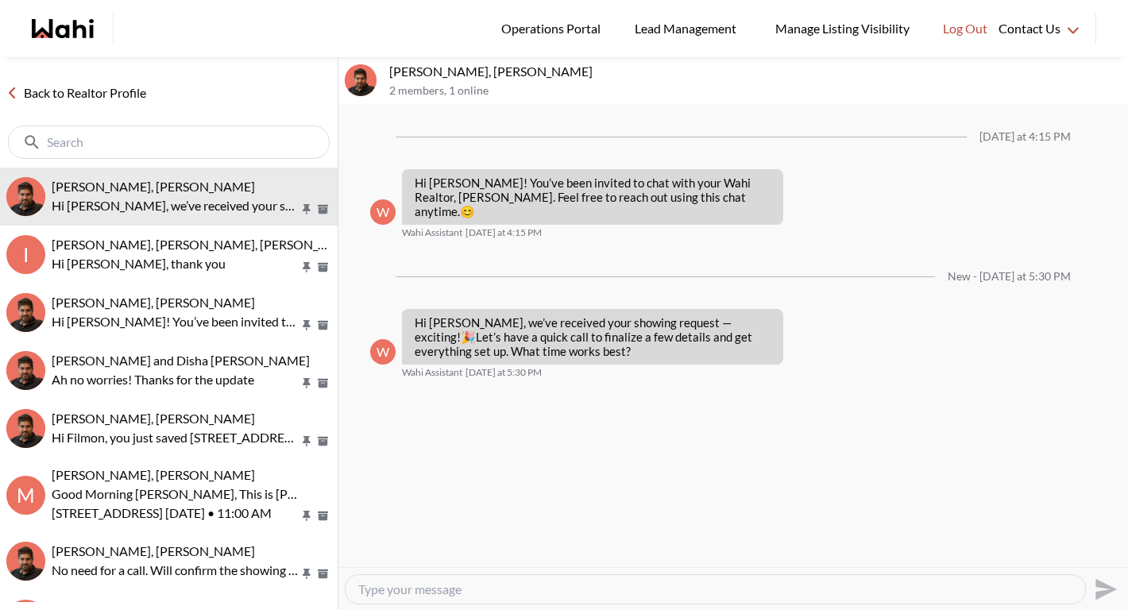
click at [469, 575] on div at bounding box center [716, 589] width 740 height 29
click at [469, 586] on textarea "Type your message" at bounding box center [715, 590] width 714 height 16
paste textarea "Type your message"
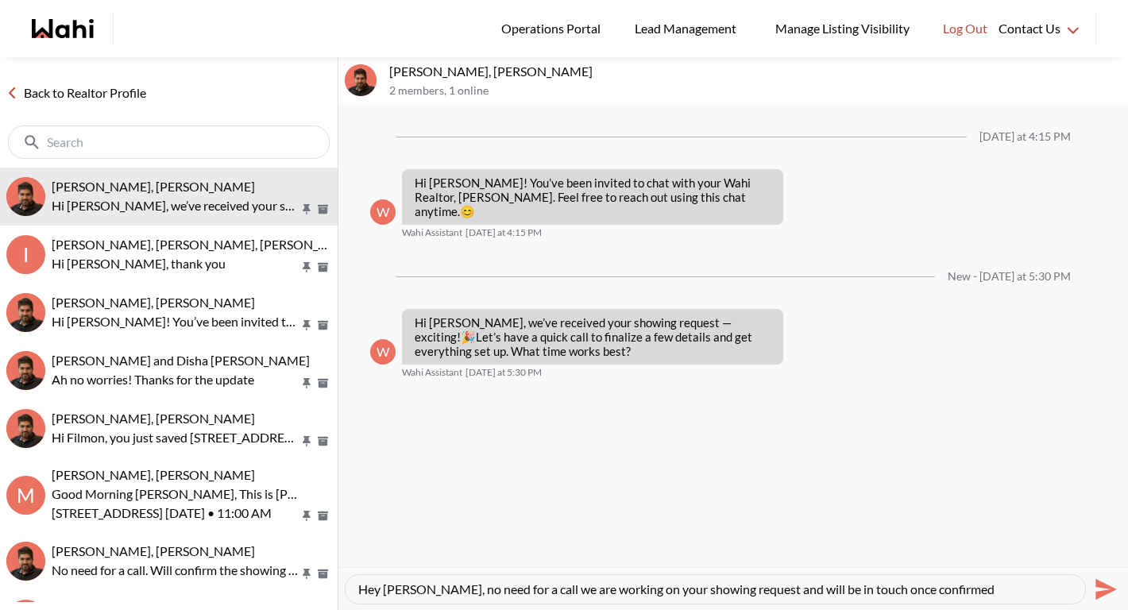
type textarea "Hey Mahad, no need for a call we are working on your showing request and will b…"
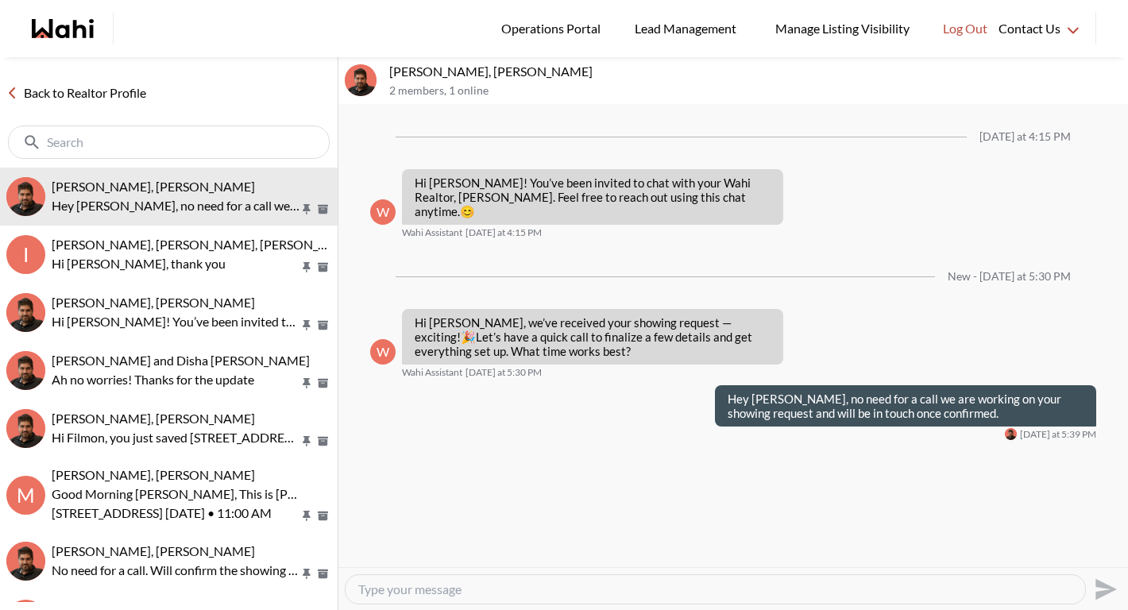
click at [142, 93] on link "Back to Realtor Profile" at bounding box center [76, 93] width 153 height 21
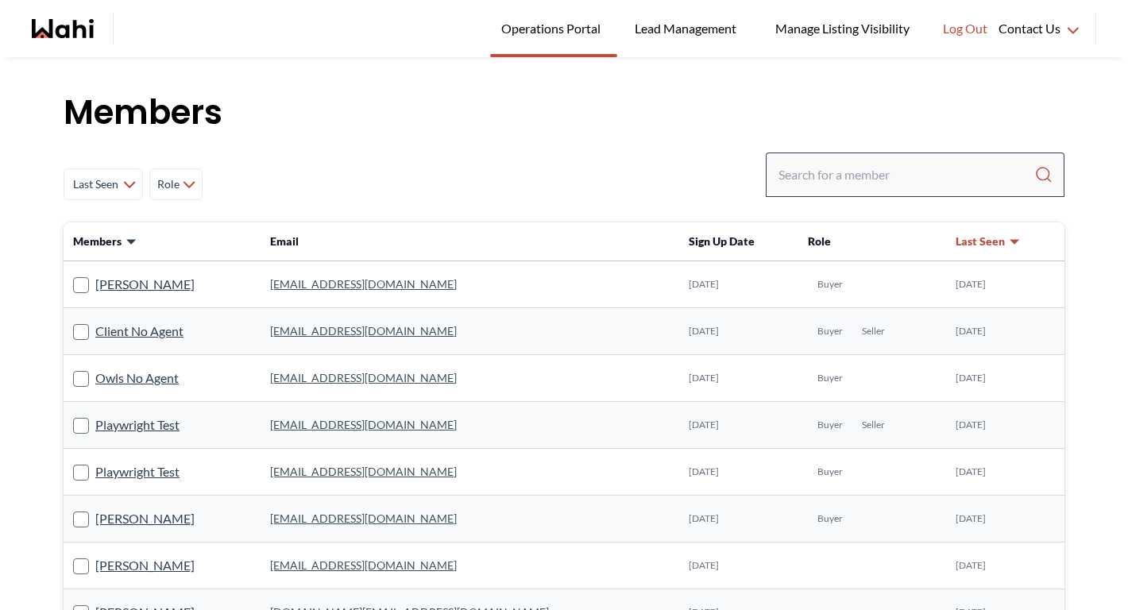
click at [848, 192] on div at bounding box center [915, 175] width 299 height 44
click at [848, 178] on input "Search input" at bounding box center [907, 175] width 256 height 29
type input "behnam"
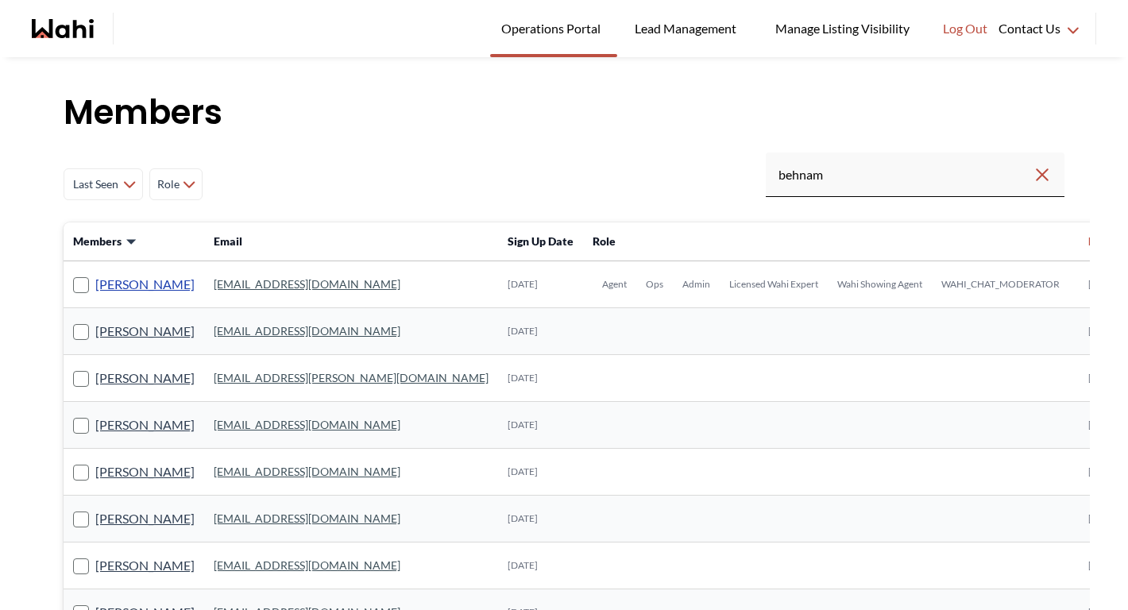
click at [141, 288] on link "[PERSON_NAME]" at bounding box center [144, 284] width 99 height 21
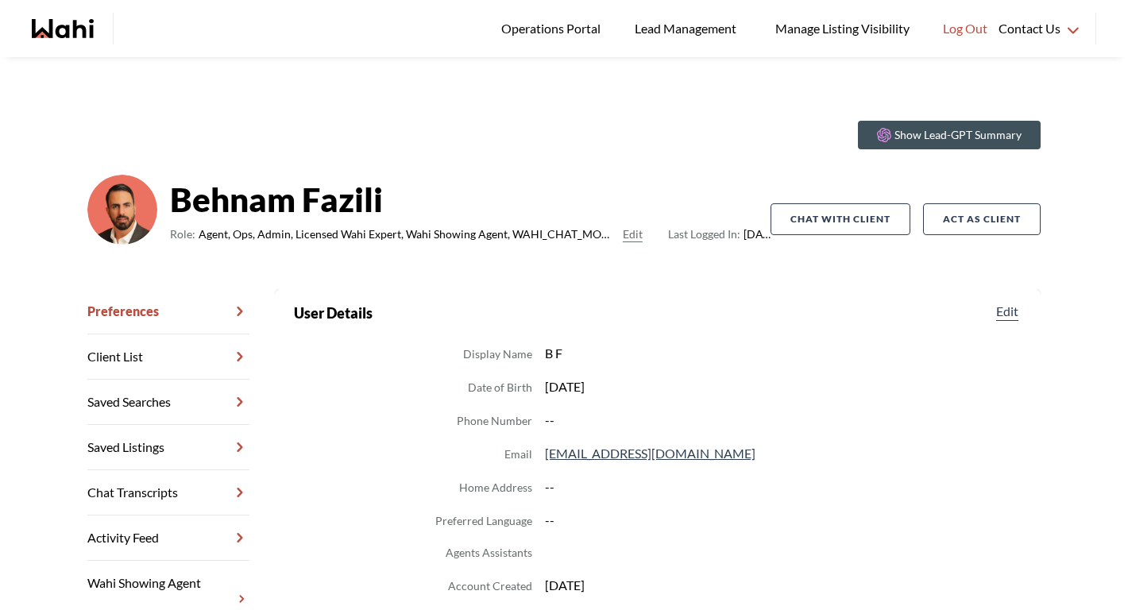
click at [190, 500] on link "Chat Transcripts" at bounding box center [168, 492] width 162 height 45
